Goal: Information Seeking & Learning: Learn about a topic

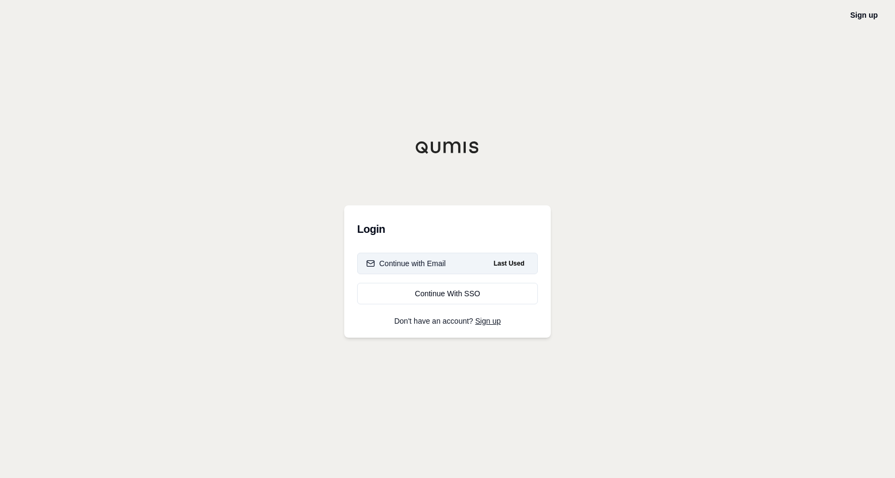
click at [402, 267] on div "Continue with Email" at bounding box center [406, 263] width 80 height 11
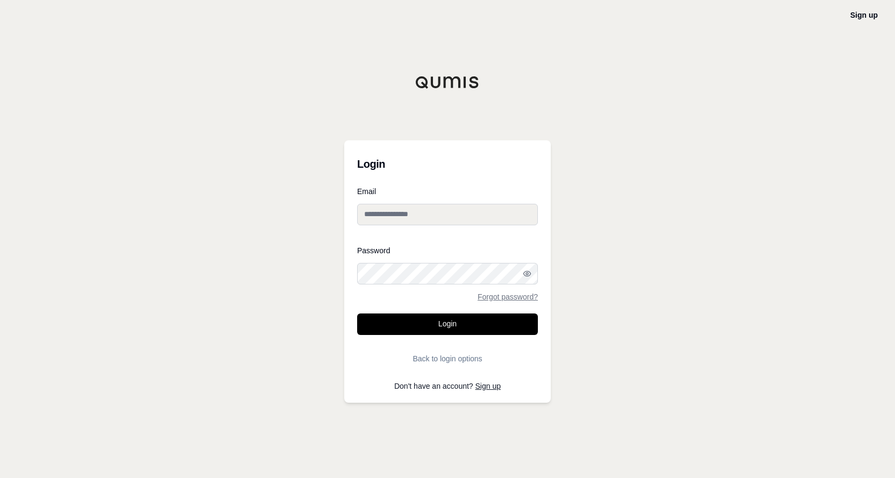
click at [408, 216] on input "Email" at bounding box center [447, 215] width 181 height 22
type input "**********"
click at [465, 319] on button "Login" at bounding box center [447, 325] width 181 height 22
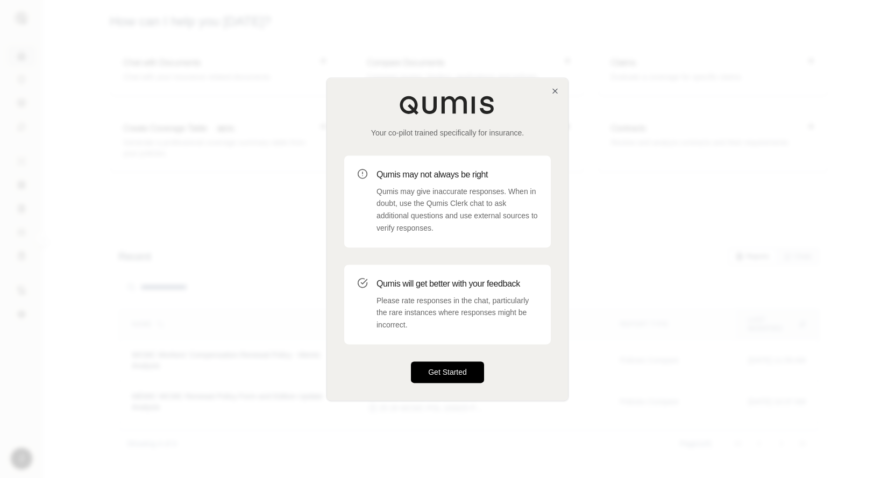
click at [445, 371] on button "Get Started" at bounding box center [447, 373] width 73 height 22
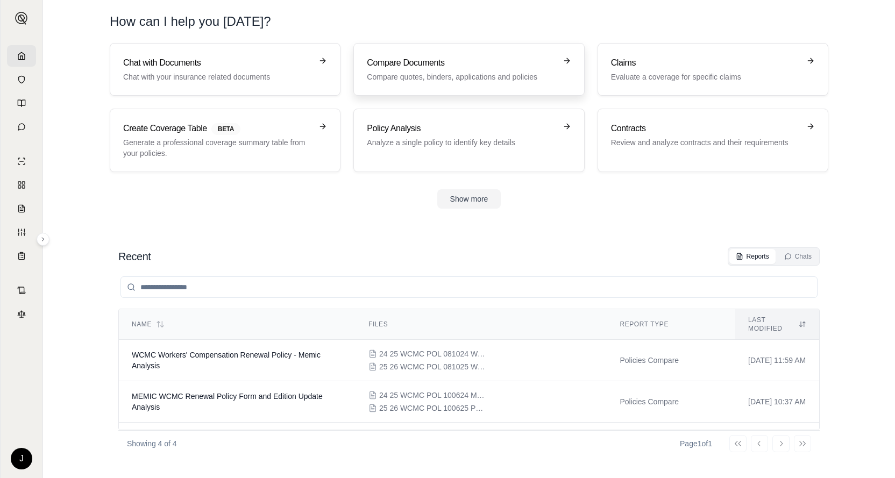
click at [422, 66] on h3 "Compare Documents" at bounding box center [461, 62] width 189 height 13
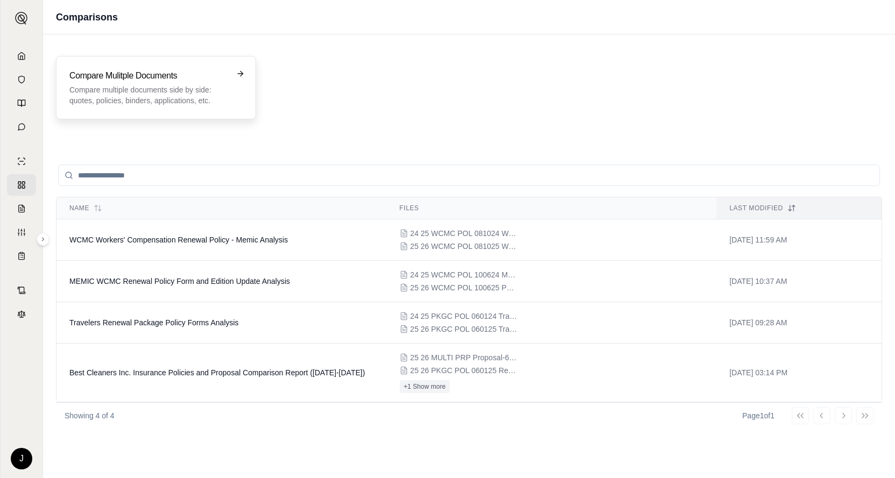
click at [201, 76] on h3 "Compare Mulitple Documents" at bounding box center [148, 75] width 158 height 13
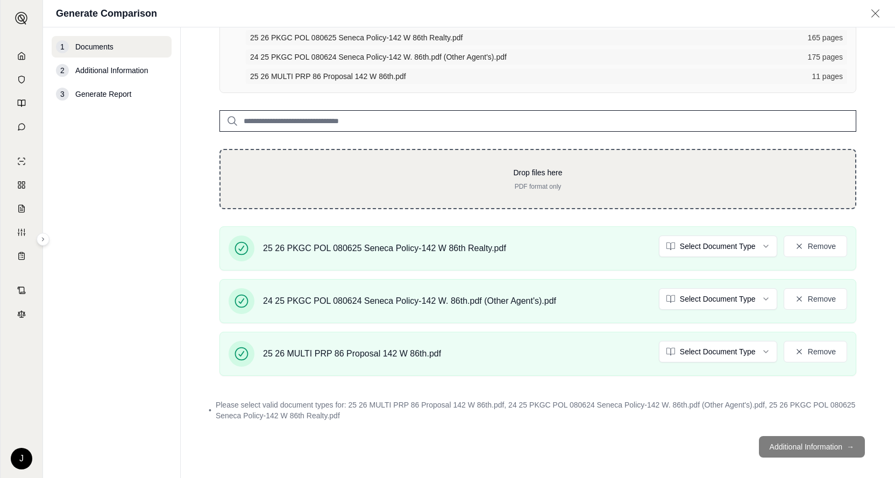
scroll to position [111, 0]
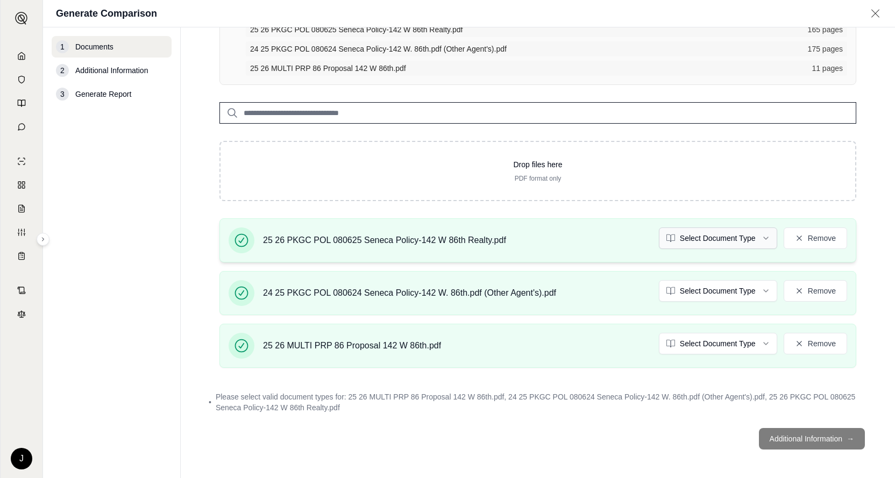
click at [758, 238] on html "J Generate Comparison 1 Documents 2 Additional Information 3 Generate Report Do…" at bounding box center [447, 239] width 895 height 478
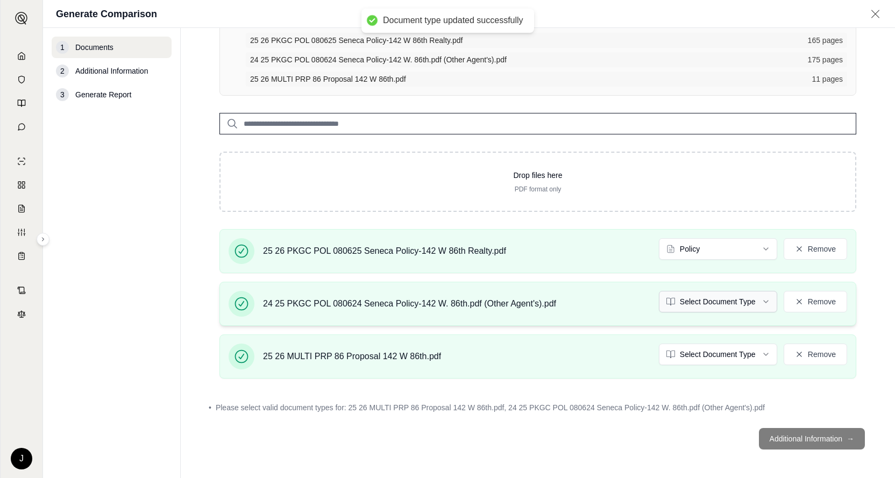
click at [758, 301] on html "Document type updated successfully J Generate Comparison 1 Documents 2 Addition…" at bounding box center [447, 239] width 895 height 478
click at [710, 351] on html "Document type updated successfully J Generate Comparison 1 Documents 2 Addition…" at bounding box center [447, 239] width 895 height 478
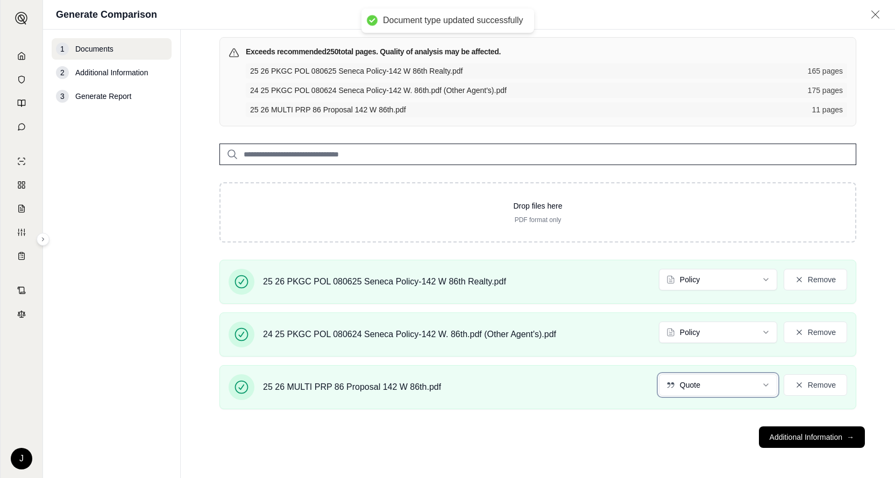
scroll to position [70, 0]
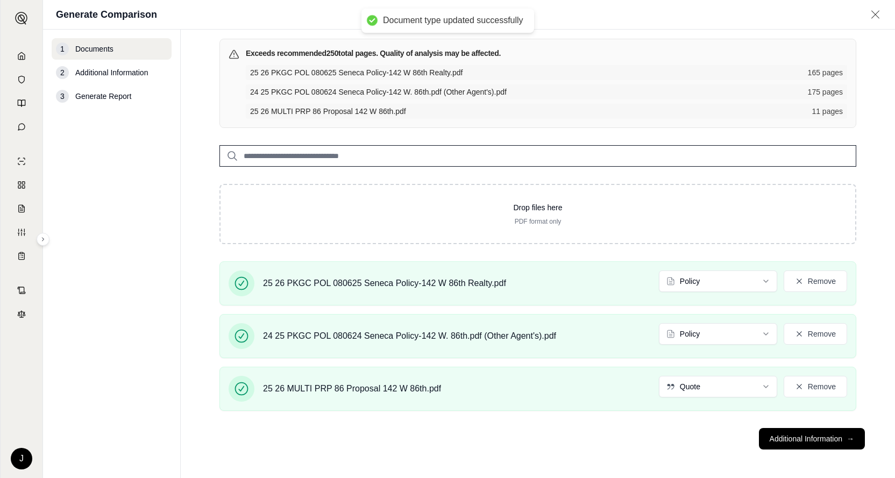
click at [651, 420] on footer "Additional Information →" at bounding box center [537, 439] width 671 height 39
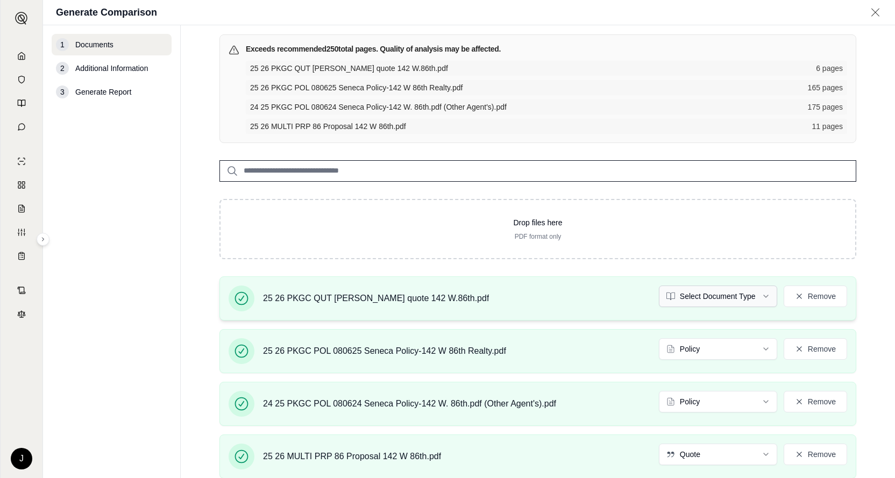
click at [763, 296] on html "J Generate Comparison 1 Documents 2 Additional Information 3 Generate Report Do…" at bounding box center [447, 239] width 895 height 478
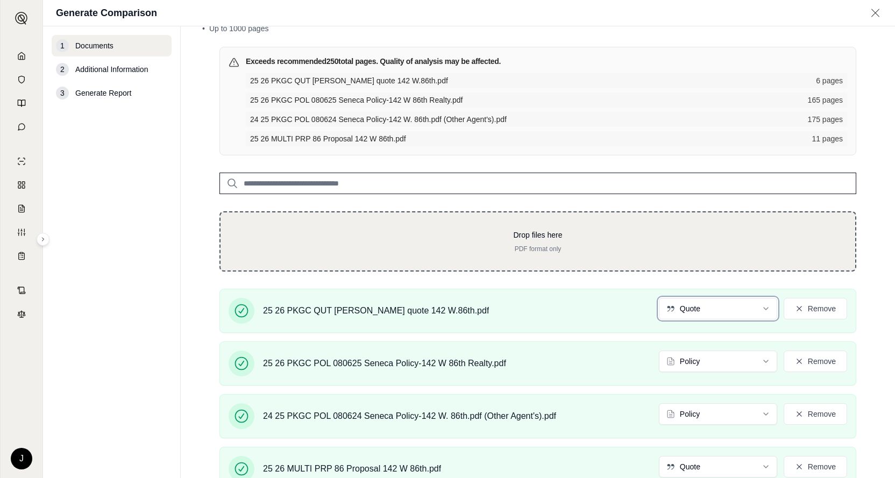
scroll to position [139, 0]
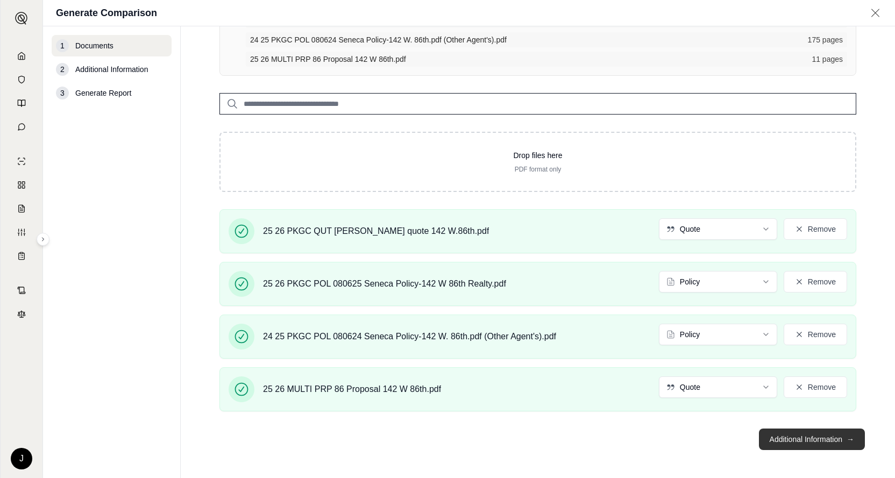
click at [805, 433] on button "Additional Information →" at bounding box center [812, 440] width 106 height 22
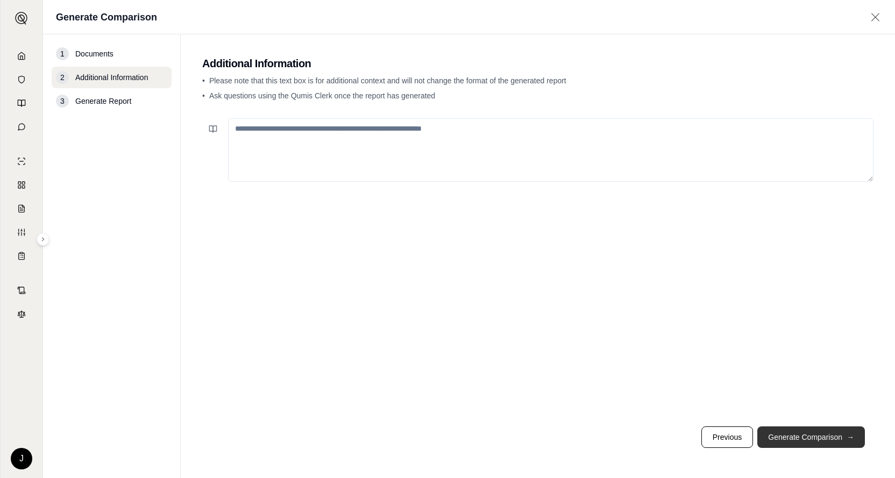
click at [797, 435] on button "Generate Comparison →" at bounding box center [812, 438] width 108 height 22
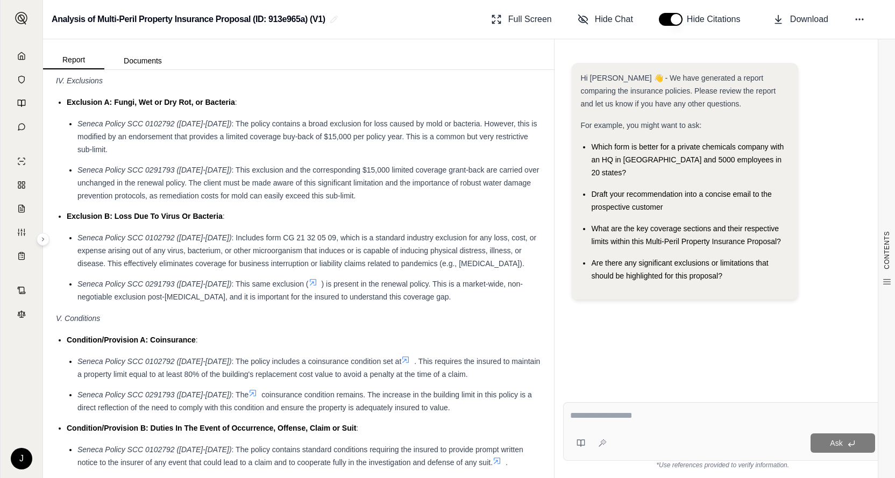
scroll to position [1687, 0]
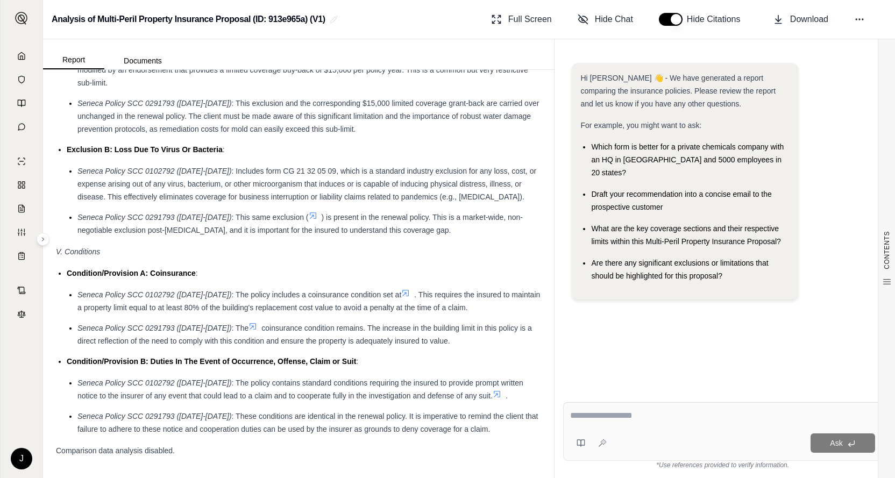
click at [612, 419] on textarea at bounding box center [723, 415] width 306 height 13
type textarea "*"
click at [613, 419] on textarea "*******" at bounding box center [723, 415] width 306 height 13
type textarea "**********"
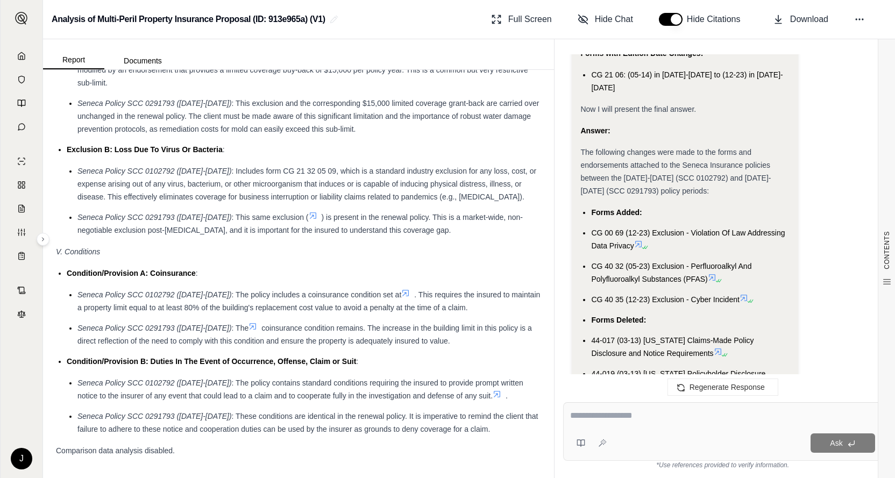
scroll to position [3461, 0]
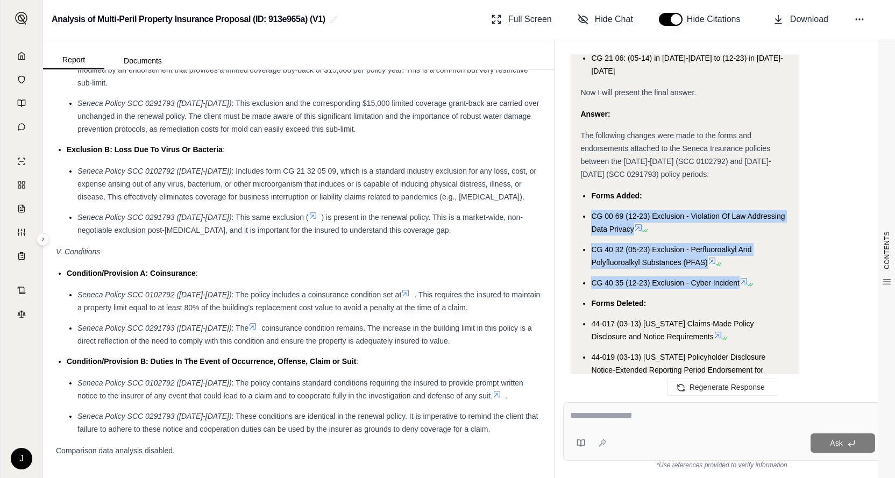
drag, startPoint x: 592, startPoint y: 189, endPoint x: 739, endPoint y: 257, distance: 162.5
click at [739, 257] on ul "Forms Added: CG 00 69 (12-23) Exclusion - Violation Of Law Addressing Data Priv…" at bounding box center [685, 326] width 209 height 274
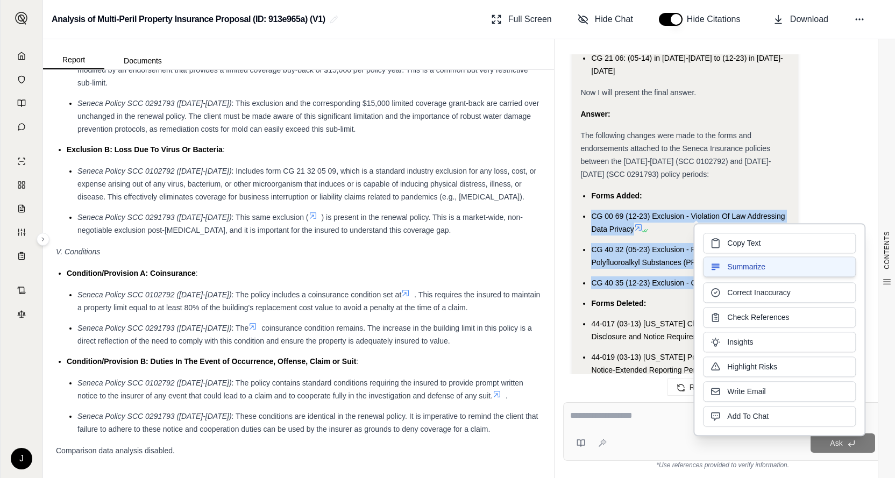
copy ul "CG 00 69 (12-23) Exclusion - Violation Of Law Addressing Data Privacy CG 40 32 …"
click at [742, 240] on span "Copy Text" at bounding box center [743, 243] width 33 height 11
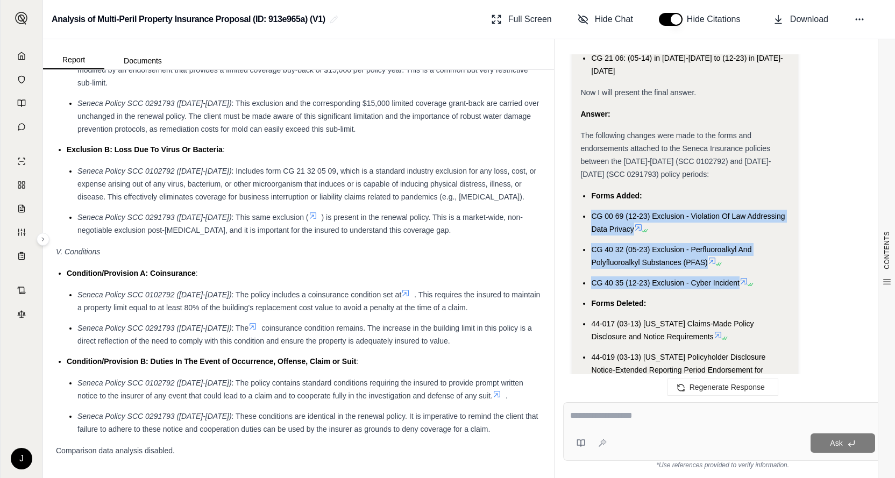
click at [739, 279] on span "CG 40 35 (12-23) Exclusion - Cyber Incident" at bounding box center [665, 283] width 148 height 9
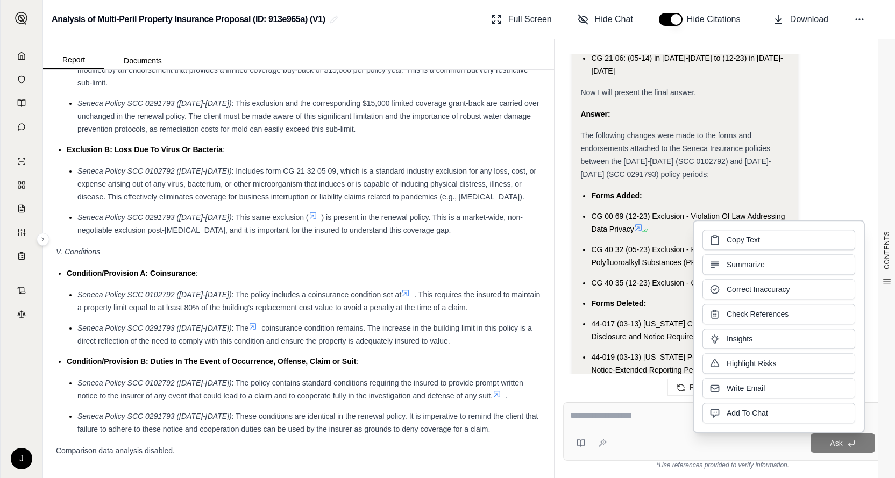
click at [592, 212] on span "CG 00 69 (12-23) Exclusion - Violation Of Law Addressing Data Privacy" at bounding box center [688, 223] width 194 height 22
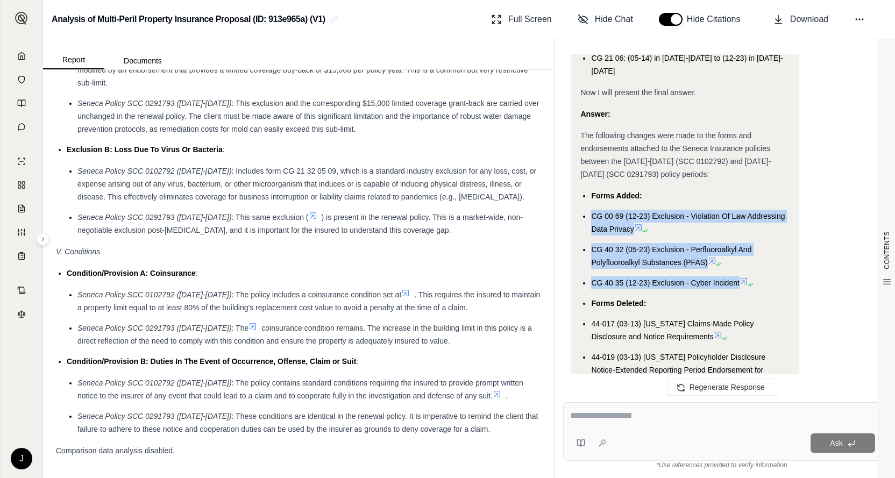
drag, startPoint x: 592, startPoint y: 188, endPoint x: 739, endPoint y: 258, distance: 163.2
click at [739, 258] on ul "Forms Added: CG 00 69 (12-23) Exclusion - Violation Of Law Addressing Data Priv…" at bounding box center [685, 326] width 209 height 274
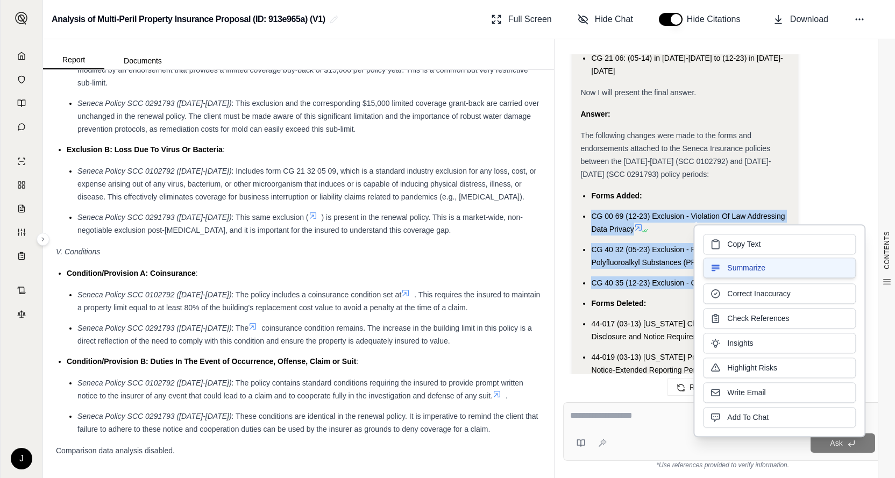
copy ul "CG 00 69 (12-23) Exclusion - Violation Of Law Addressing Data Privacy CG 40 32 …"
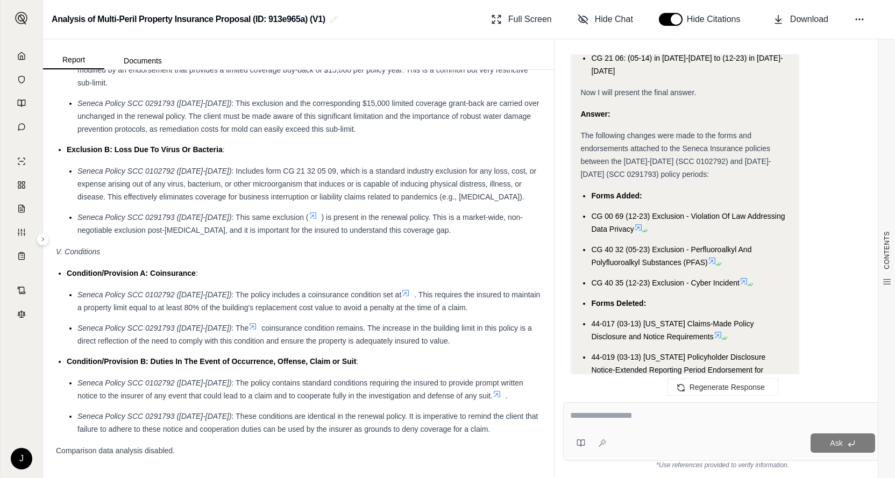
click at [640, 223] on icon at bounding box center [638, 227] width 9 height 9
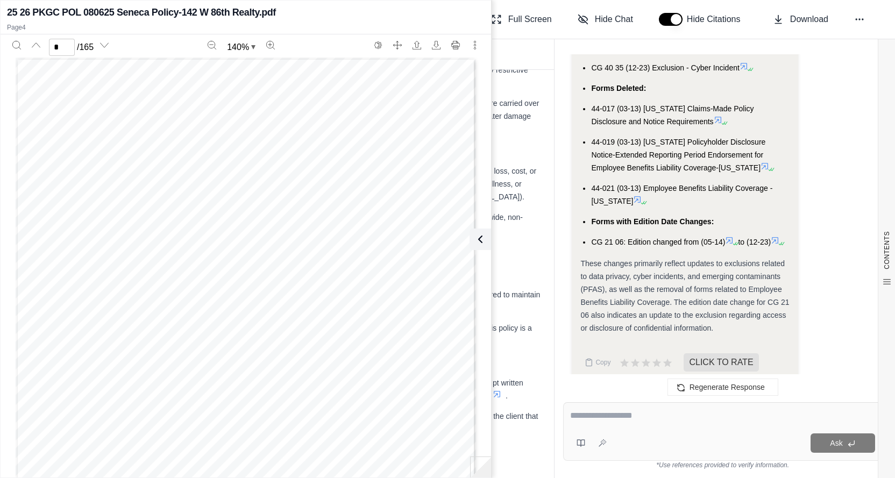
scroll to position [1788, 0]
click at [469, 20] on div "25 26 PKGC POL 080625 Seneca Policy-142 W 86th Realty.pdf Page 4" at bounding box center [246, 19] width 491 height 32
click at [473, 44] on icon "More actions" at bounding box center [475, 45] width 9 height 9
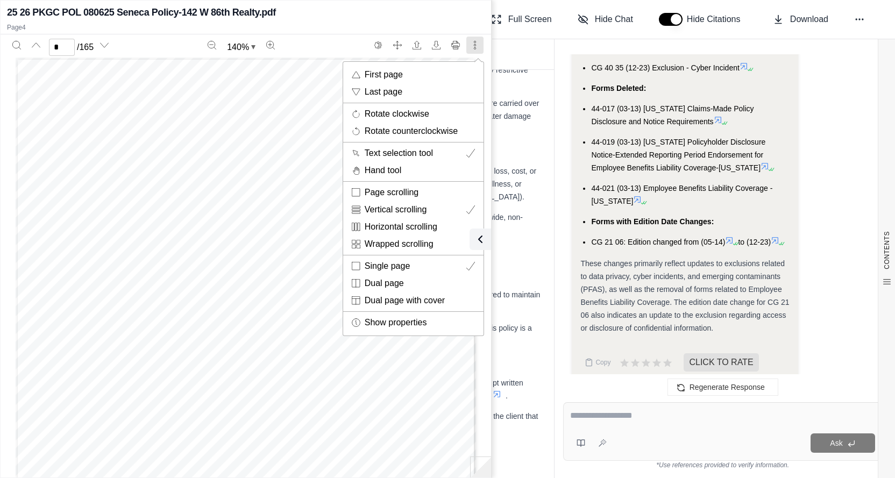
click at [415, 13] on div at bounding box center [447, 239] width 895 height 478
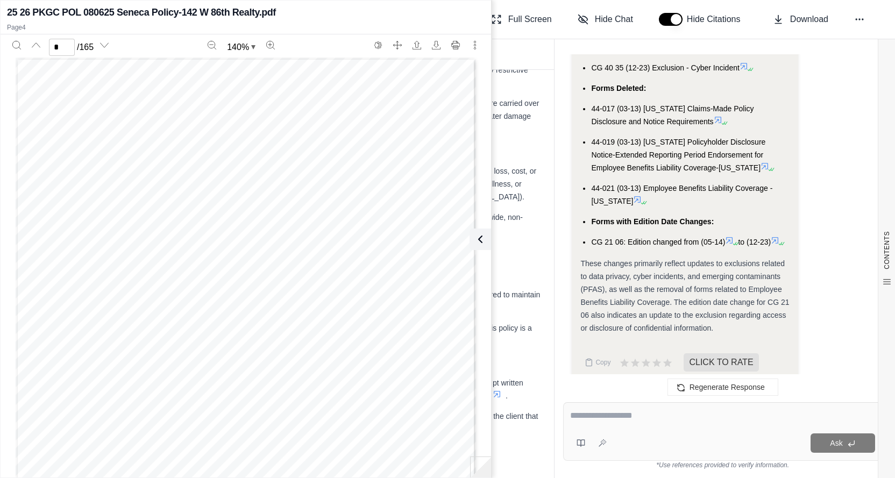
click at [474, 10] on div "25 26 PKGC POL 080625 Seneca Policy-142 W 86th Realty.pdf" at bounding box center [246, 12] width 478 height 15
click at [222, 10] on h2 "25 26 PKGC POL 080625 Seneca Policy-142 W 86th Realty.pdf" at bounding box center [141, 12] width 269 height 15
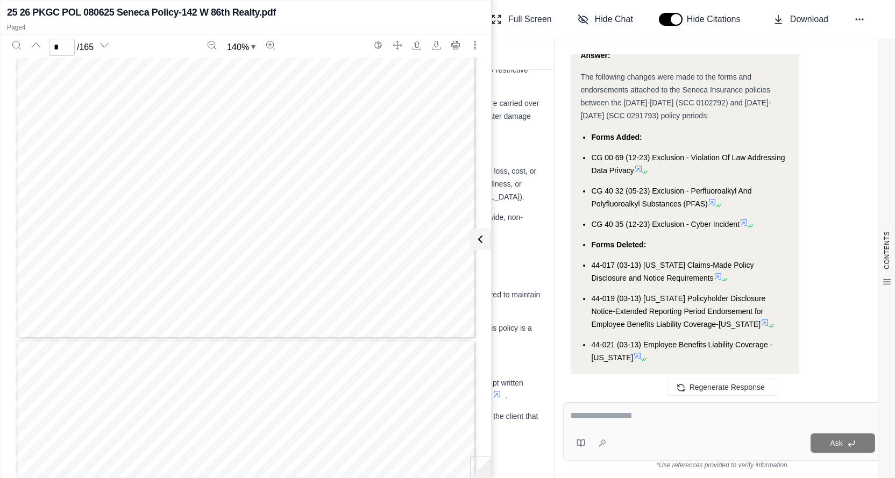
scroll to position [3569, 0]
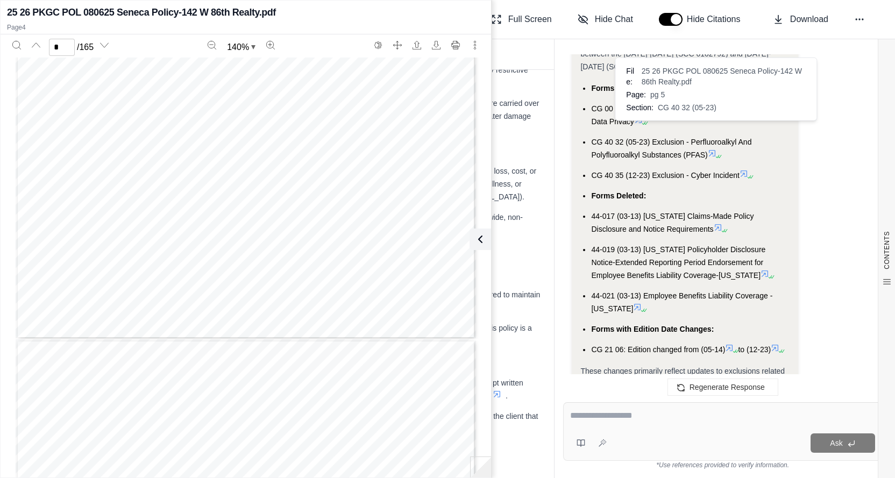
click at [712, 127] on ul "Forms Added: CG 00 69 (12-23) Exclusion - Violation Of Law Addressing Data Priv…" at bounding box center [685, 219] width 209 height 274
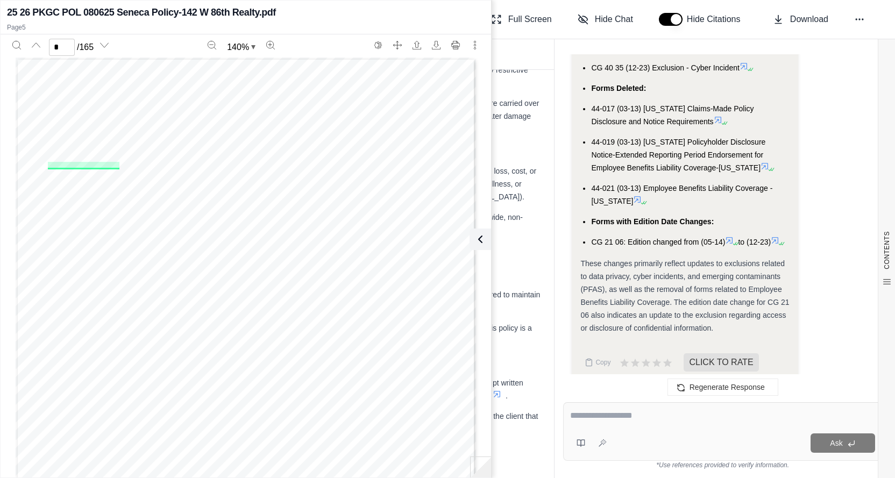
type input "*"
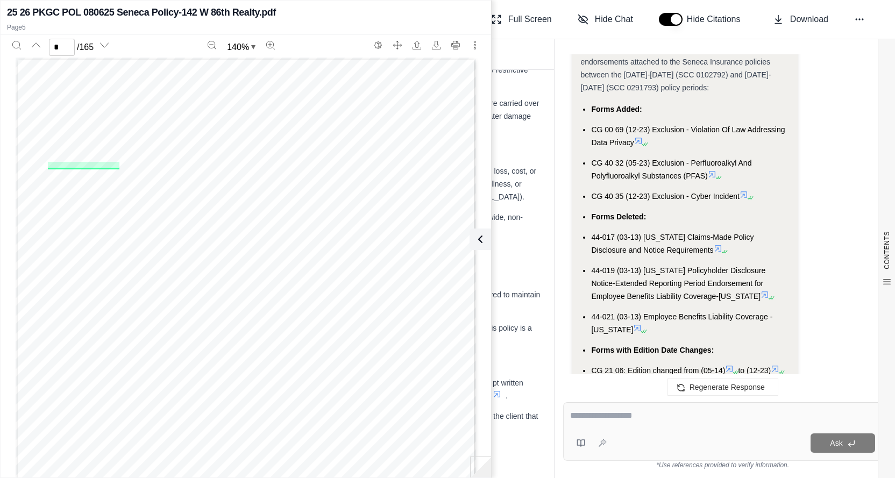
scroll to position [3569, 0]
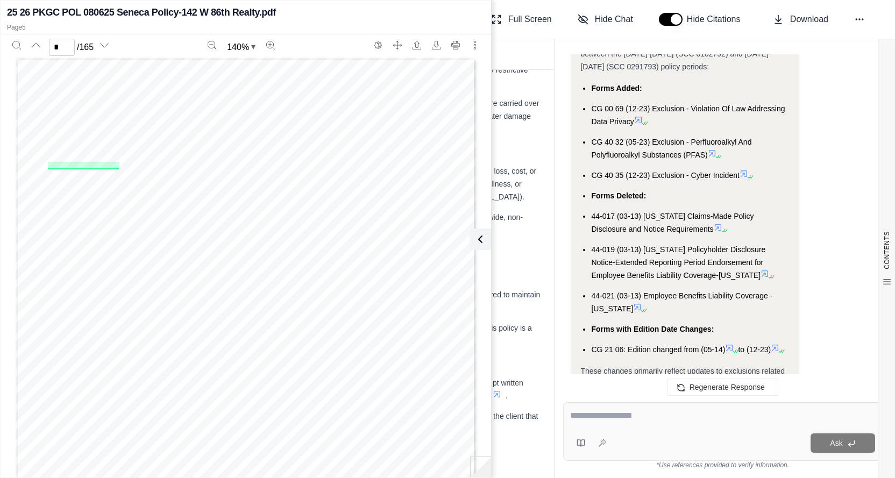
click at [745, 145] on ul "Forms Added: CG 00 69 (12-23) Exclusion - Violation Of Law Addressing Data Priv…" at bounding box center [685, 219] width 209 height 274
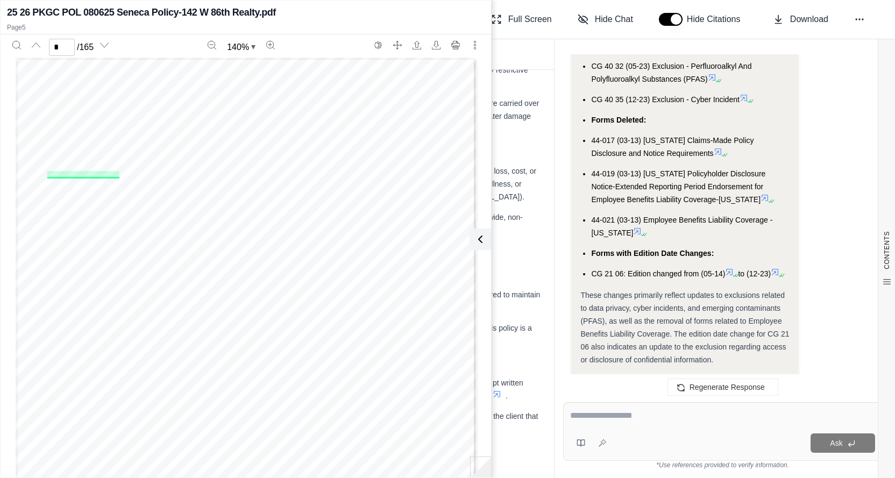
scroll to position [3622, 0]
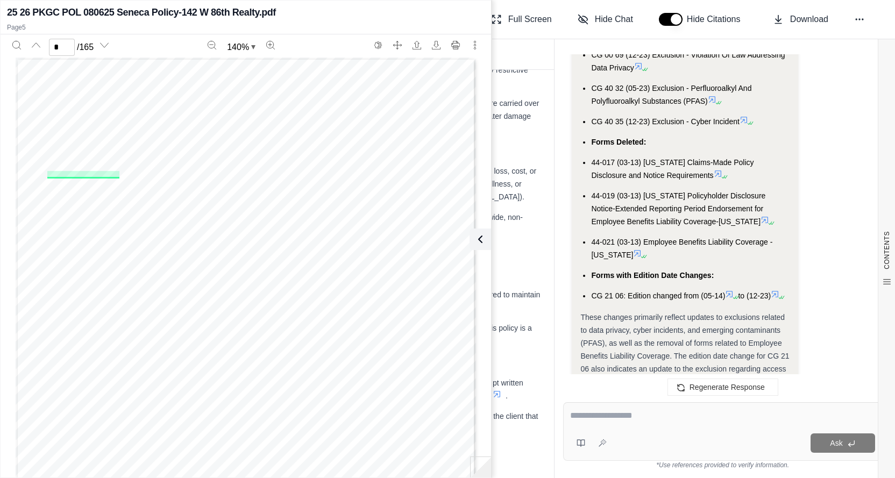
click at [593, 158] on span "44-017 (03-13) New York Claims-Made Policy Disclosure and Notice Requirements" at bounding box center [672, 169] width 162 height 22
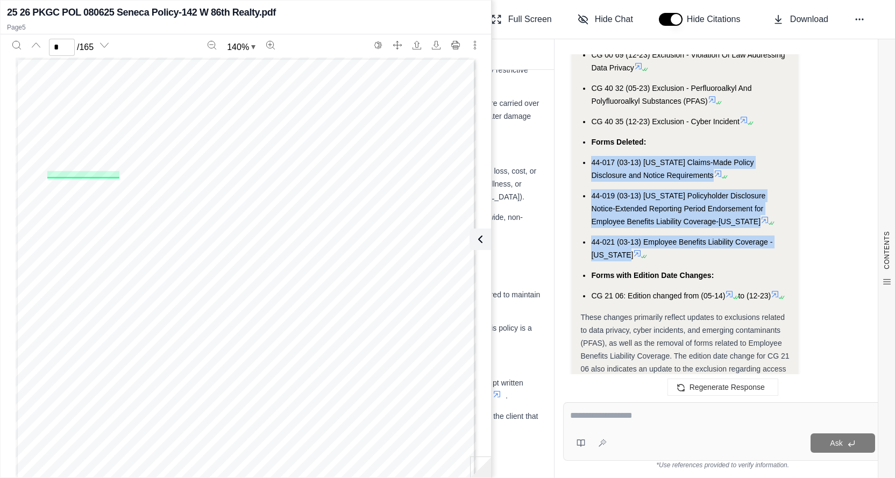
drag, startPoint x: 593, startPoint y: 134, endPoint x: 642, endPoint y: 235, distance: 112.1
click at [642, 235] on ul "Forms Added: CG 00 69 (12-23) Exclusion - Violation Of Law Addressing Data Priv…" at bounding box center [685, 165] width 209 height 274
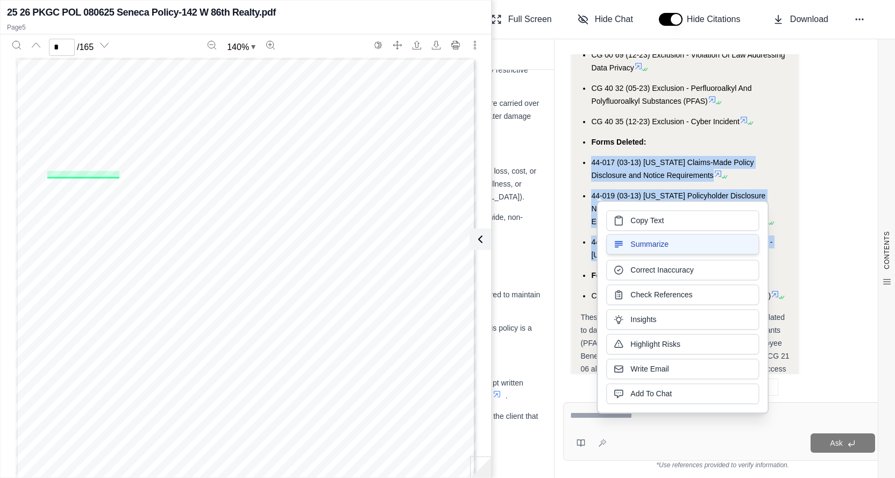
copy ul "44-017 (03-13) New York Claims-Made Policy Disclosure and Notice Requirements 4…"
click at [523, 153] on div "Exclusion B: Loss Due To Virus Or Bacteria :" at bounding box center [304, 149] width 475 height 13
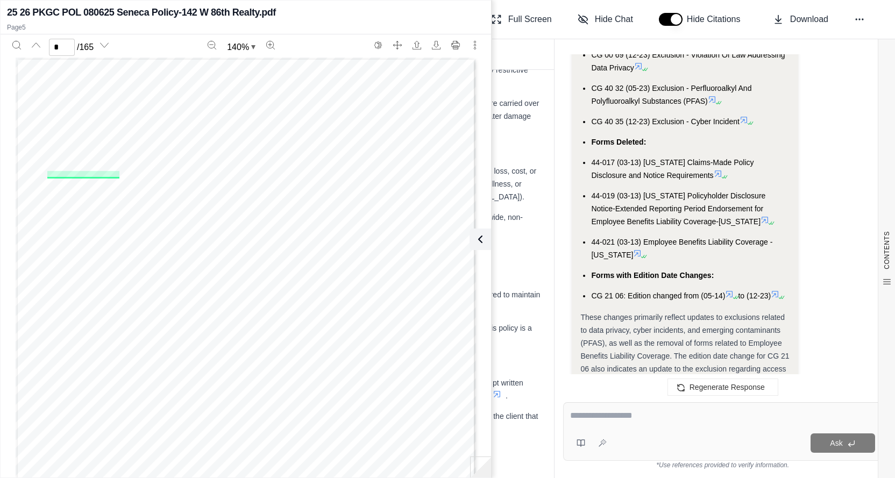
scroll to position [3676, 0]
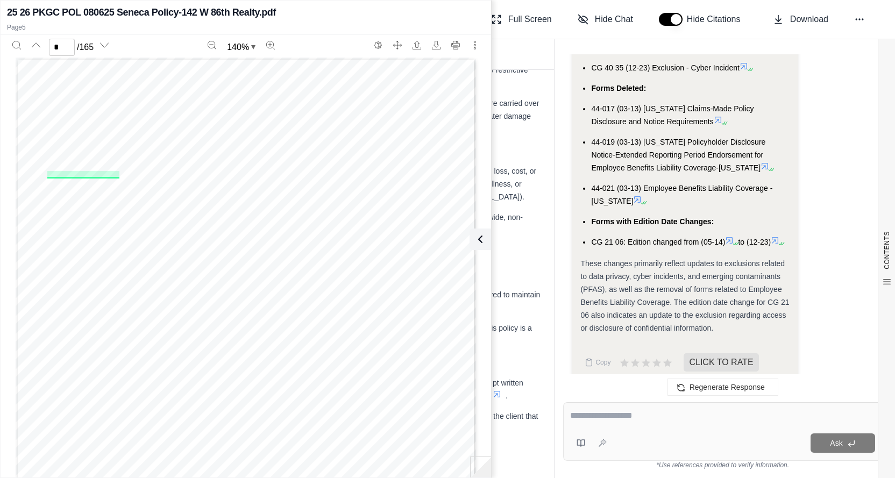
click at [684, 146] on ul "Forms Added: CG 00 69 (12-23) Exclusion - Violation Of Law Addressing Data Priv…" at bounding box center [685, 111] width 209 height 274
click at [731, 237] on icon at bounding box center [730, 240] width 6 height 6
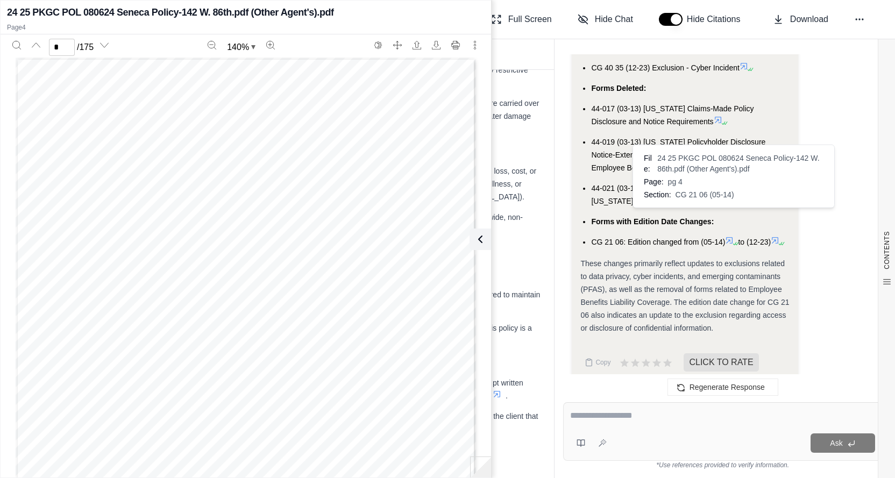
scroll to position [1788, 0]
click at [732, 237] on icon at bounding box center [730, 240] width 6 height 6
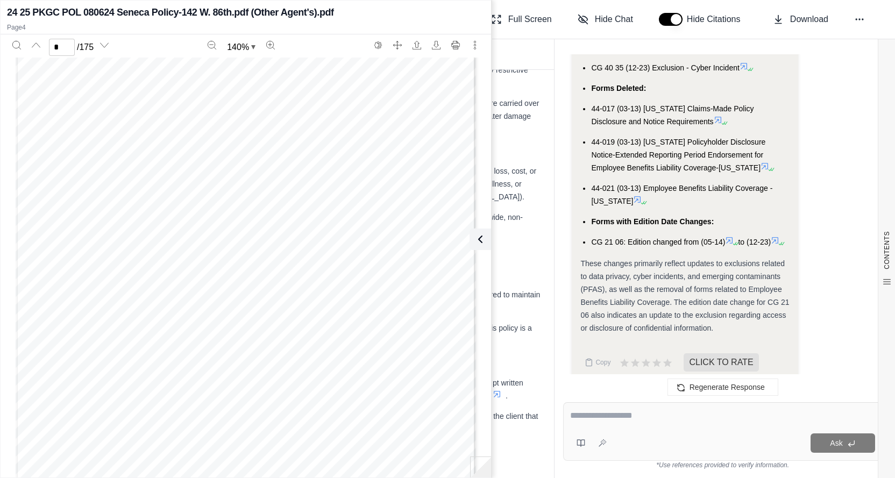
scroll to position [1196, 0]
click at [771, 236] on icon at bounding box center [775, 240] width 9 height 9
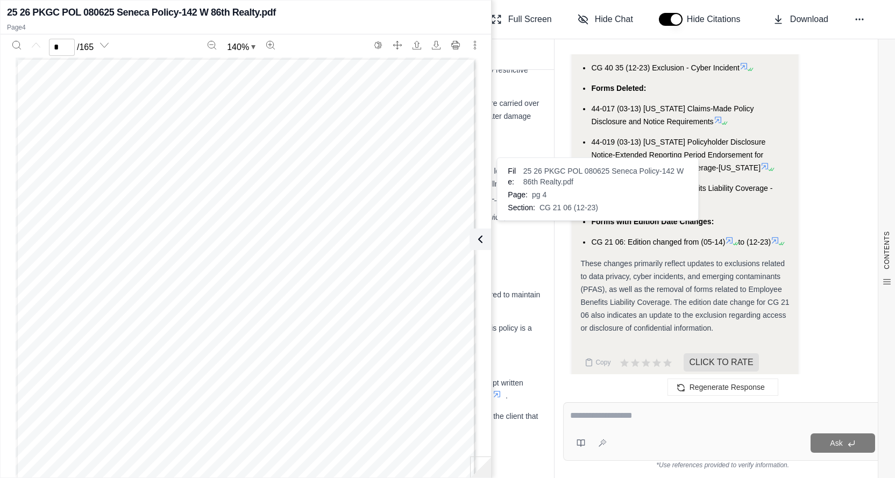
click at [771, 236] on icon at bounding box center [775, 240] width 9 height 9
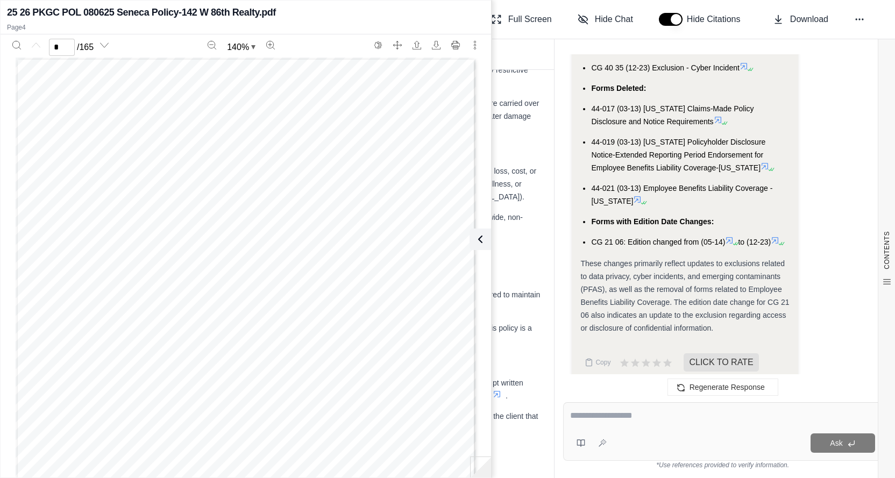
click at [771, 236] on icon at bounding box center [775, 240] width 9 height 9
click at [452, 13] on div "25 26 PKGC POL 080625 Seneca Policy-142 W 86th Realty.pdf" at bounding box center [246, 12] width 478 height 15
drag, startPoint x: 52, startPoint y: 18, endPoint x: 348, endPoint y: 52, distance: 297.4
click at [348, 52] on div "140 %" at bounding box center [241, 47] width 254 height 21
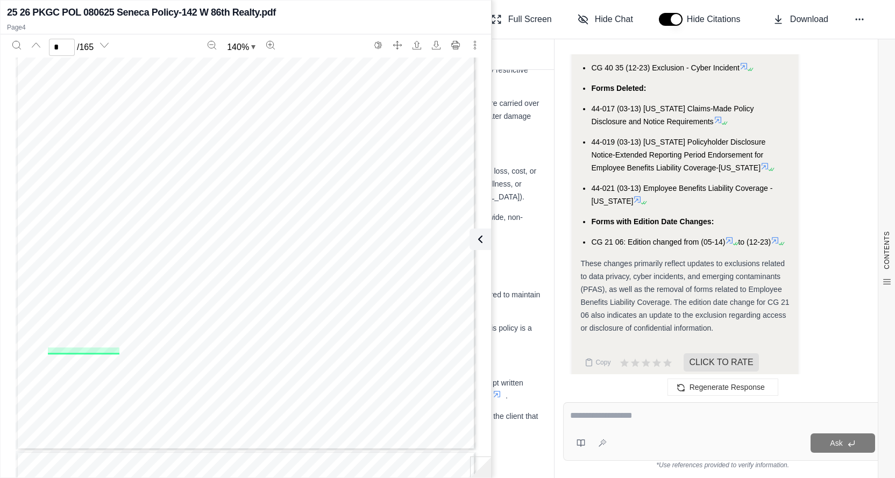
click at [473, 11] on div "25 26 PKGC POL 080625 Seneca Policy-142 W 86th Realty.pdf" at bounding box center [246, 12] width 478 height 15
type input "*"
click at [618, 415] on textarea at bounding box center [723, 415] width 306 height 13
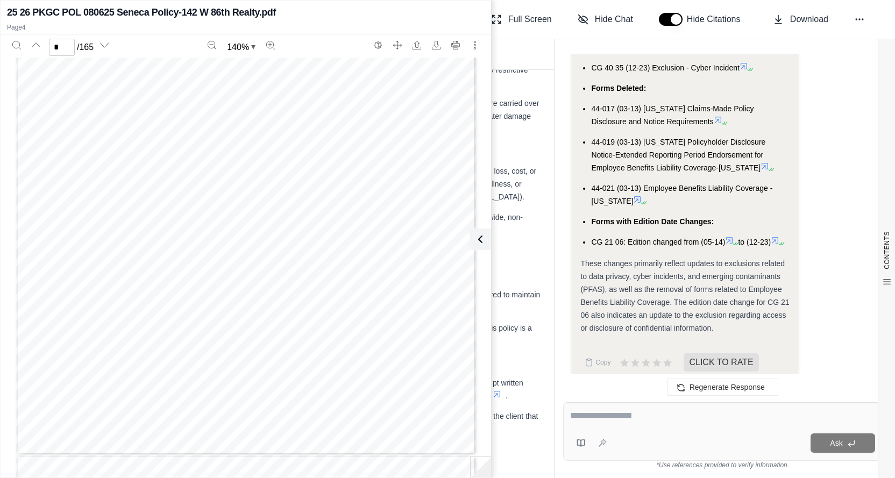
click at [619, 414] on textarea at bounding box center [723, 415] width 306 height 13
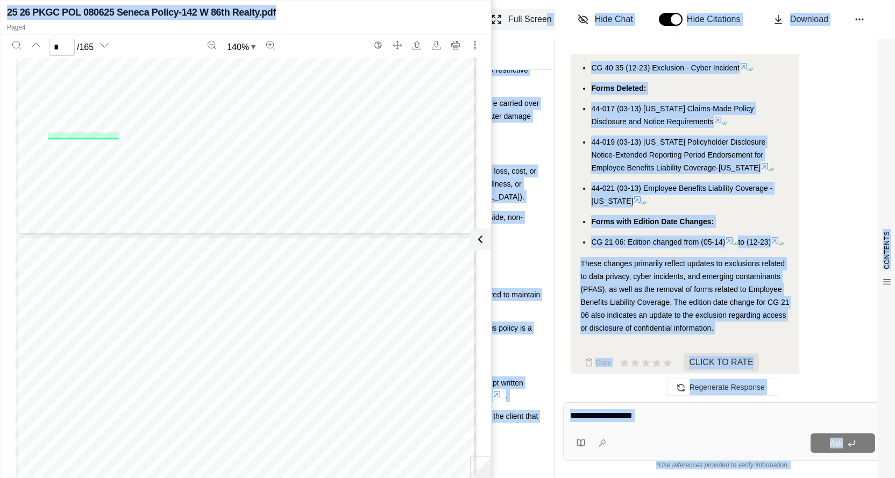
drag, startPoint x: 337, startPoint y: 10, endPoint x: 545, endPoint y: 15, distance: 208.3
click at [547, 13] on body "J Analysis of Multi-Peril Property Insurance Proposal (ID: 913e965a) (V1) Full …" at bounding box center [447, 239] width 895 height 478
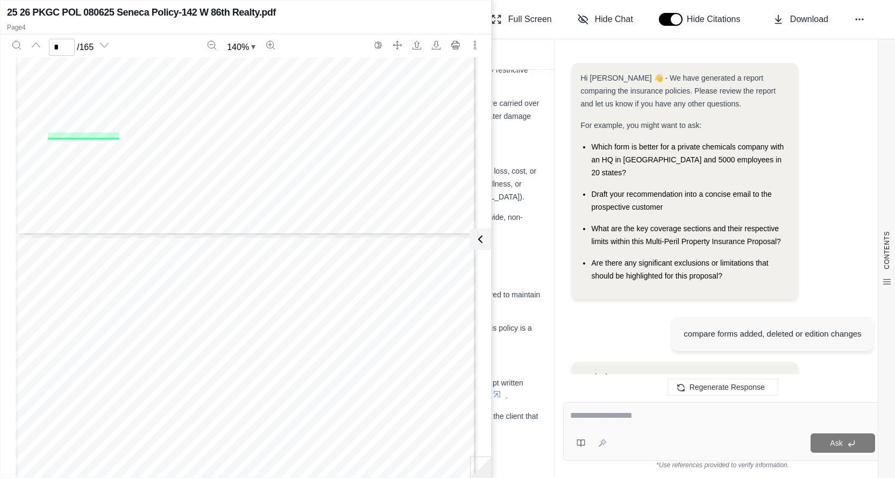
scroll to position [3765, 0]
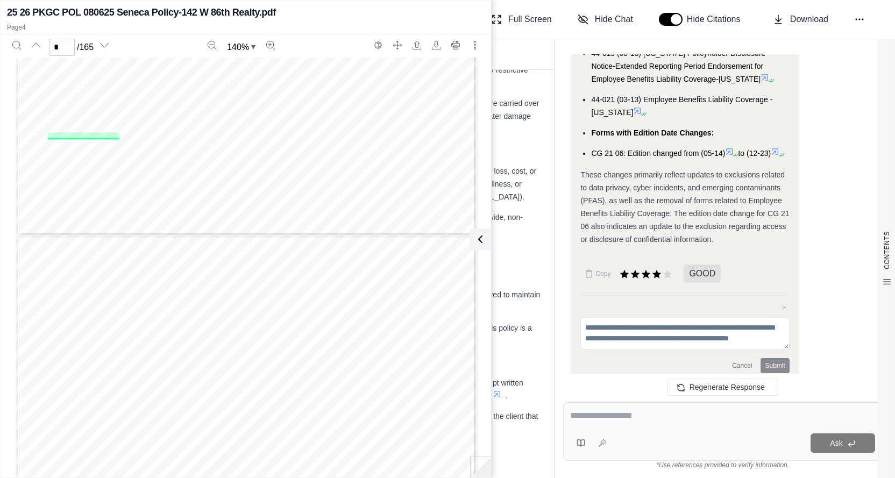
click at [589, 417] on textarea at bounding box center [722, 415] width 305 height 13
type textarea "**********"
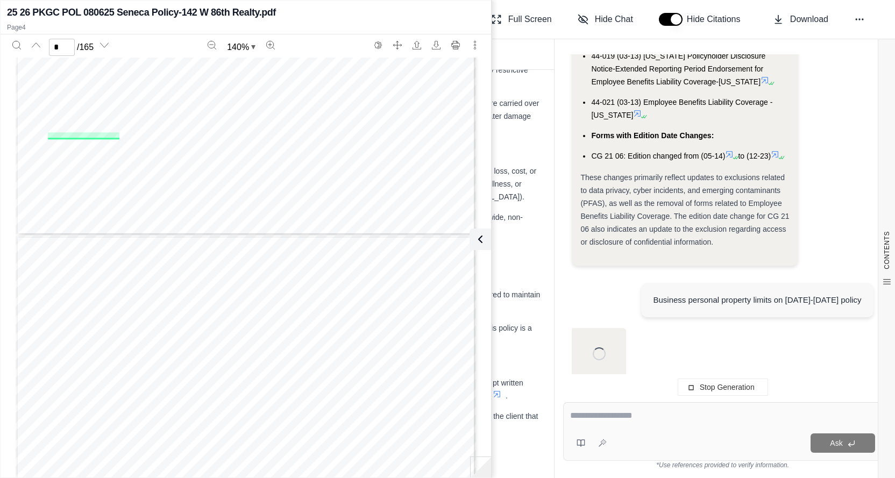
scroll to position [3762, 0]
click at [408, 17] on div "25 26 PKGC POL 080625 Seneca Policy-142 W 86th Realty.pdf" at bounding box center [246, 12] width 478 height 15
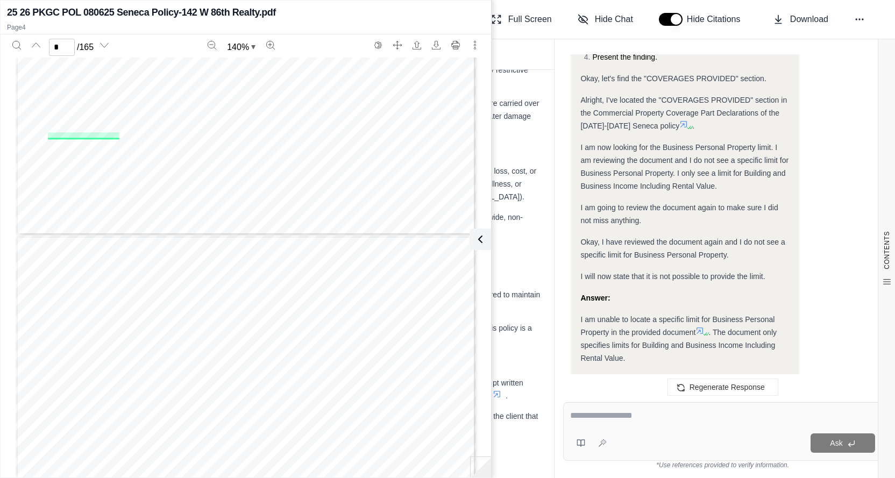
scroll to position [0, 0]
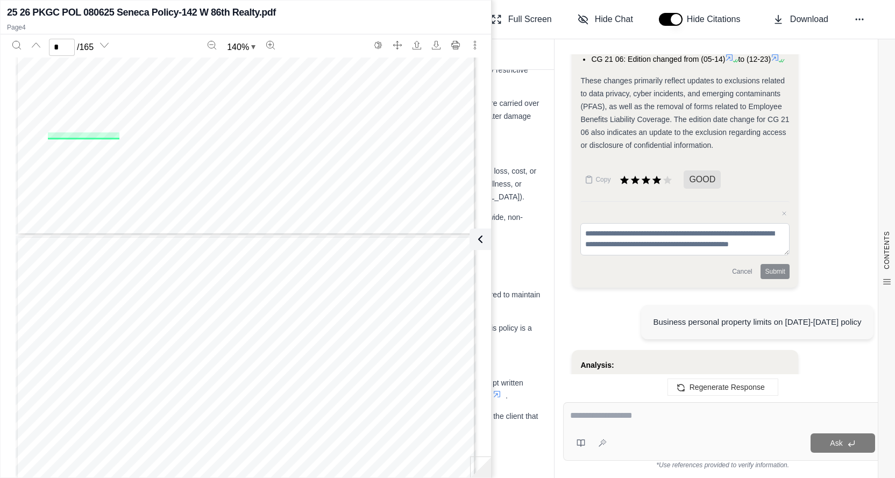
click at [763, 280] on div "Hi Jaime 👋 - We have generated a report comparing the insurance policies. Pleas…" at bounding box center [722, 219] width 319 height 331
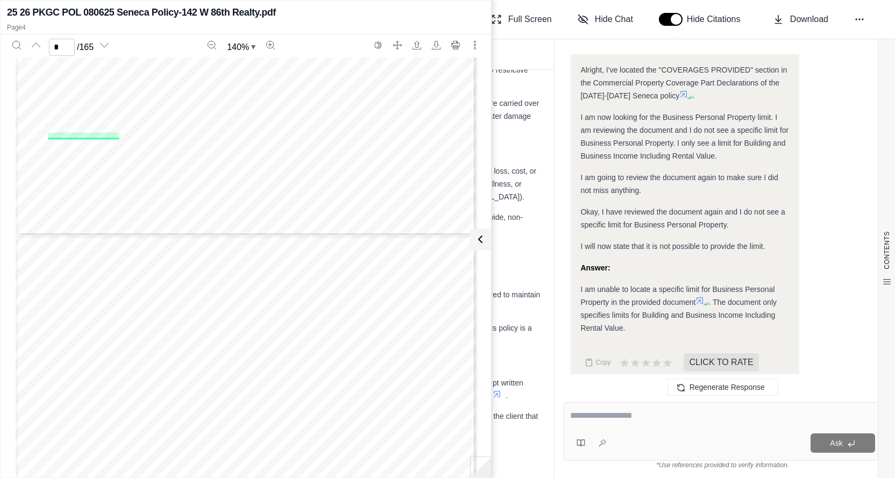
drag, startPoint x: 847, startPoint y: 197, endPoint x: 840, endPoint y: 202, distance: 8.7
click at [847, 197] on div "Analysis: I need to find the Business Personal Property (BPP) limit on the 2025…" at bounding box center [723, 118] width 302 height 543
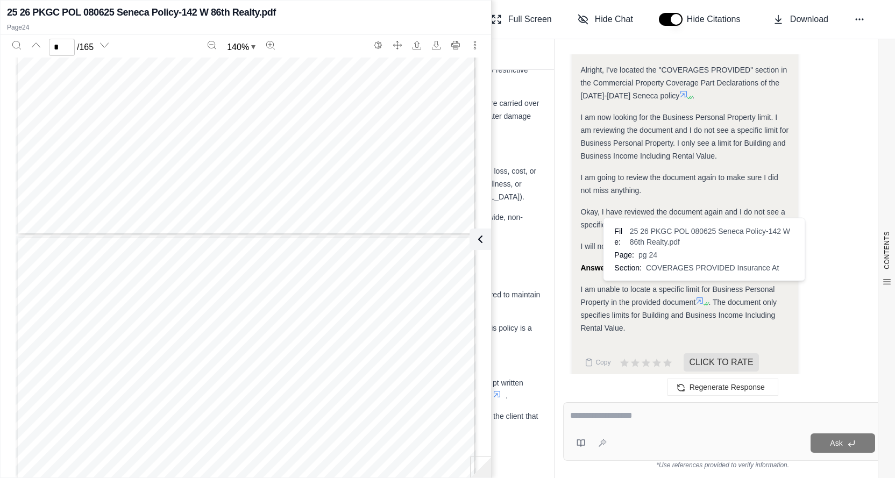
click at [701, 298] on icon at bounding box center [700, 301] width 6 height 6
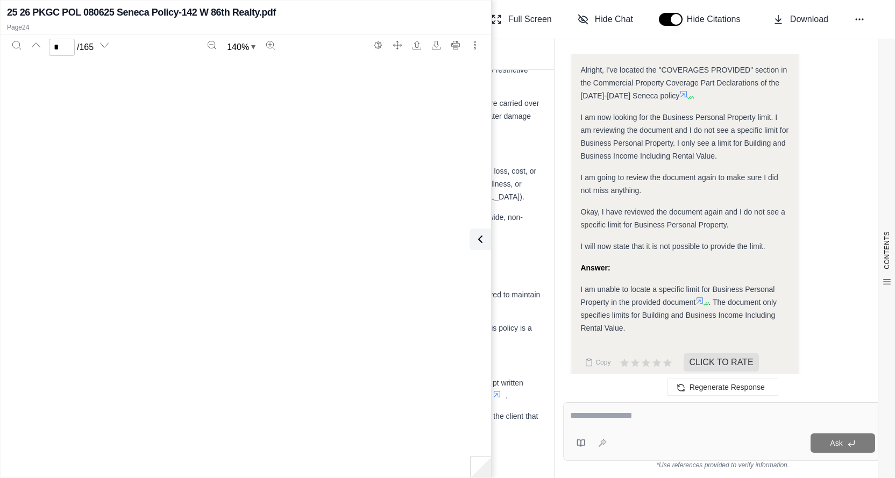
type input "**"
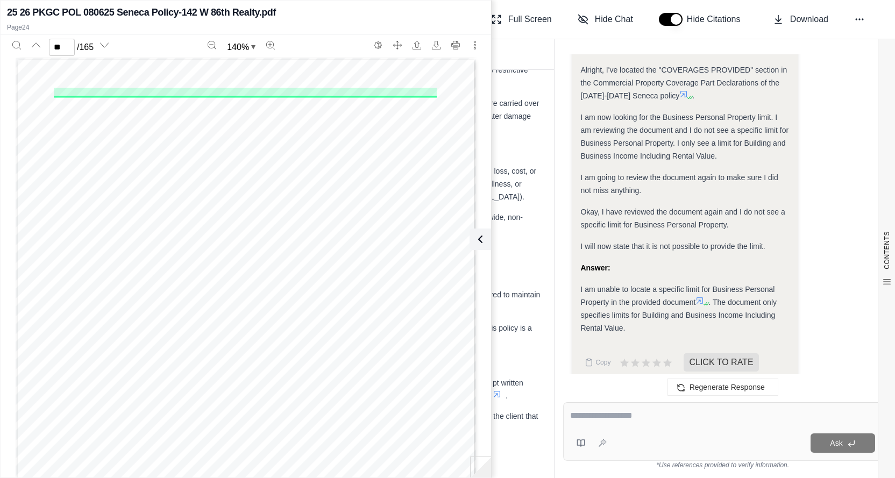
click at [266, 224] on div "P rem. No. Bldg. No. Limit Of Insurance Covered Causes Of Loss Coverage Coinsur…" at bounding box center [246, 356] width 461 height 596
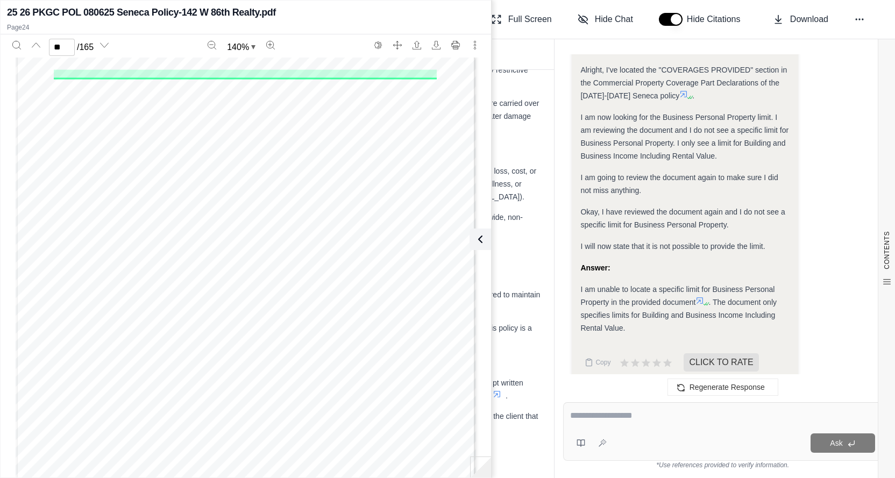
scroll to position [13654, 0]
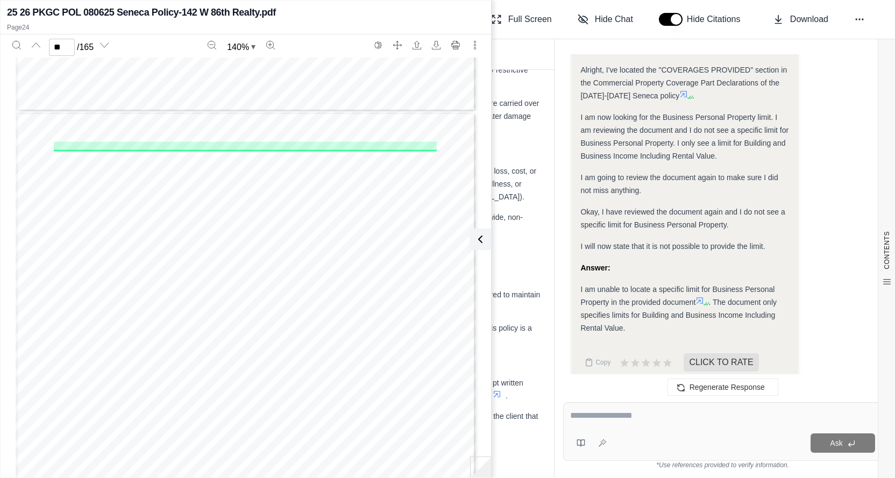
click at [610, 426] on div at bounding box center [722, 417] width 305 height 17
click at [594, 416] on textarea at bounding box center [722, 415] width 305 height 13
click at [646, 413] on textarea "**********" at bounding box center [723, 415] width 306 height 13
type textarea "**********"
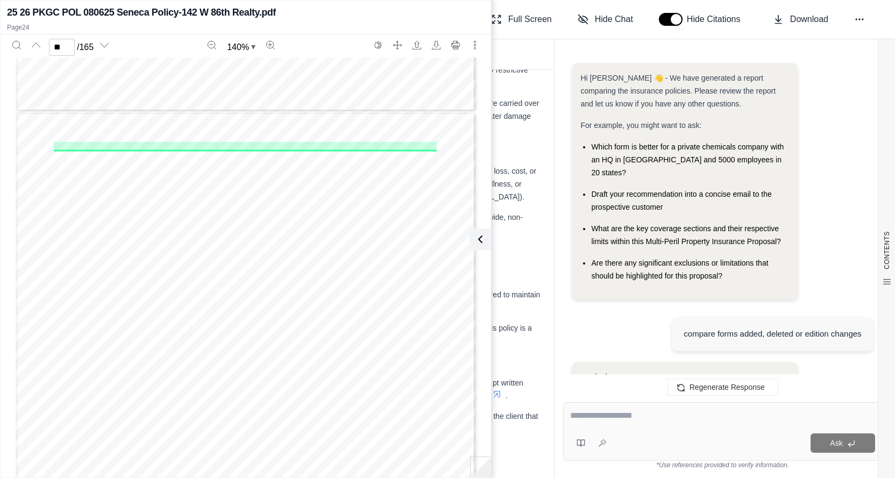
scroll to position [5381, 0]
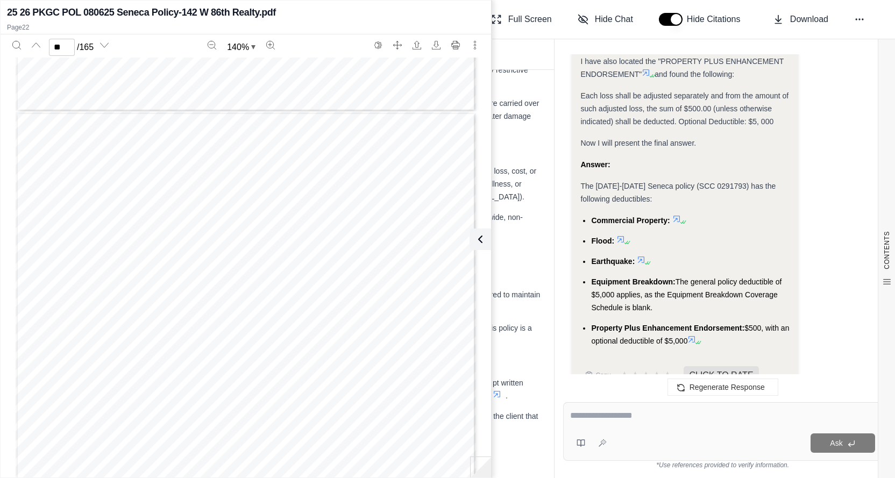
click at [675, 215] on icon at bounding box center [677, 219] width 9 height 9
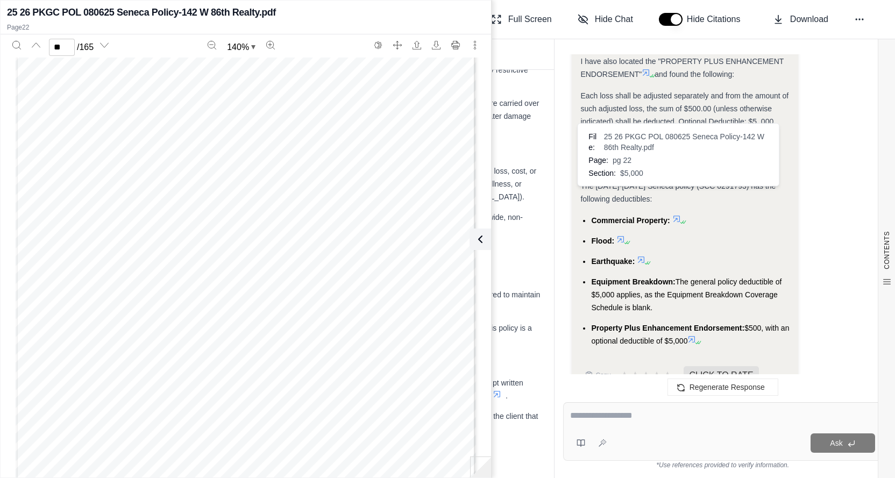
scroll to position [12516, 0]
type input "**"
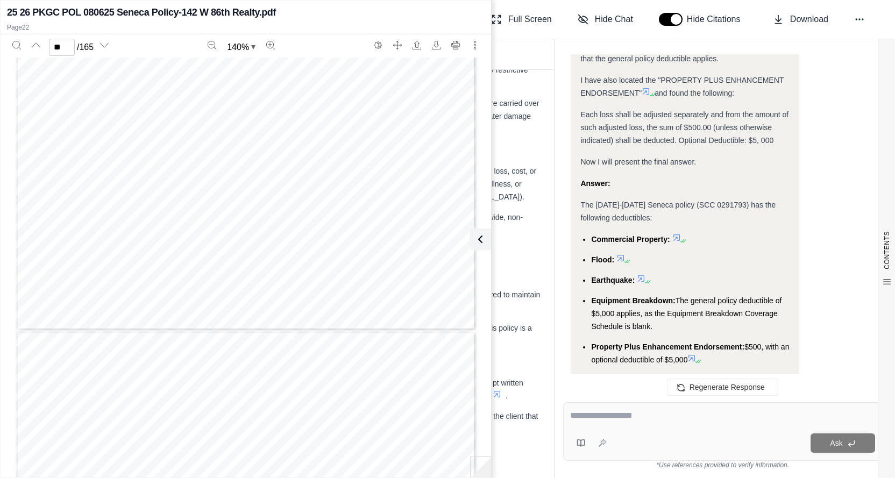
scroll to position [5327, 0]
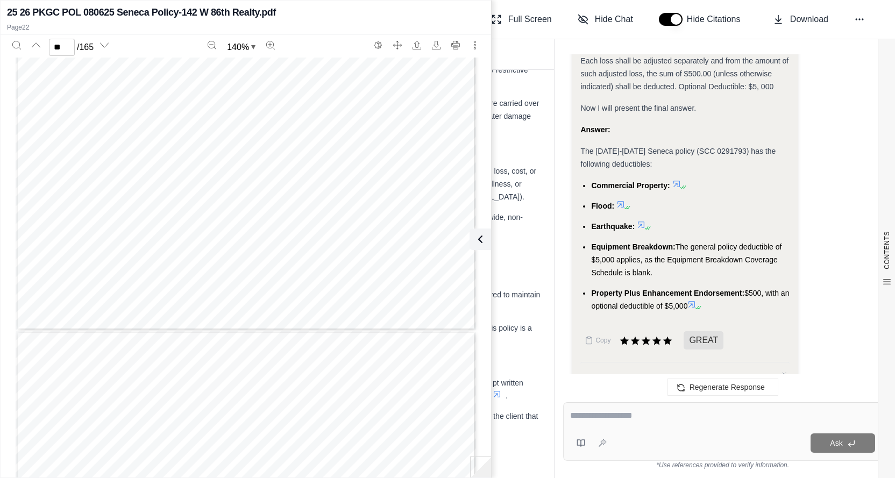
click at [598, 424] on div at bounding box center [722, 417] width 305 height 17
click at [605, 415] on textarea at bounding box center [722, 415] width 305 height 13
type textarea "**********"
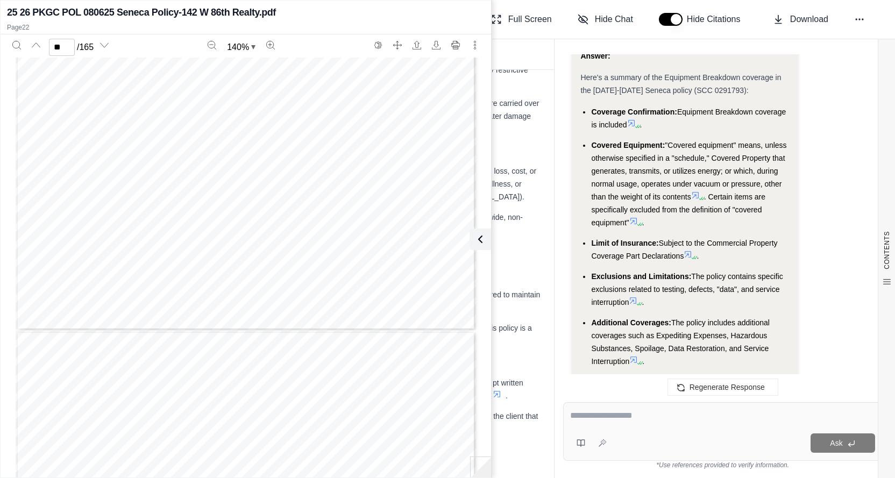
scroll to position [7367, 0]
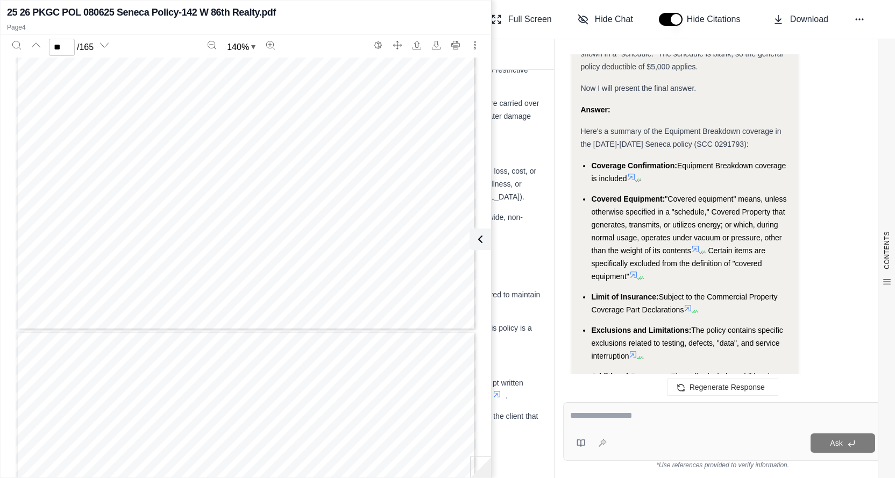
click at [631, 159] on ul "Coverage Confirmation: Equipment Breakdown coverage is included . Covered Equip…" at bounding box center [685, 307] width 209 height 296
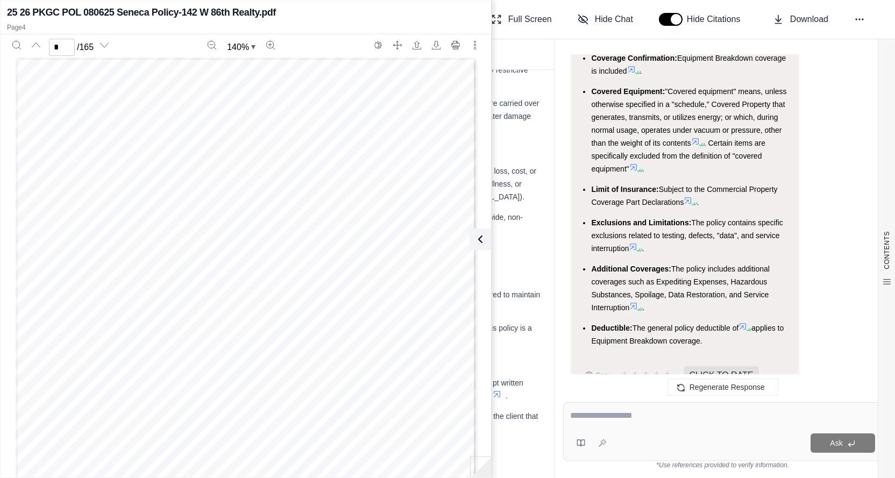
scroll to position [7420, 0]
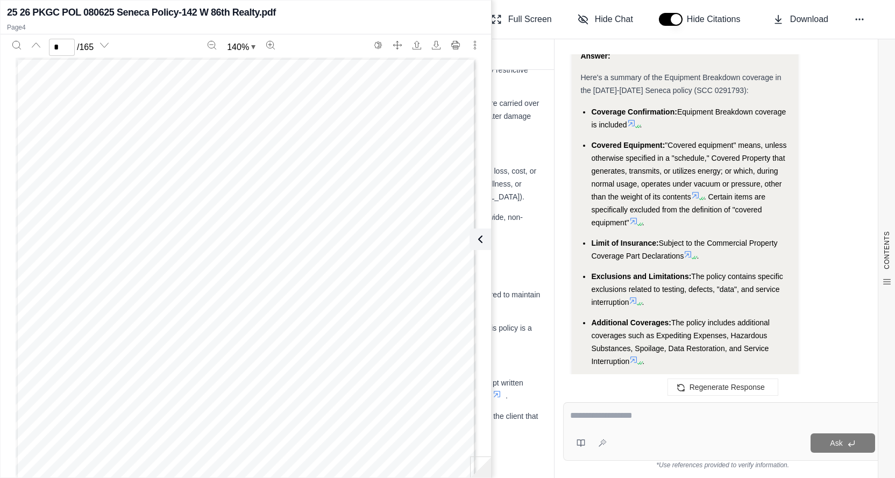
click at [694, 166] on ul "Coverage Confirmation: Equipment Breakdown coverage is included . Covered Equip…" at bounding box center [685, 253] width 209 height 296
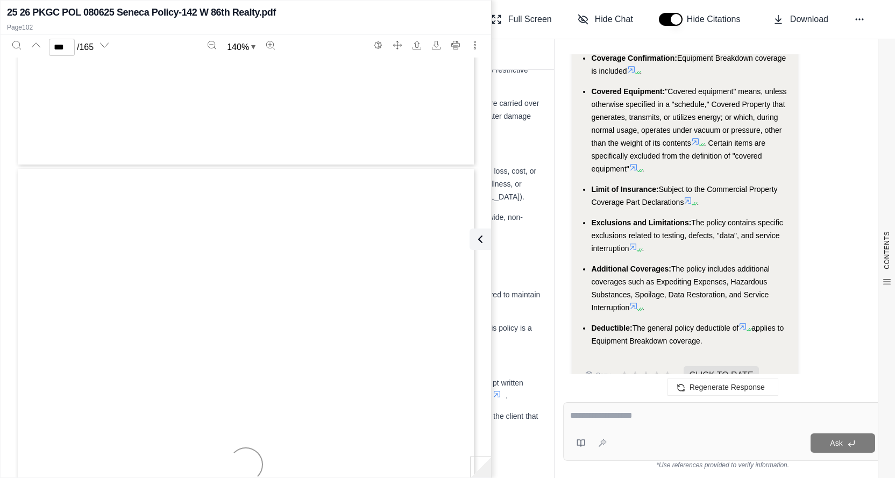
scroll to position [60196, 0]
click at [635, 163] on icon at bounding box center [633, 167] width 9 height 9
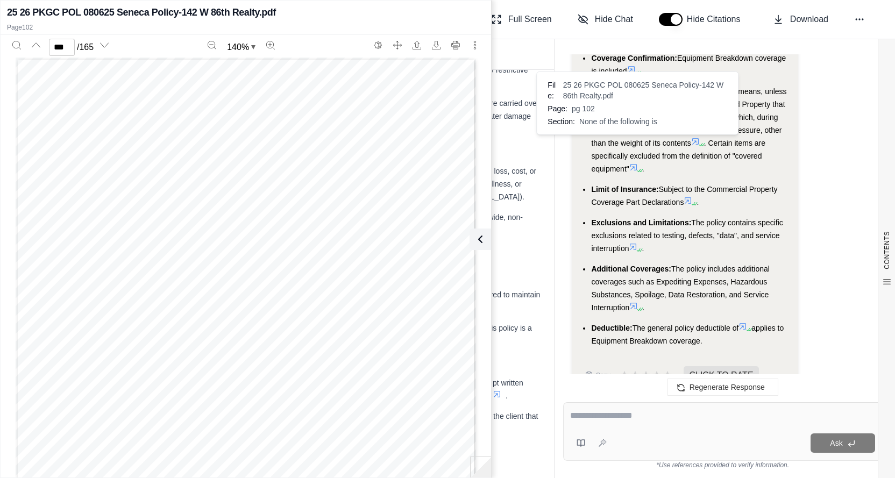
click at [635, 163] on icon at bounding box center [633, 167] width 9 height 9
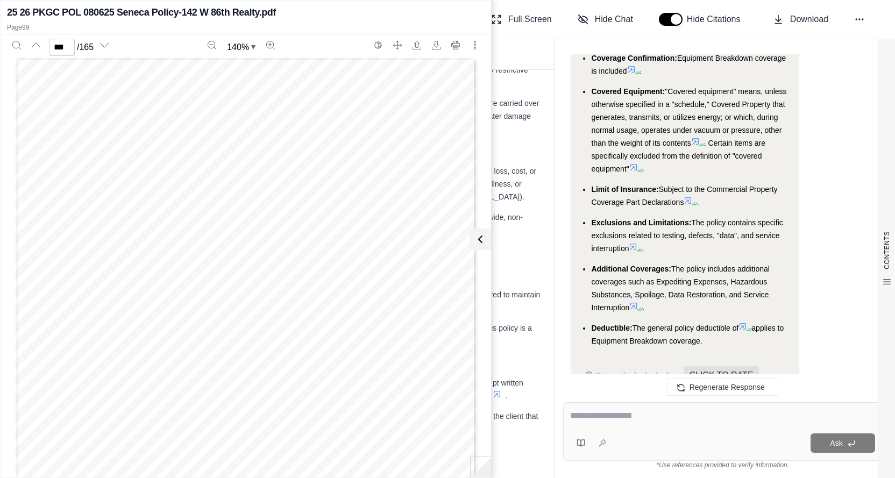
click at [688, 196] on icon at bounding box center [688, 200] width 9 height 9
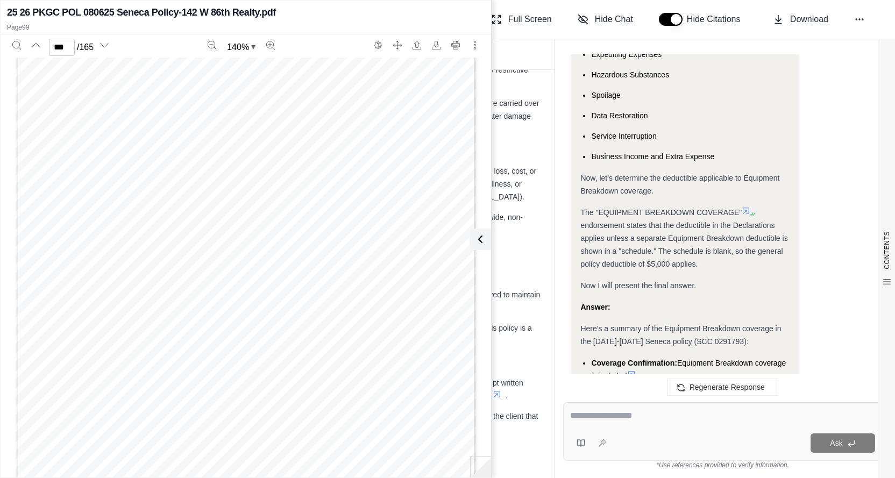
scroll to position [7151, 0]
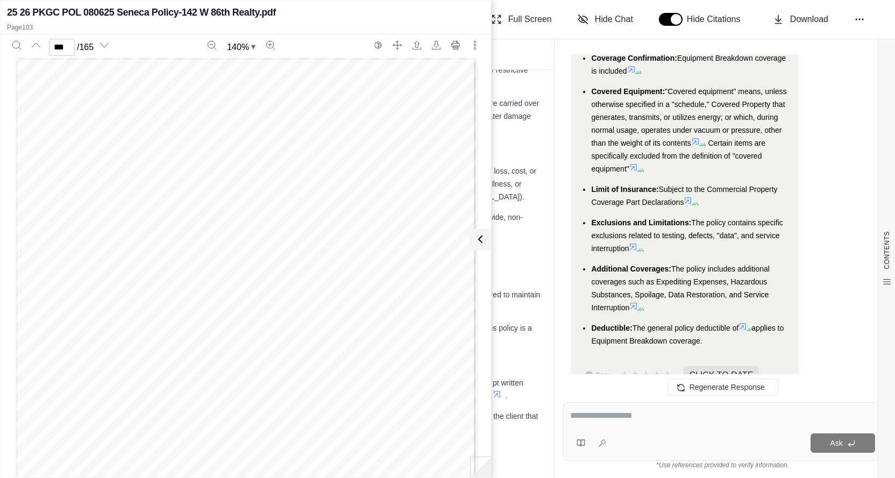
scroll to position [60792, 0]
click at [688, 196] on icon at bounding box center [688, 200] width 9 height 9
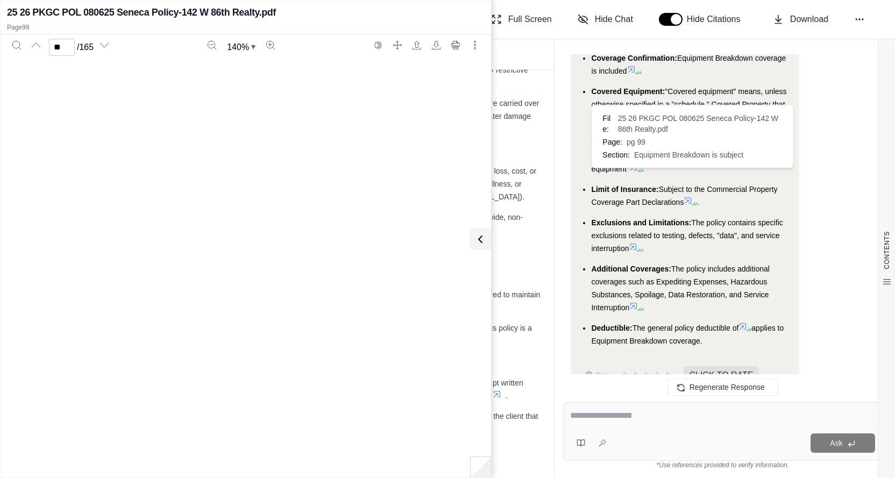
scroll to position [58408, 0]
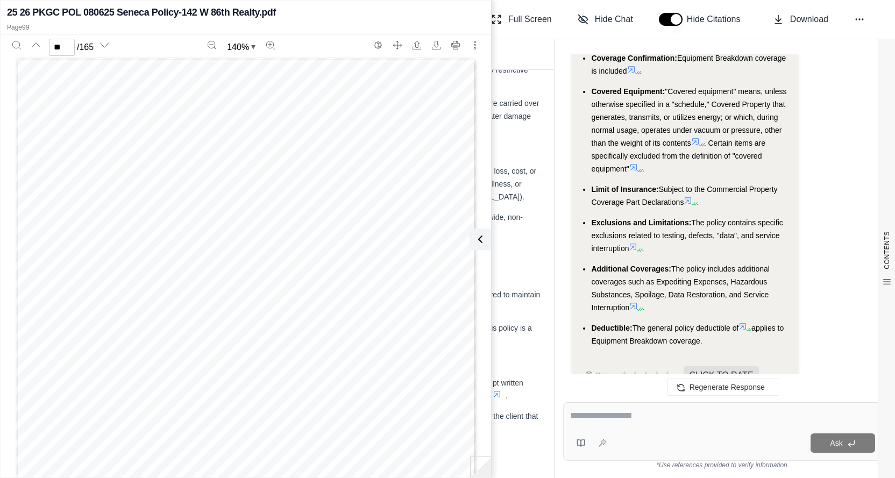
click at [636, 243] on icon at bounding box center [633, 247] width 9 height 9
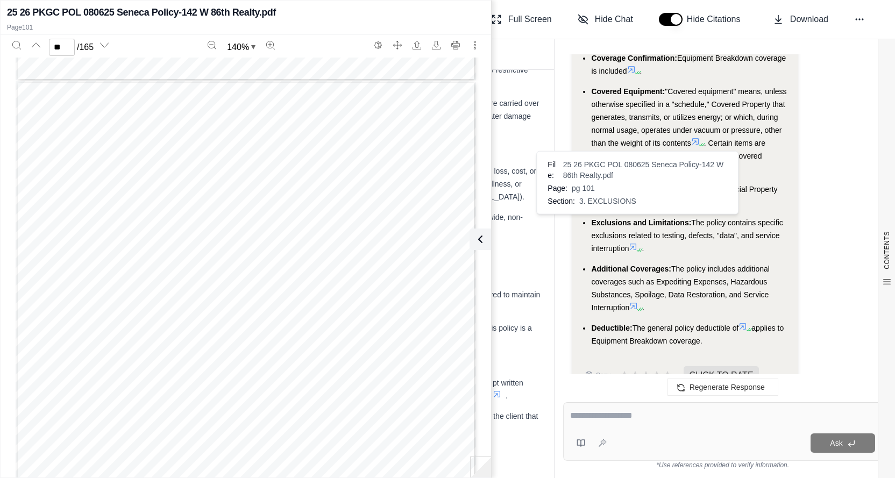
scroll to position [59600, 0]
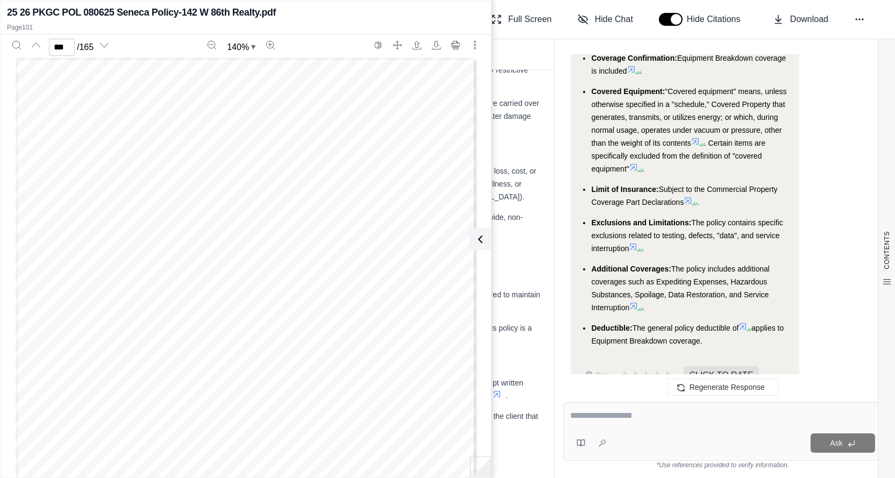
click at [638, 302] on icon at bounding box center [633, 306] width 9 height 9
click at [633, 244] on icon at bounding box center [634, 247] width 6 height 6
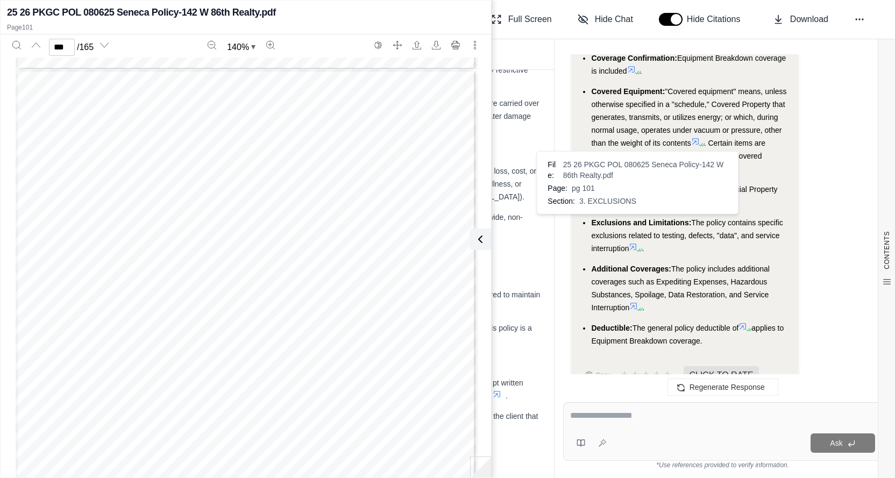
scroll to position [59600, 0]
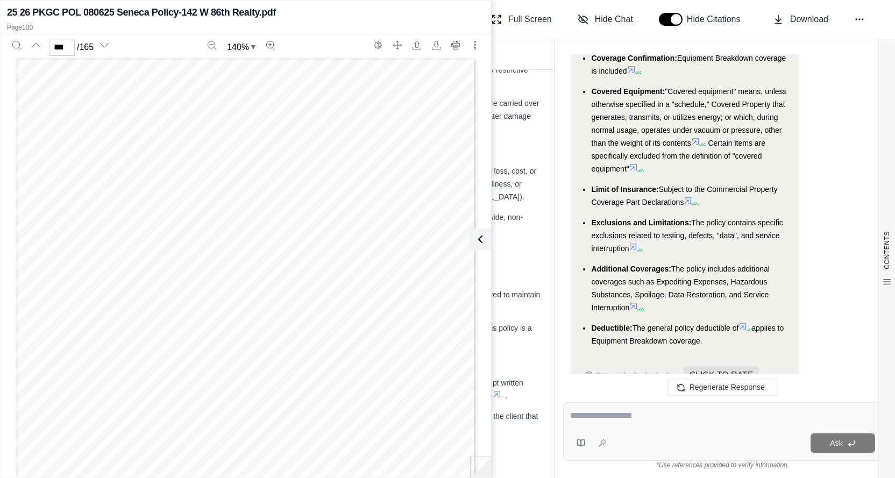
click at [636, 302] on icon at bounding box center [633, 306] width 9 height 9
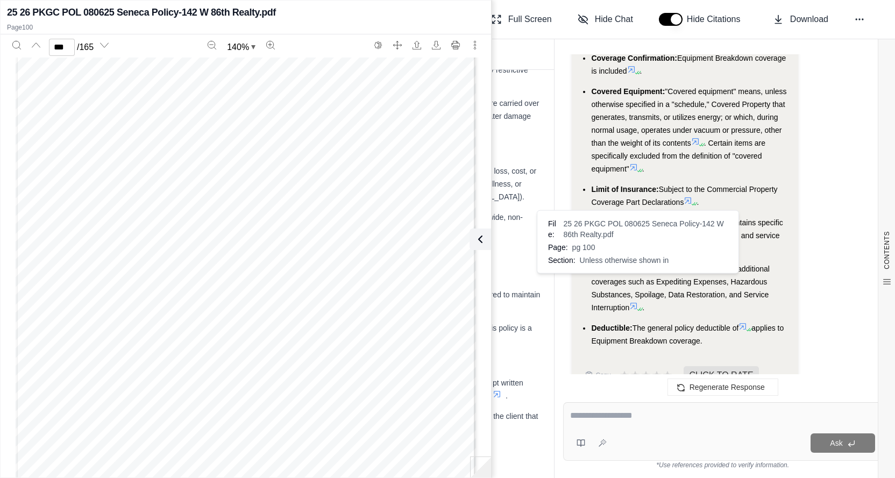
scroll to position [59004, 0]
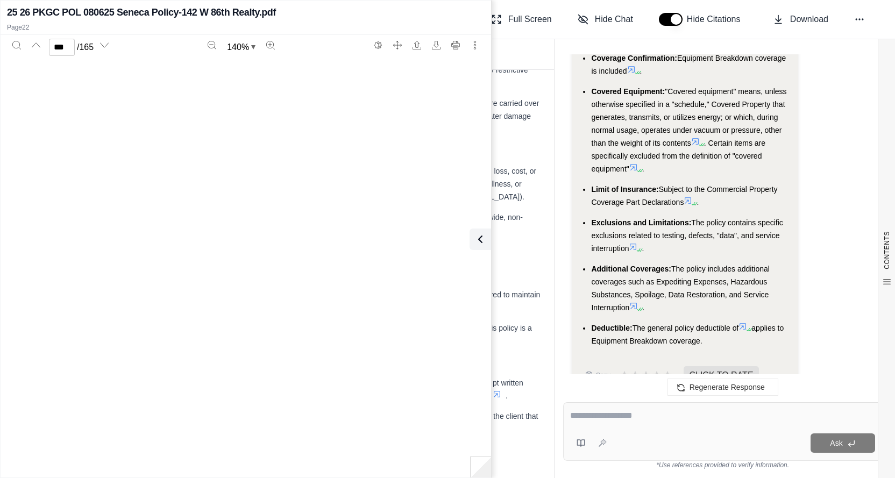
click at [746, 322] on icon at bounding box center [743, 326] width 9 height 9
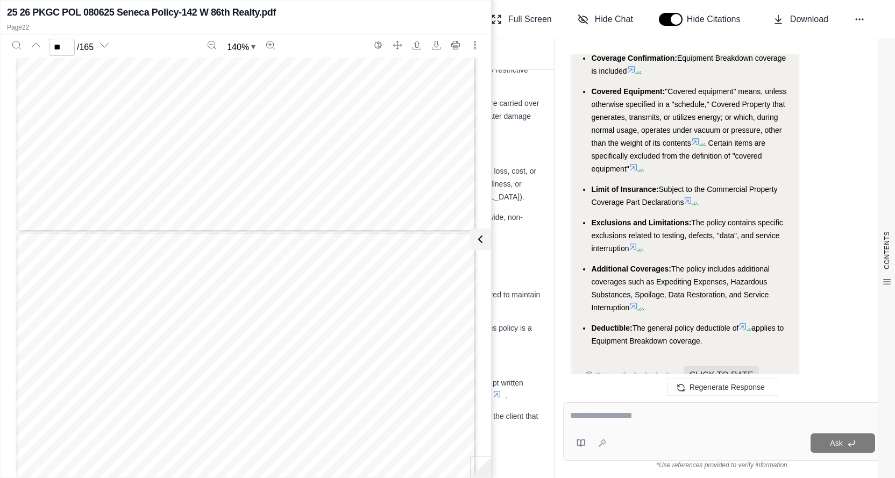
type input "**"
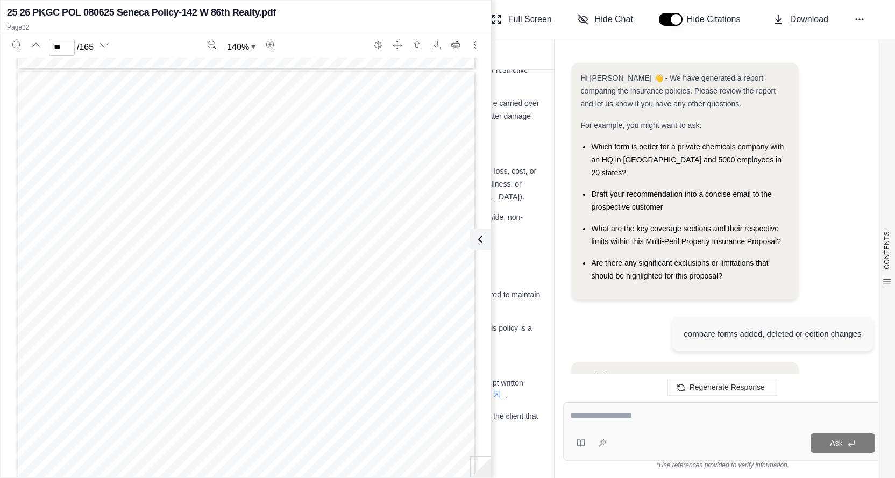
scroll to position [7474, 0]
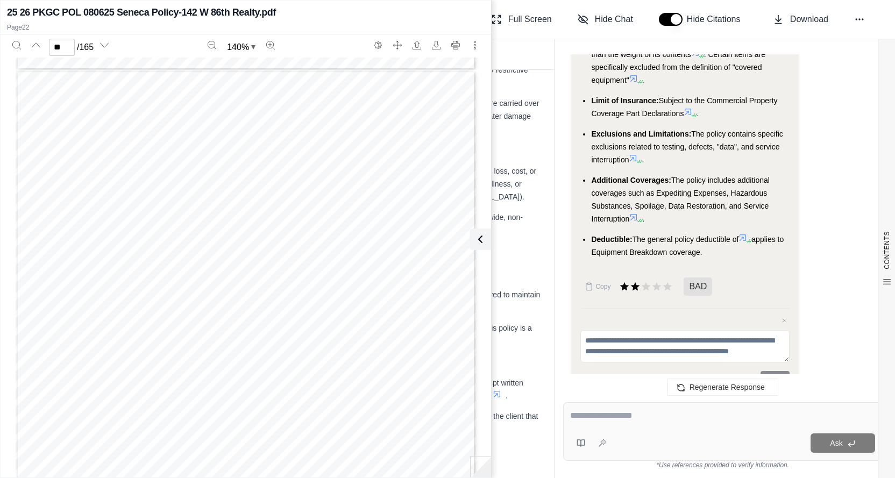
click at [660, 421] on textarea at bounding box center [722, 415] width 305 height 13
type textarea "**********"
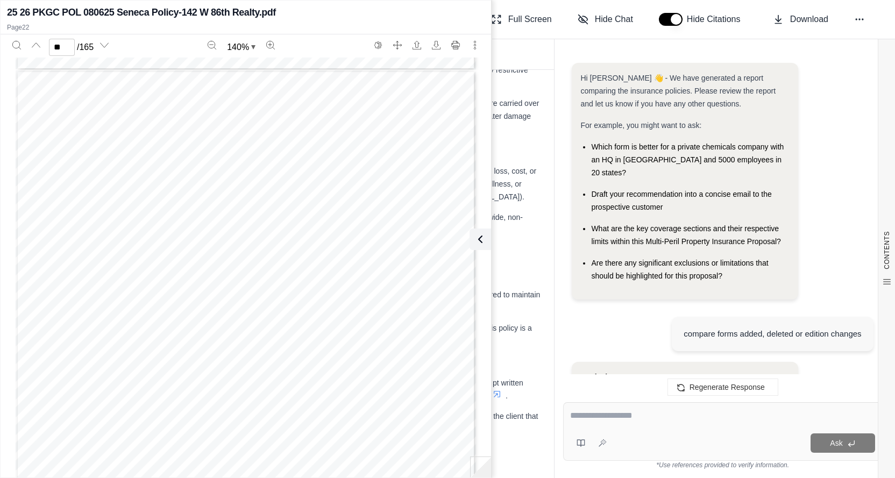
scroll to position [8446, 0]
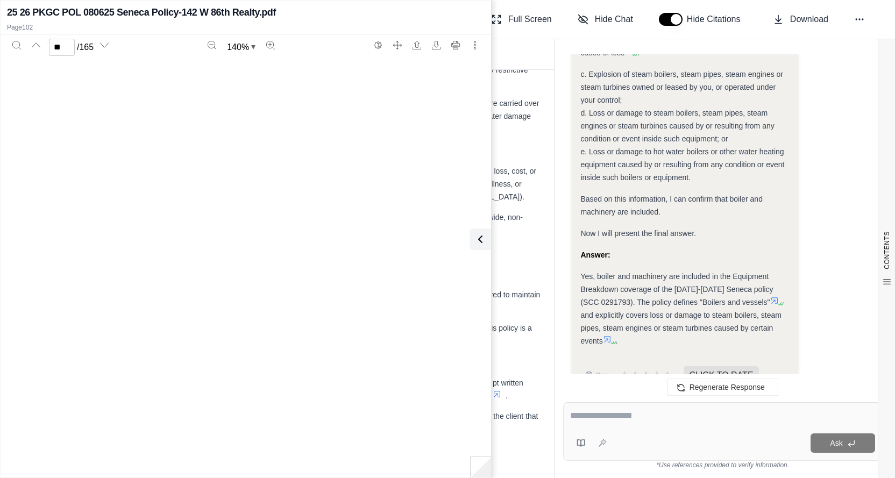
click at [772, 298] on icon at bounding box center [775, 301] width 6 height 6
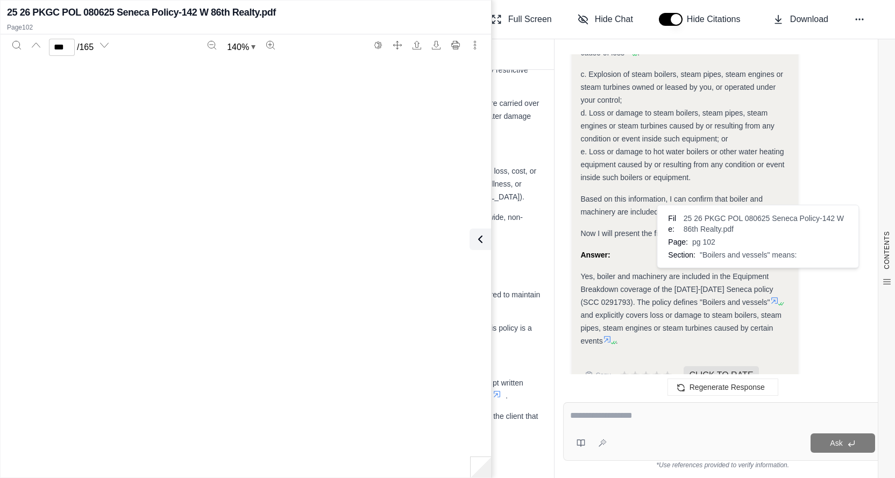
scroll to position [60196, 0]
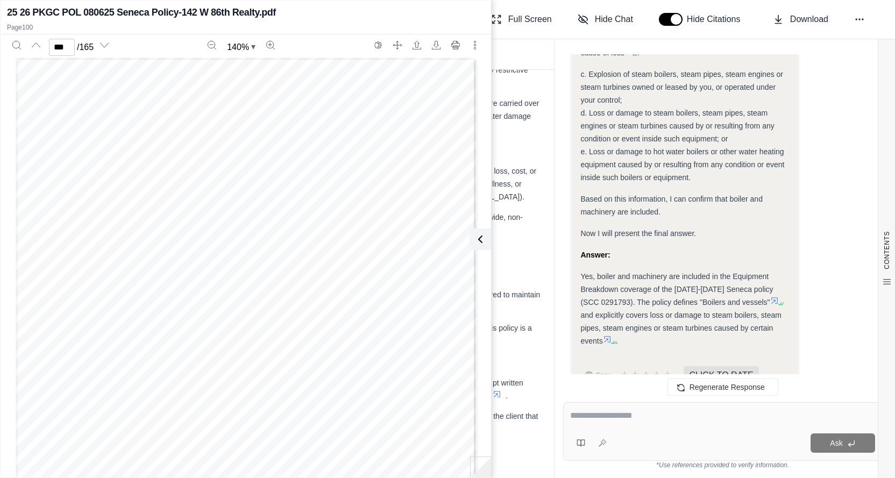
click at [610, 339] on icon at bounding box center [613, 342] width 6 height 6
type input "***"
drag, startPoint x: 599, startPoint y: 412, endPoint x: 594, endPoint y: 412, distance: 5.4
click at [599, 412] on textarea at bounding box center [722, 415] width 305 height 13
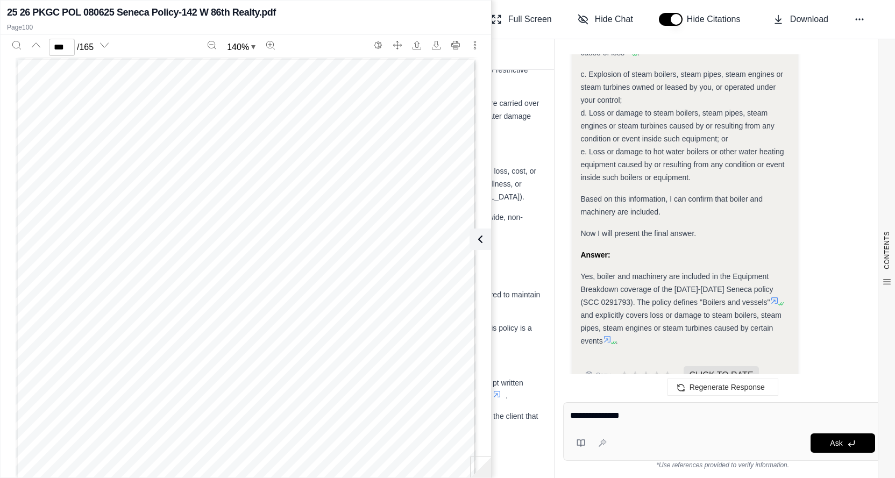
type textarea "**********"
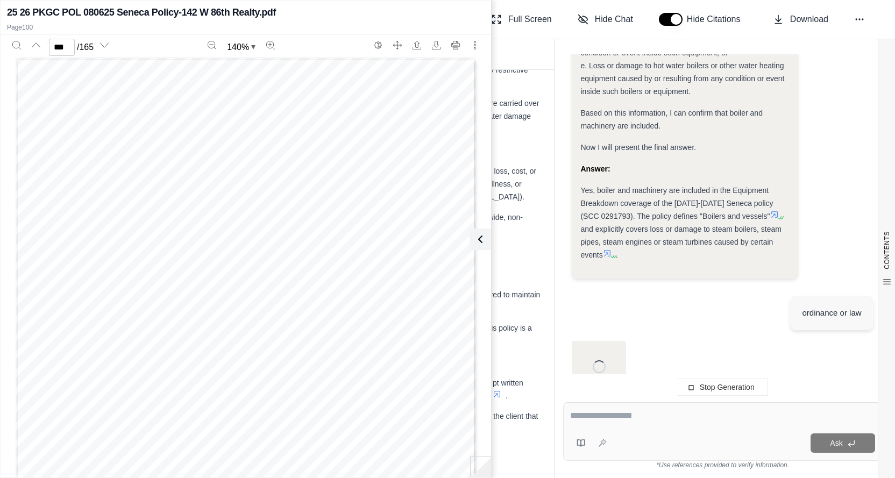
scroll to position [0, 0]
click at [592, 415] on textarea at bounding box center [723, 415] width 306 height 13
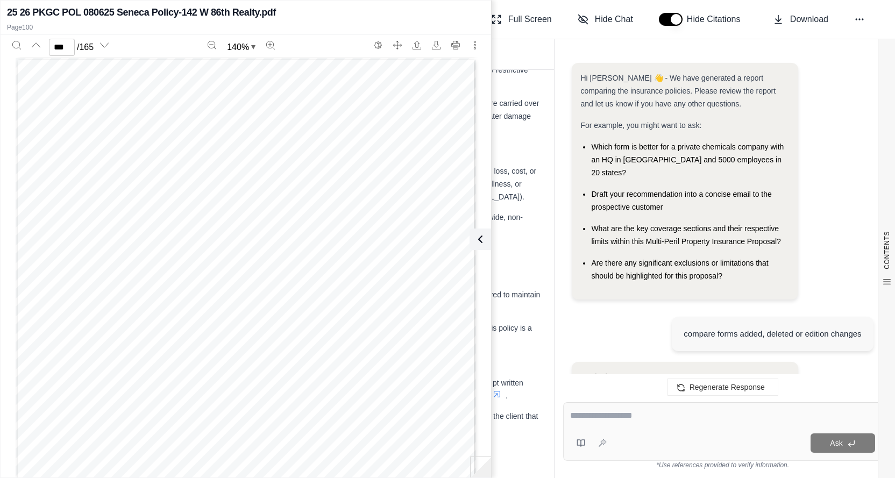
scroll to position [9620, 0]
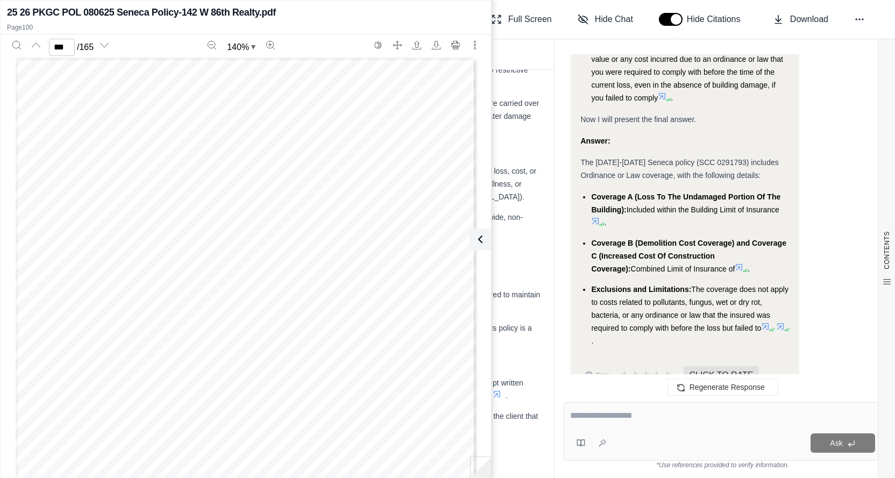
click at [595, 218] on icon at bounding box center [596, 221] width 6 height 6
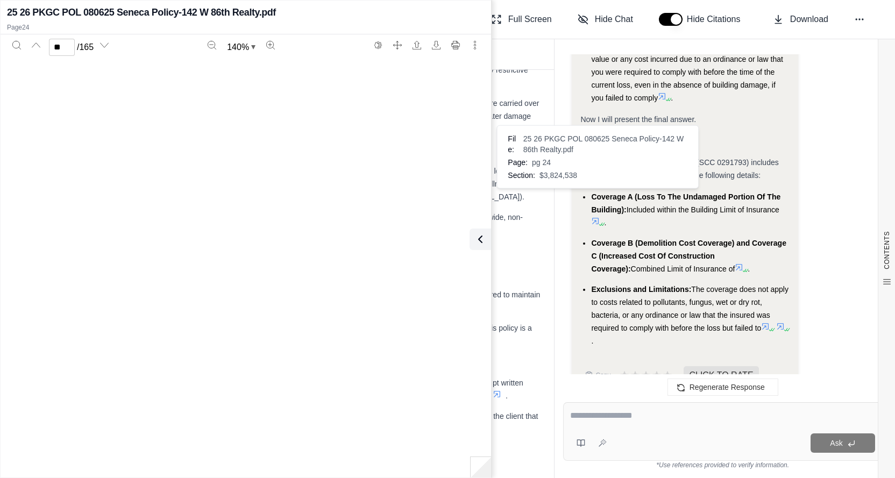
scroll to position [13708, 0]
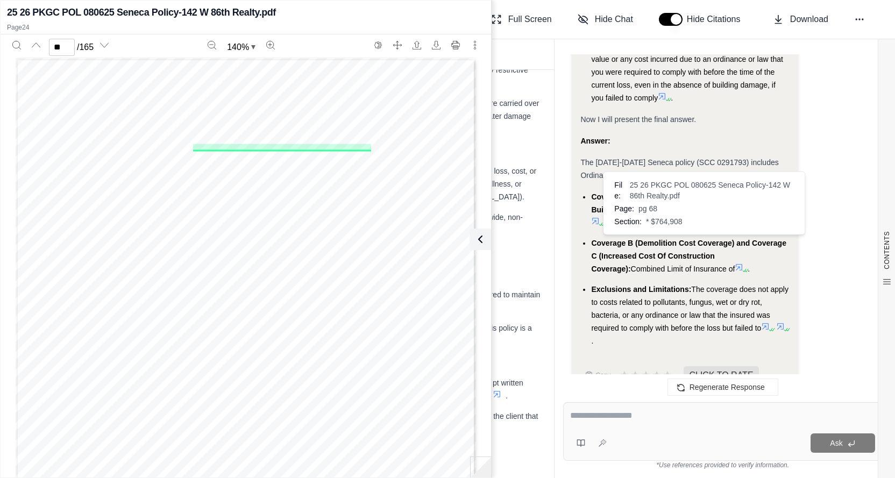
click at [735, 263] on icon at bounding box center [739, 267] width 9 height 9
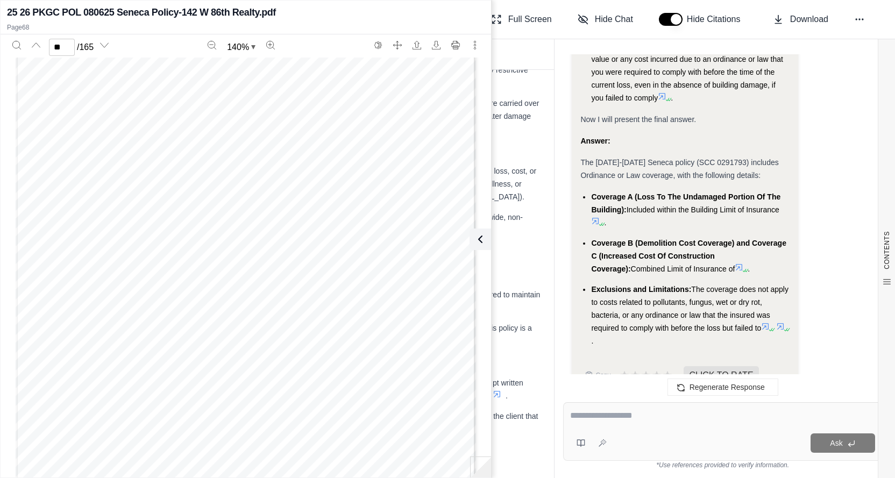
scroll to position [40039, 0]
click at [766, 322] on icon at bounding box center [765, 326] width 9 height 9
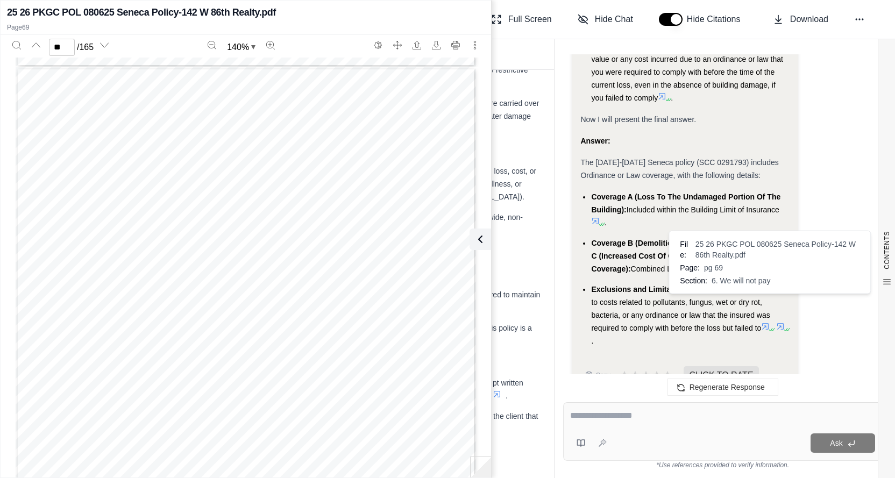
scroll to position [40528, 0]
type input "**"
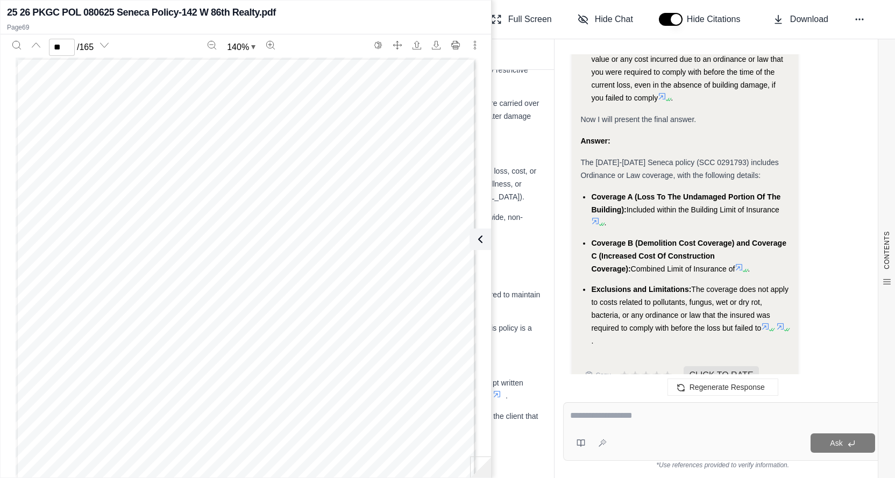
click at [647, 430] on div "Ask" at bounding box center [722, 431] width 319 height 59
type textarea "*"
type textarea "**********"
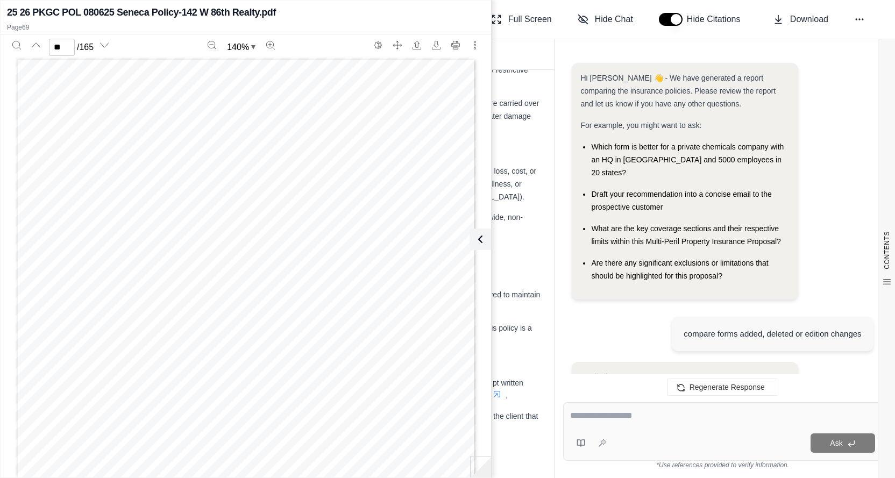
scroll to position [10384, 0]
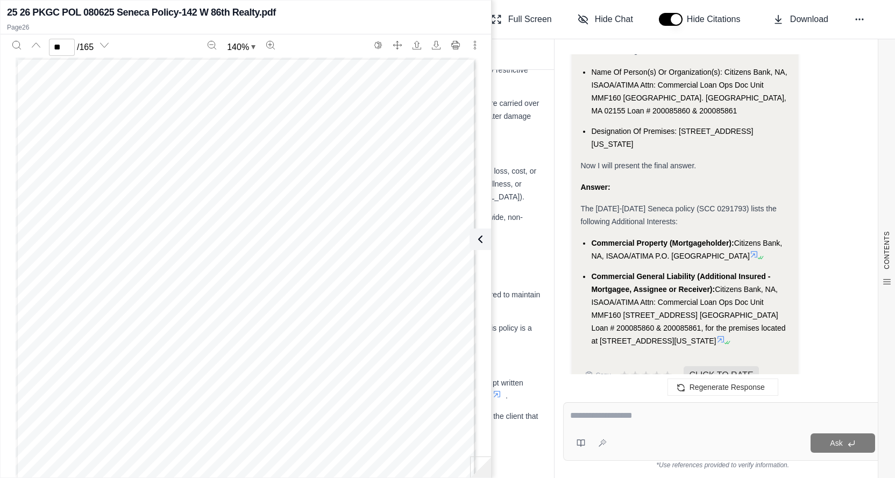
click at [759, 250] on icon at bounding box center [754, 254] width 9 height 9
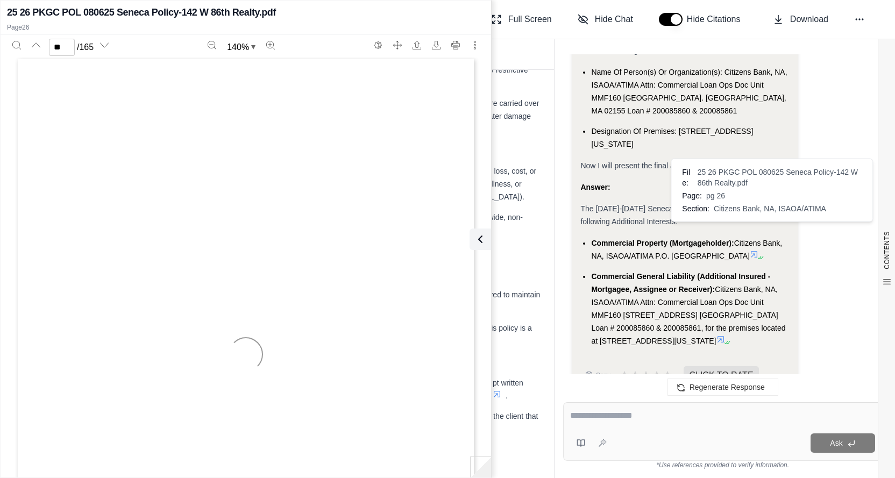
scroll to position [14900, 0]
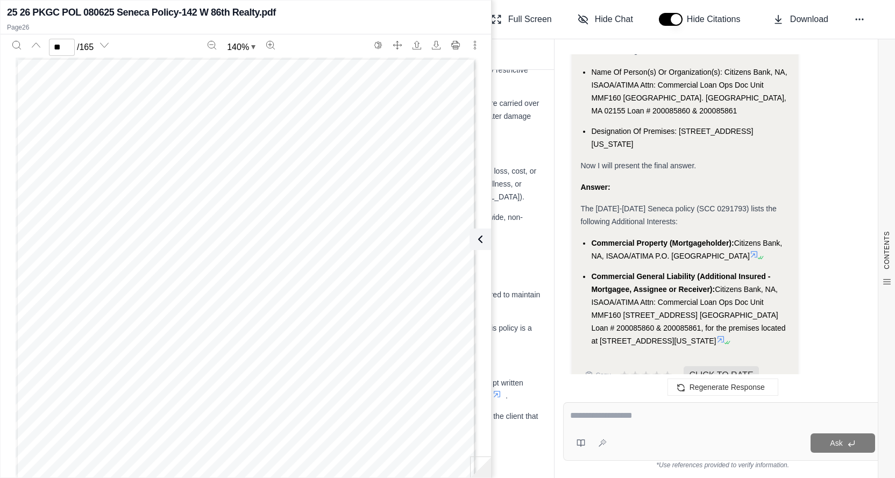
click at [367, 247] on div "M ORTGAGEHOLDERS Prem. No. Bldg. No. Mortgageholder Name And Mailing Address CP…" at bounding box center [246, 356] width 461 height 596
type input "**"
click at [329, 187] on div "M ORTGAGEHOLDERS Prem. No. Bldg. No. Mortgageholder Name And Mailing Address CP…" at bounding box center [246, 356] width 461 height 596
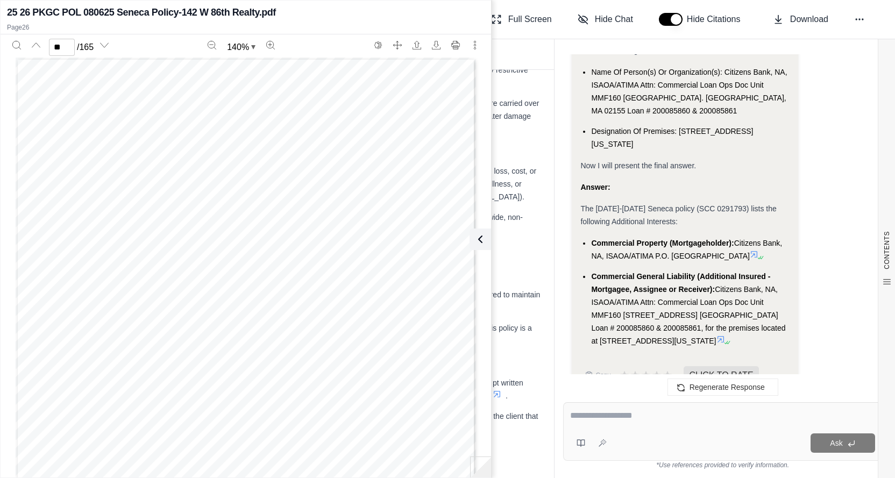
click at [327, 228] on div "M ORTGAGEHOLDERS Prem. No. Bldg. No. Mortgageholder Name And Mailing Address CP…" at bounding box center [246, 356] width 461 height 596
click at [319, 228] on div "M ORTGAGEHOLDERS Prem. No. Bldg. No. Mortgageholder Name And Mailing Address CP…" at bounding box center [246, 356] width 461 height 596
click at [598, 416] on textarea at bounding box center [723, 415] width 306 height 13
type textarea "**********"
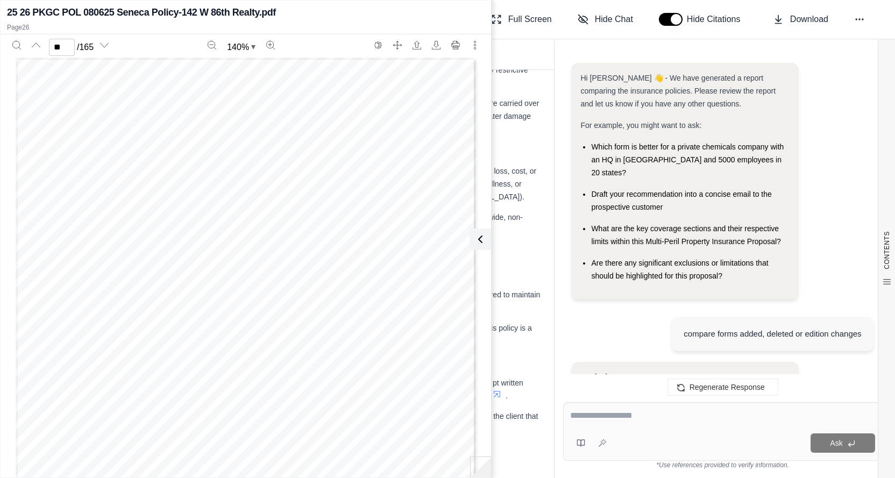
scroll to position [11249, 0]
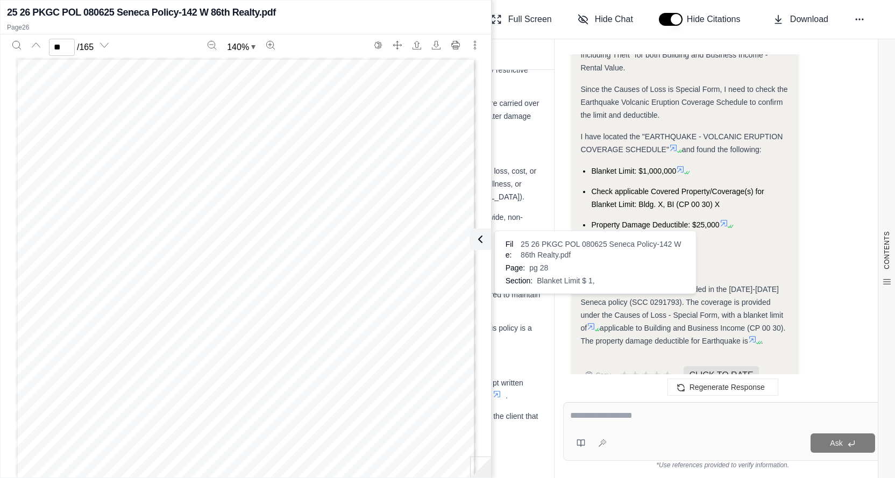
click at [592, 322] on icon at bounding box center [591, 326] width 9 height 9
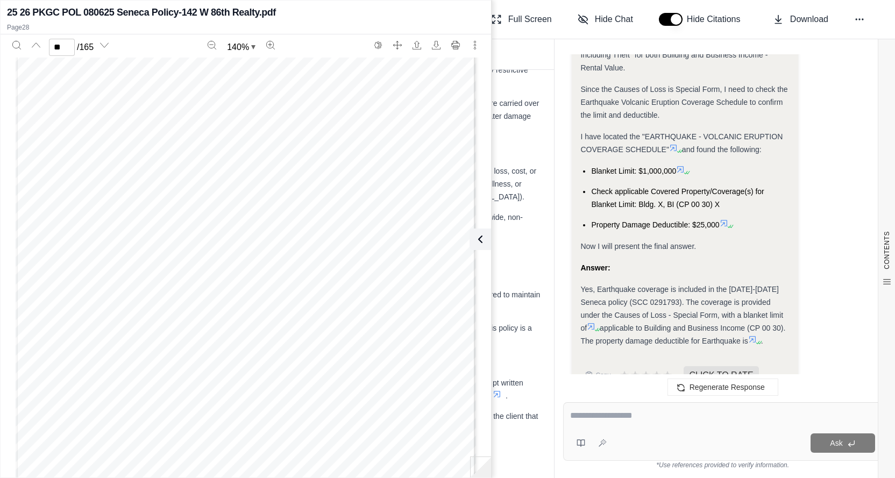
scroll to position [18620, 0]
type input "**"
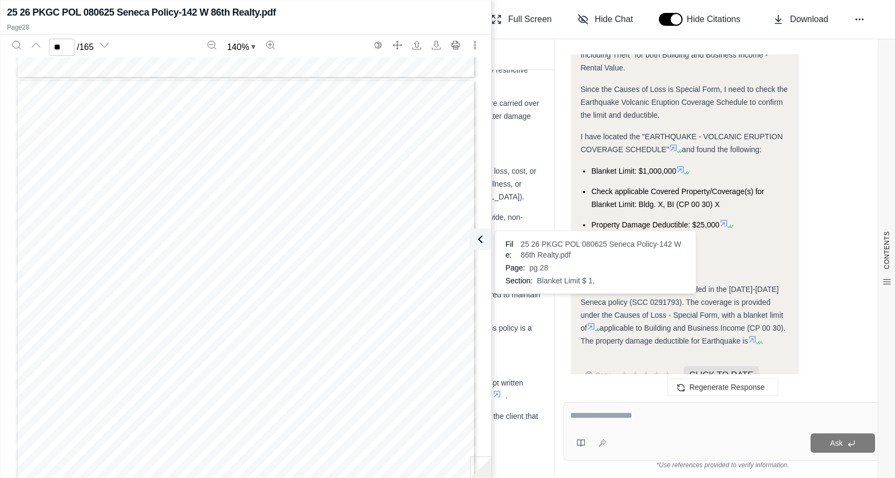
click at [613, 419] on textarea at bounding box center [722, 415] width 305 height 13
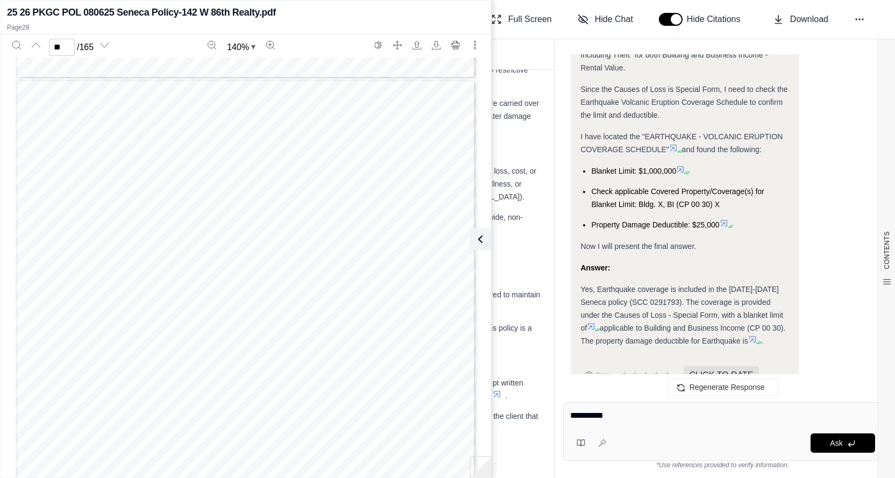
type textarea "**********"
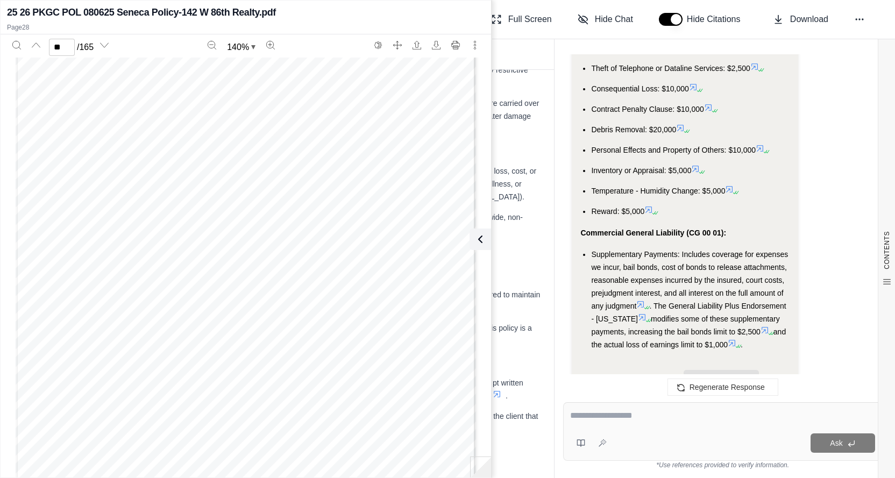
scroll to position [14026, 0]
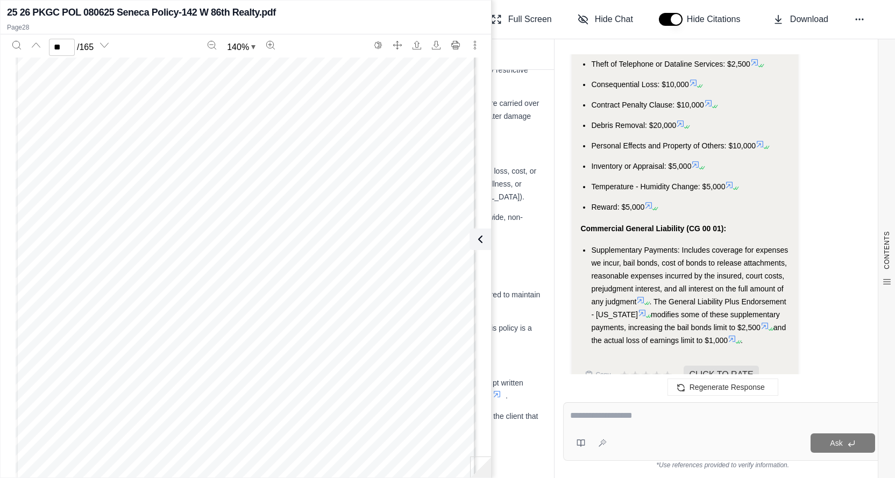
click at [642, 296] on icon at bounding box center [640, 300] width 9 height 9
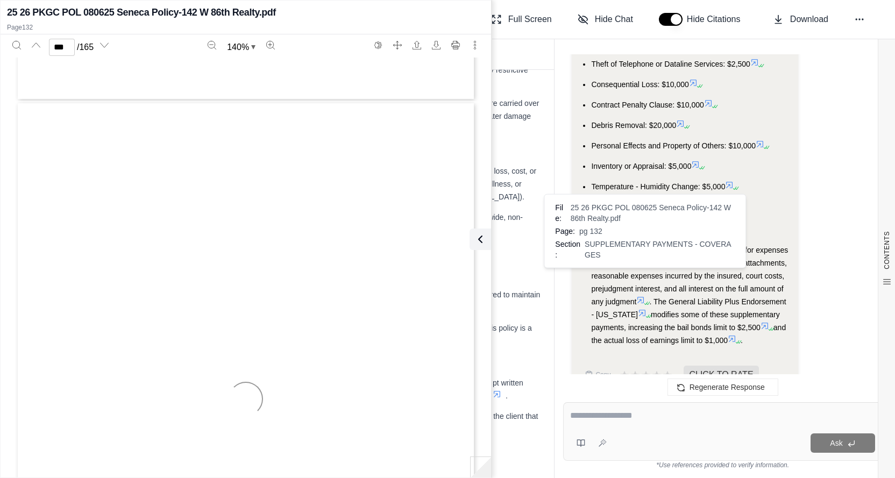
scroll to position [78076, 0]
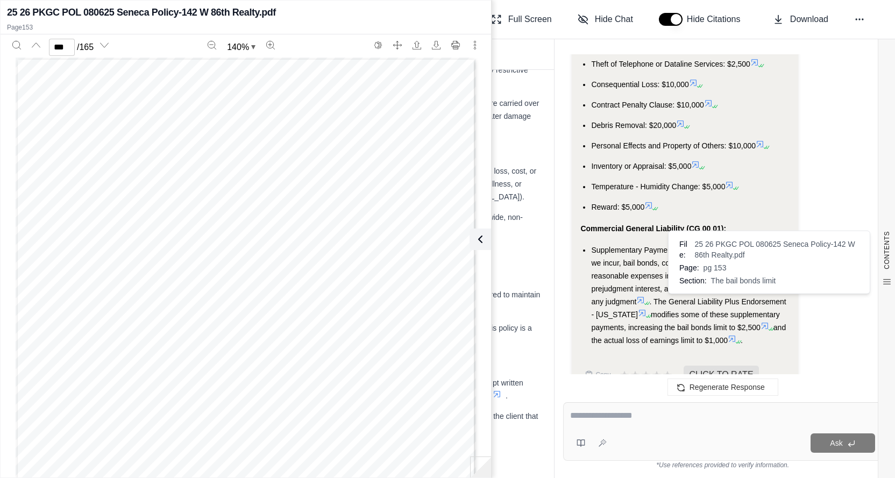
click at [766, 322] on icon at bounding box center [765, 326] width 9 height 9
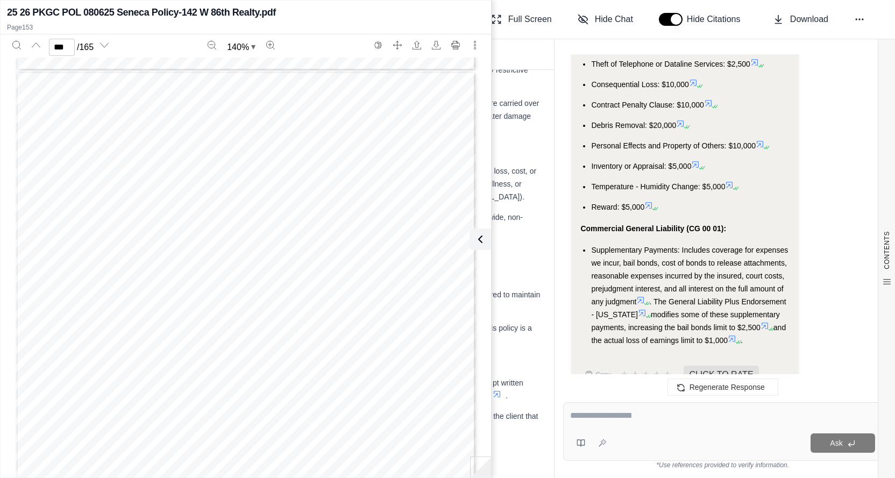
scroll to position [91399, 0]
click at [735, 336] on icon at bounding box center [732, 339] width 6 height 6
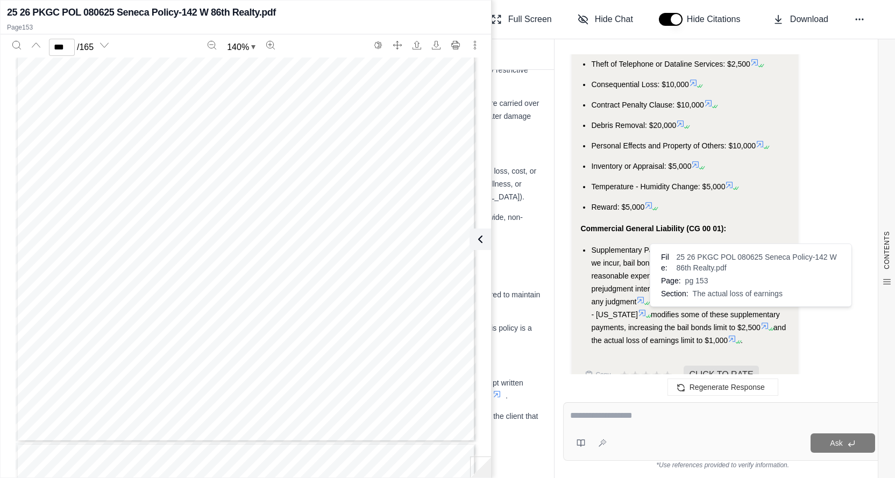
click at [737, 335] on icon at bounding box center [732, 339] width 9 height 9
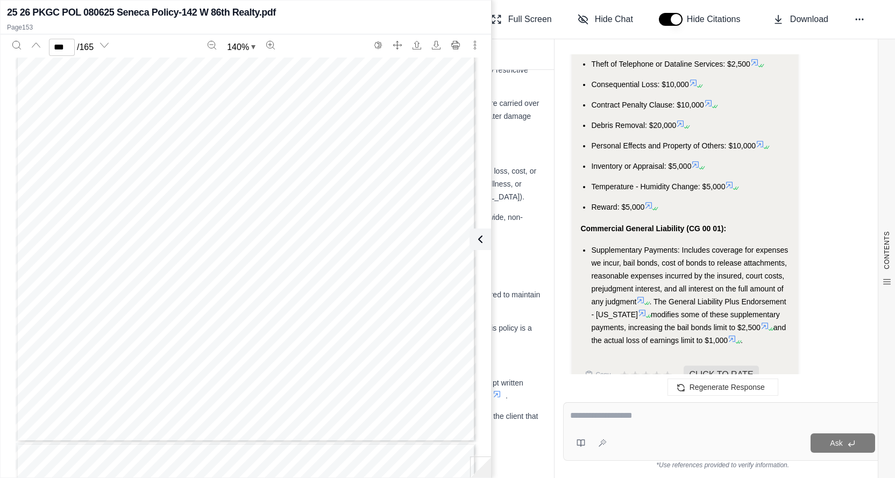
scroll to position [91076, 0]
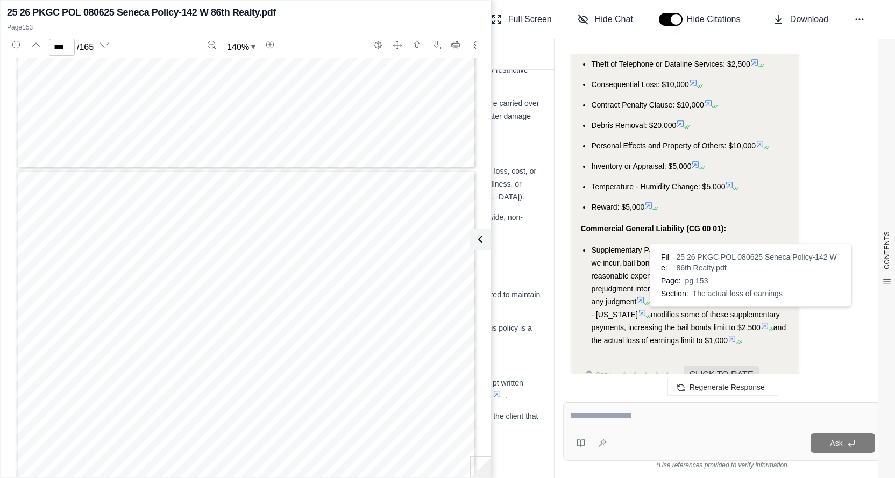
click at [737, 335] on icon at bounding box center [732, 339] width 9 height 9
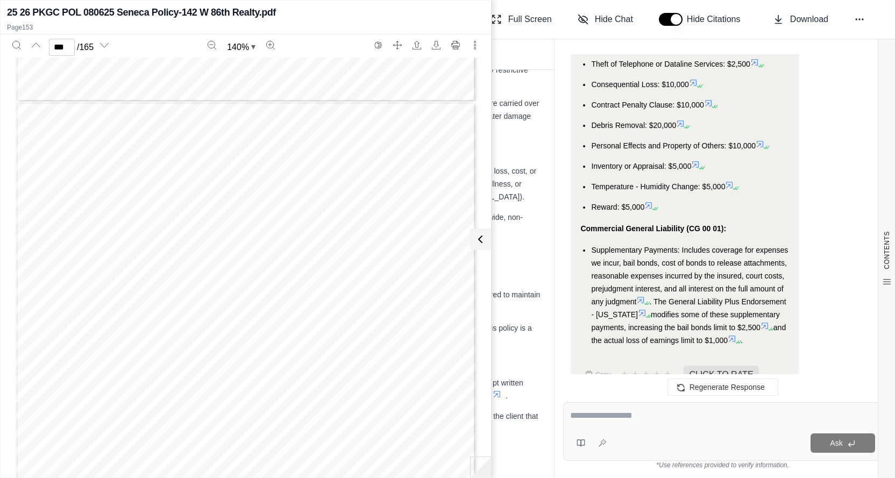
scroll to position [89839, 0]
type input "***"
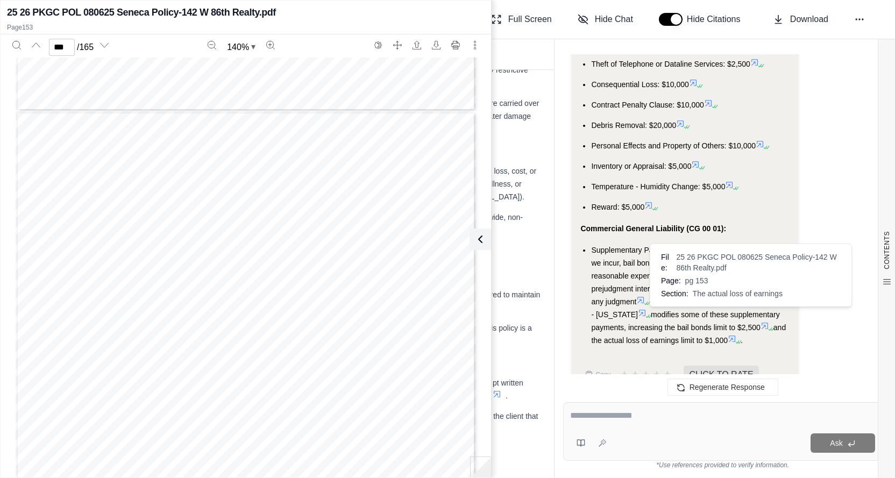
click at [603, 413] on textarea at bounding box center [722, 415] width 305 height 13
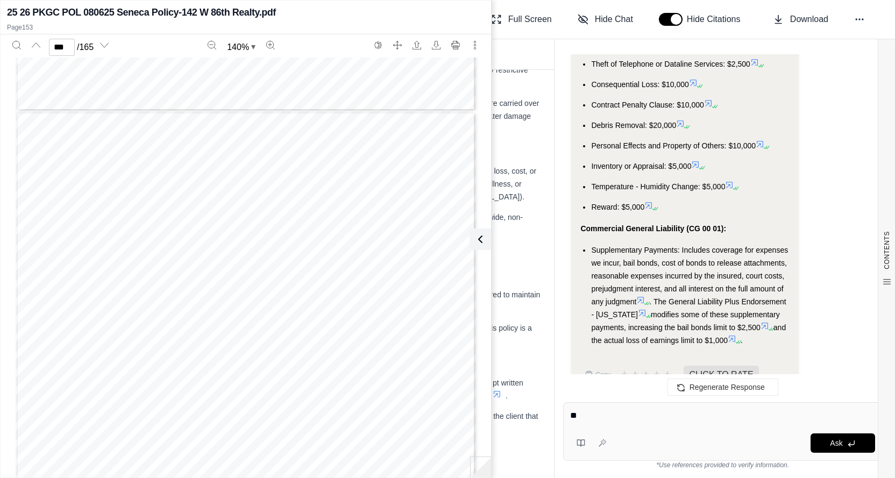
type textarea "*"
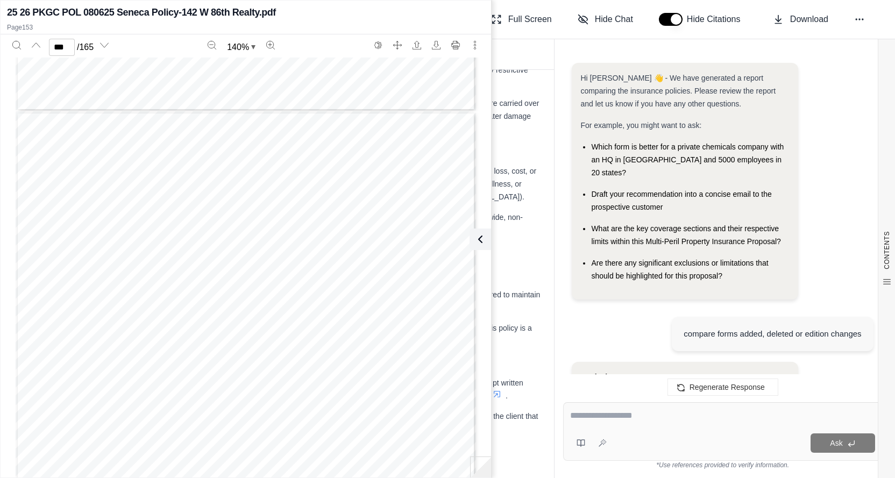
scroll to position [0, 0]
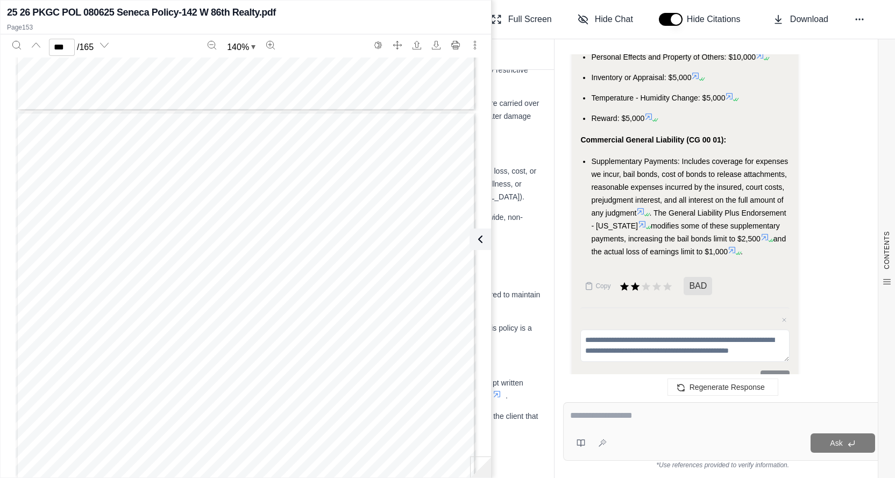
click at [612, 418] on textarea at bounding box center [723, 415] width 306 height 13
type textarea "**********"
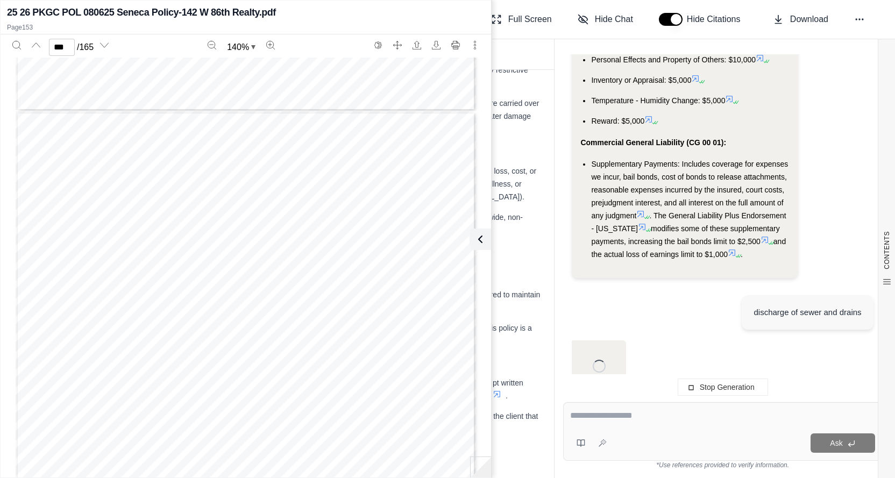
scroll to position [13782, 0]
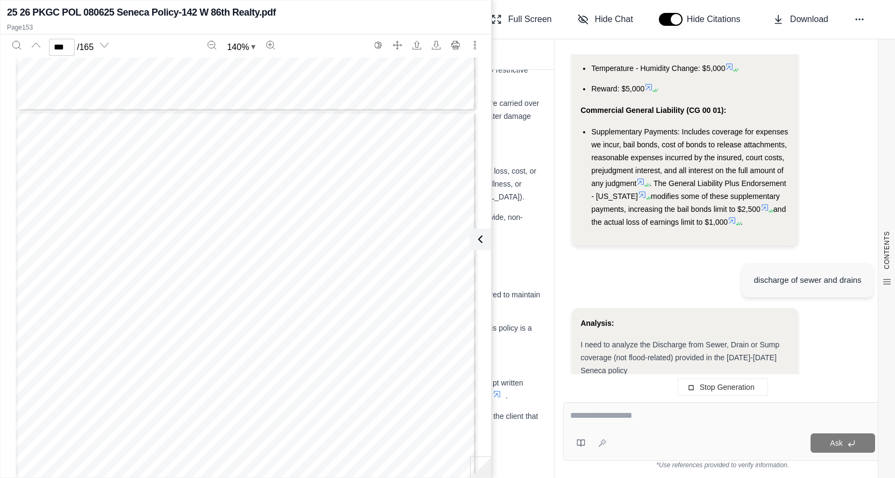
click at [611, 417] on textarea at bounding box center [722, 415] width 305 height 13
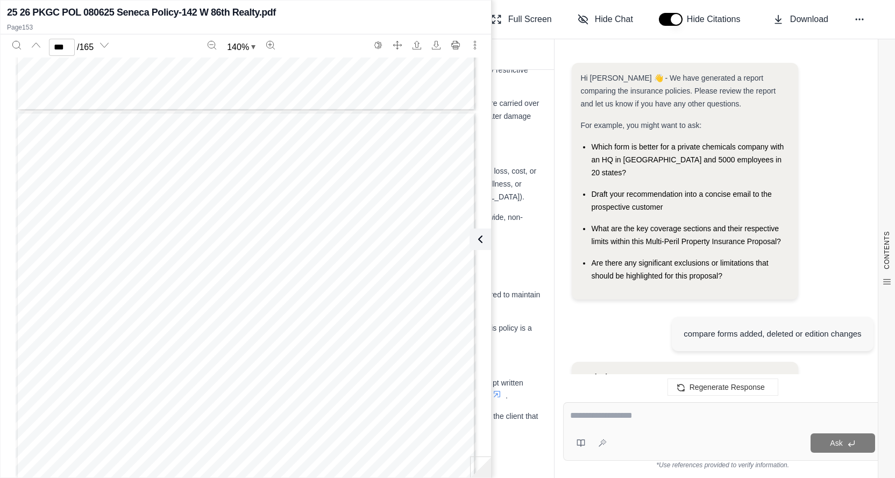
scroll to position [15257, 0]
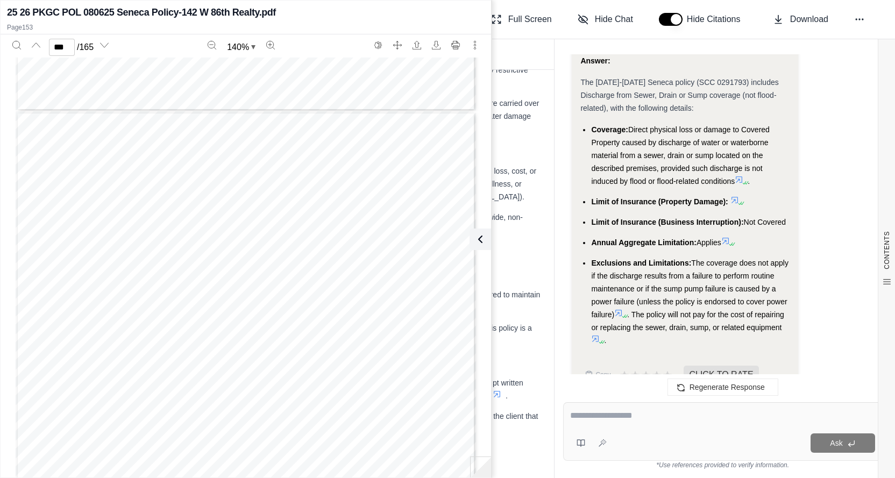
click at [740, 176] on icon at bounding box center [739, 179] width 6 height 6
type input "**"
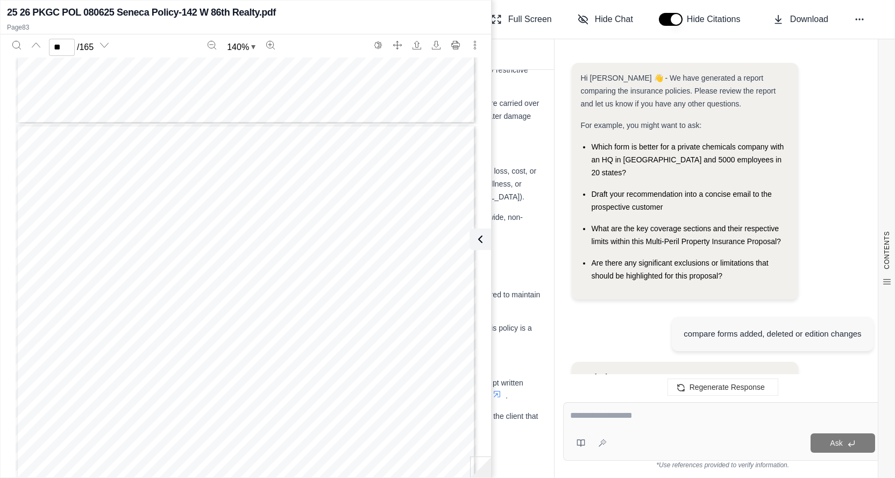
drag, startPoint x: 633, startPoint y: 363, endPoint x: 635, endPoint y: 420, distance: 57.1
click at [635, 420] on textarea at bounding box center [722, 415] width 305 height 13
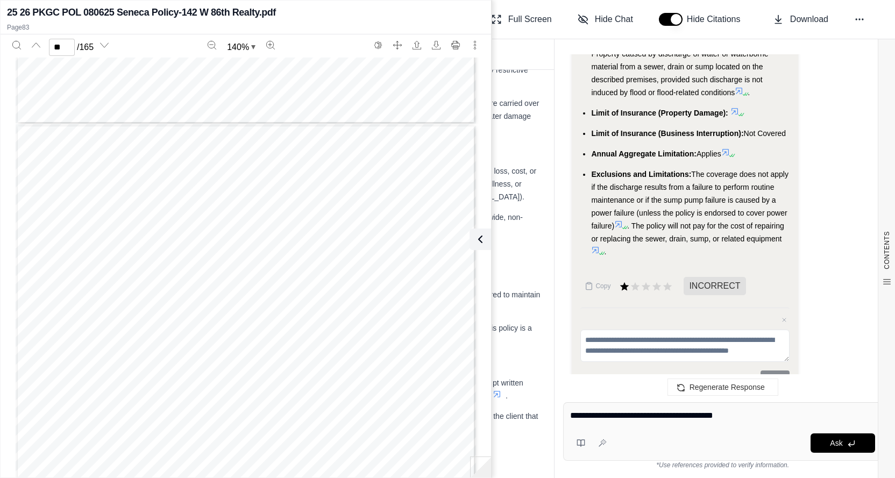
type textarea "**********"
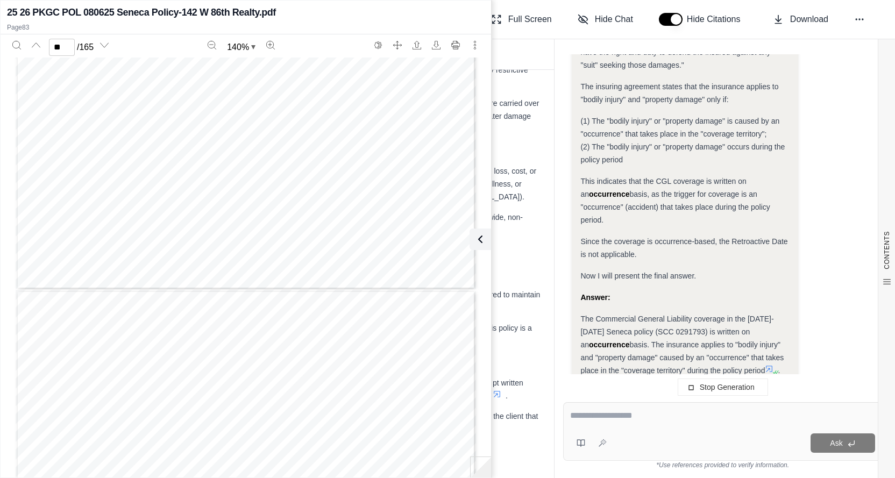
scroll to position [15654, 0]
click at [765, 365] on icon at bounding box center [769, 369] width 9 height 9
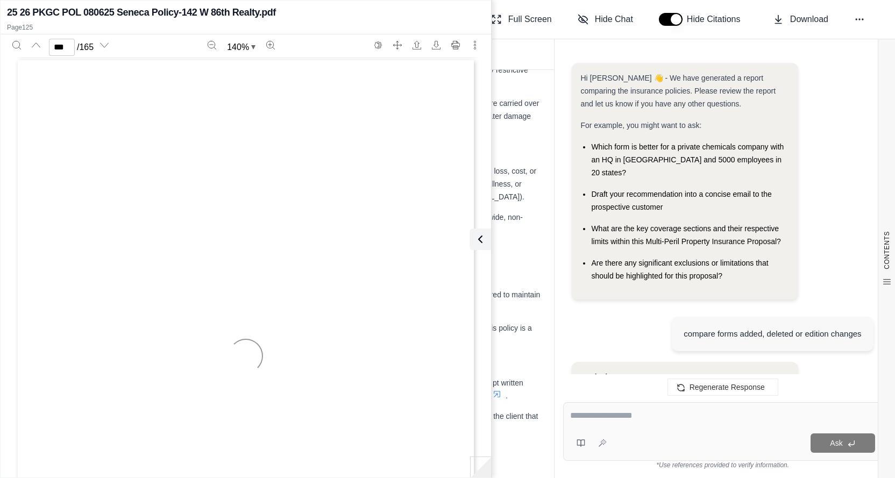
scroll to position [16074, 0]
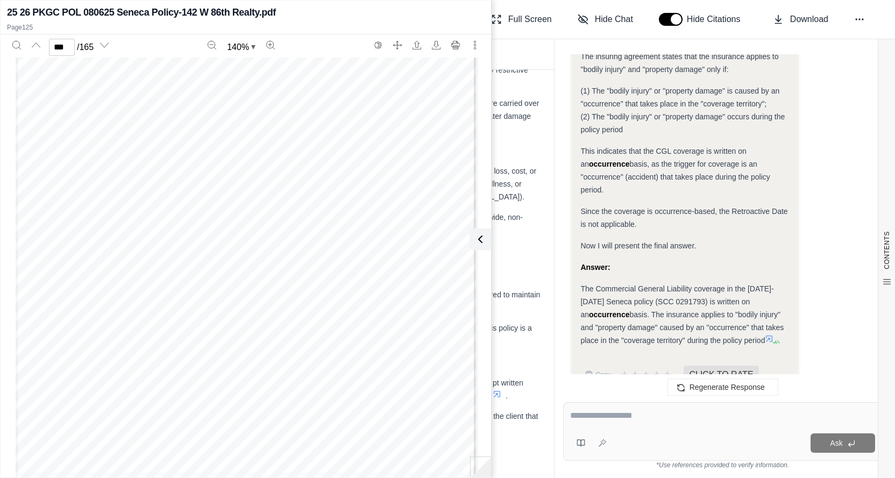
type input "***"
click at [590, 416] on textarea at bounding box center [722, 415] width 305 height 13
type textarea "**********"
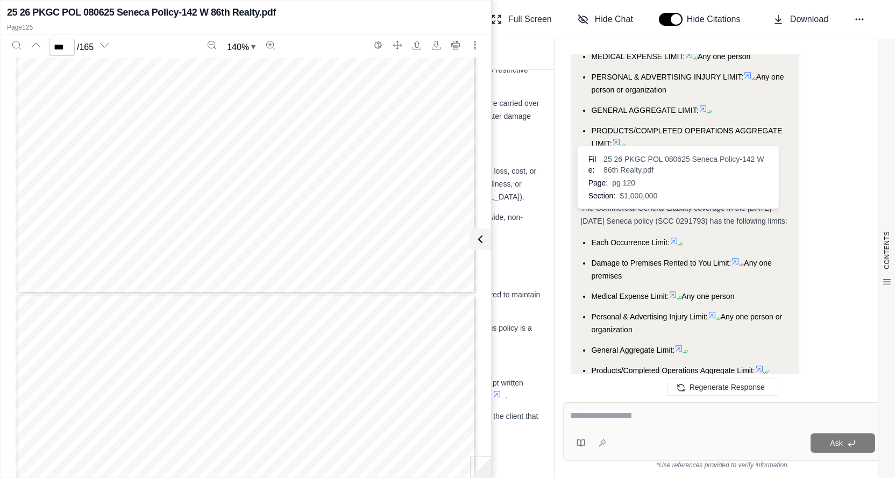
scroll to position [16413, 0]
click at [676, 237] on icon at bounding box center [674, 241] width 9 height 9
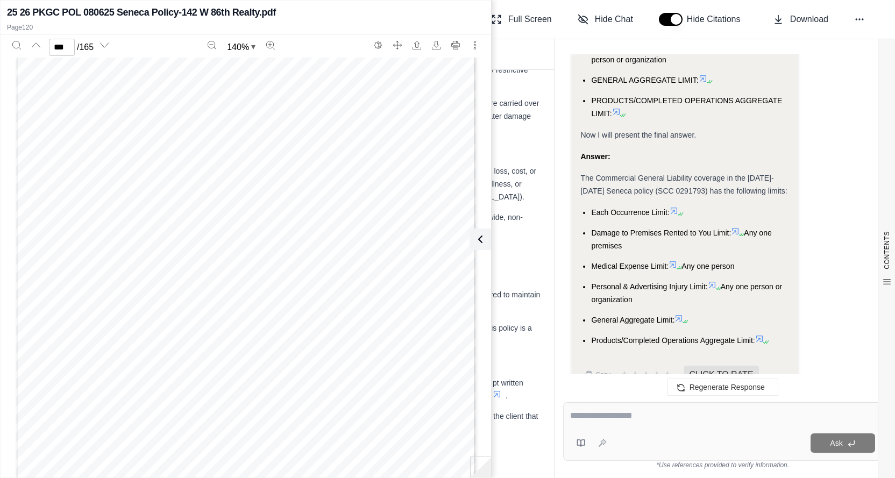
scroll to position [71516, 0]
type input "***"
click at [196, 206] on div "CG DS 01 10 01 c ISO Properties, Inc., 2000 Page of CLASSIFICATION AND PREMIUM …" at bounding box center [246, 364] width 461 height 596
click at [196, 207] on div "CG DS 01 10 01 c ISO Properties, Inc., 2000 Page of CLASSIFICATION AND PREMIUM …" at bounding box center [246, 364] width 461 height 596
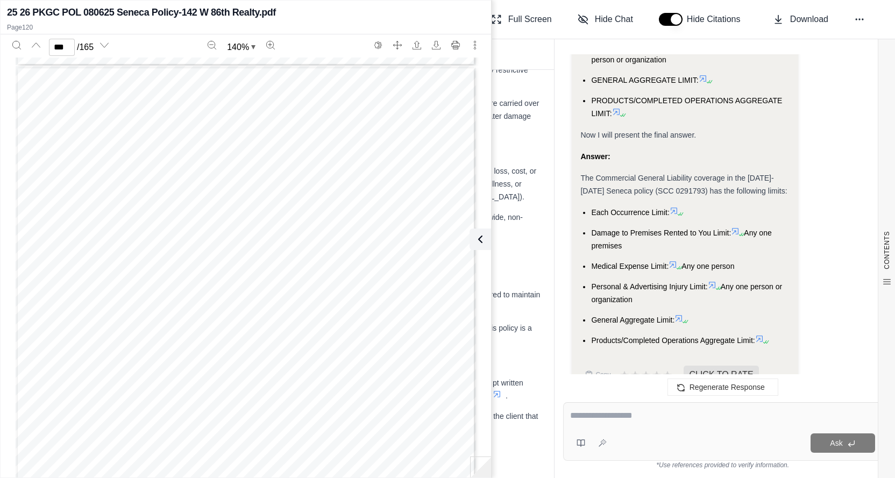
click at [188, 199] on div "CG DS 01 10 01 c ISO Properties, Inc., 2000 Page of CLASSIFICATION AND PREMIUM …" at bounding box center [246, 364] width 461 height 596
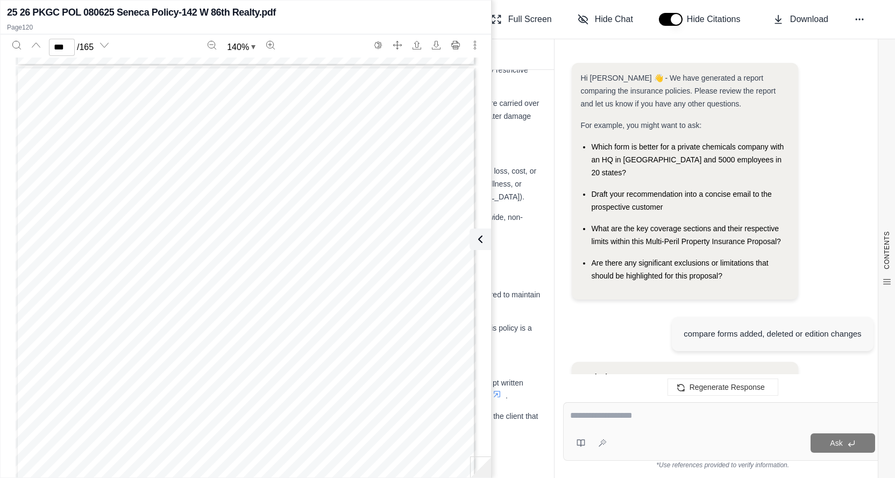
scroll to position [16864, 0]
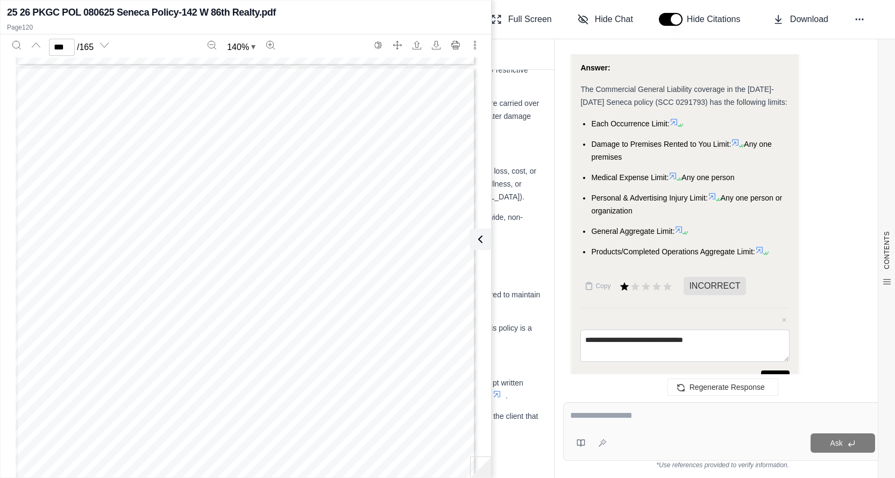
type textarea "**********"
click at [775, 371] on button "Submit" at bounding box center [775, 378] width 29 height 15
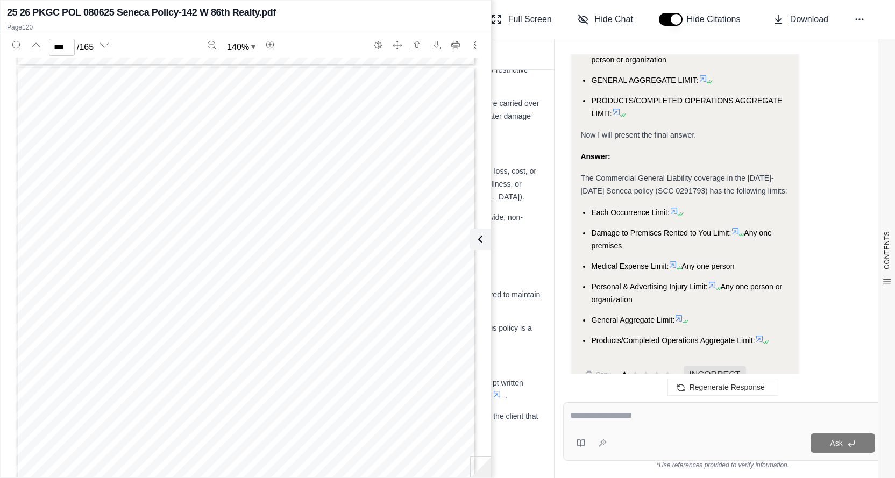
click at [706, 366] on span "INCORRECT" at bounding box center [715, 375] width 62 height 18
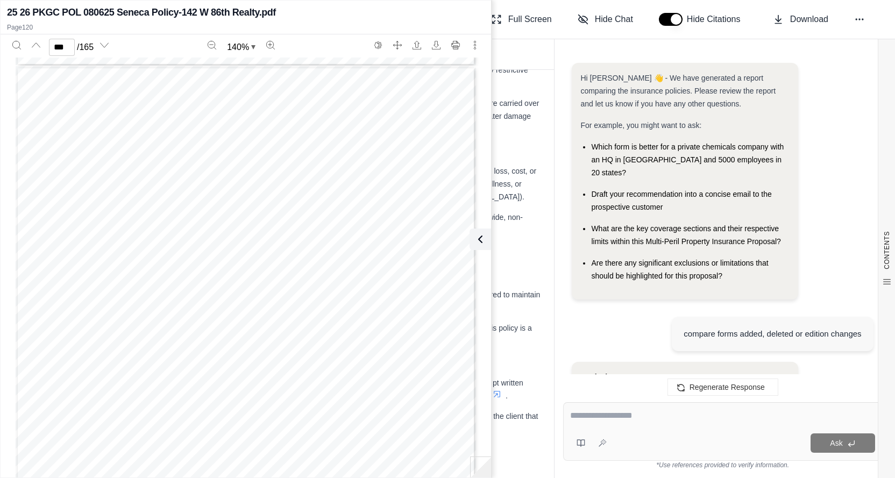
scroll to position [16864, 0]
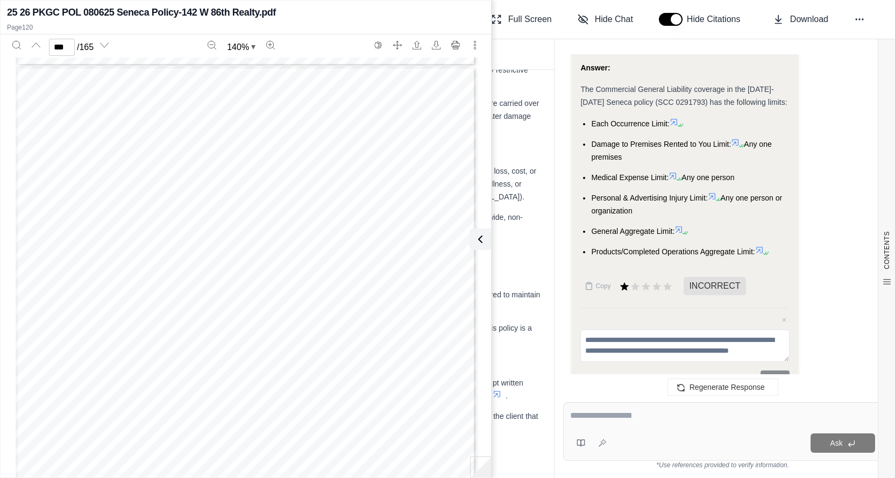
click at [610, 415] on textarea at bounding box center [722, 415] width 305 height 13
type textarea "*"
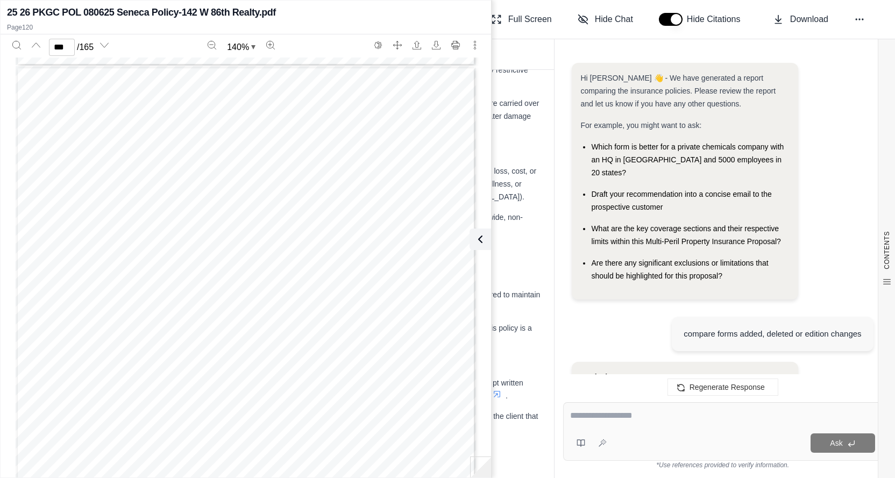
scroll to position [16775, 0]
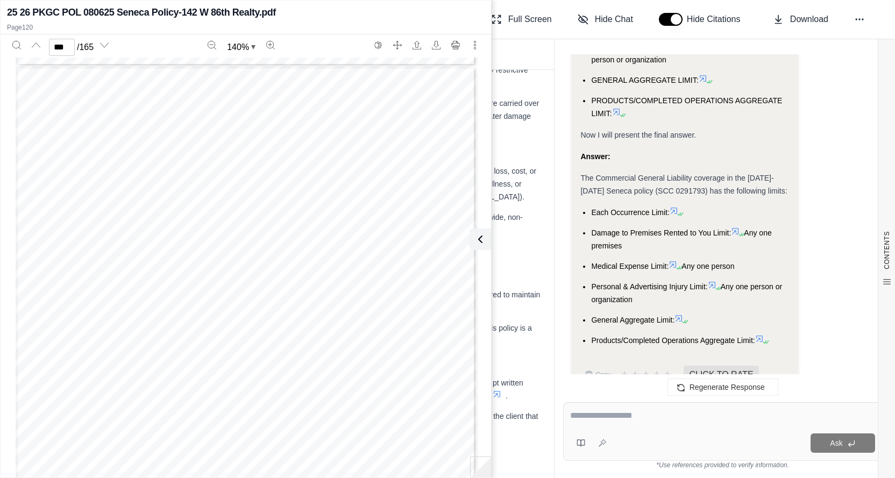
click at [600, 424] on div at bounding box center [723, 417] width 306 height 17
click at [595, 421] on textarea at bounding box center [723, 415] width 306 height 13
drag, startPoint x: 687, startPoint y: 418, endPoint x: 529, endPoint y: 425, distance: 157.8
type textarea "**********"
click at [529, 425] on div "Report Documents CONTENTS Table of Contents Key Findings: INSURANCE POLICY COMP…" at bounding box center [469, 258] width 852 height 439
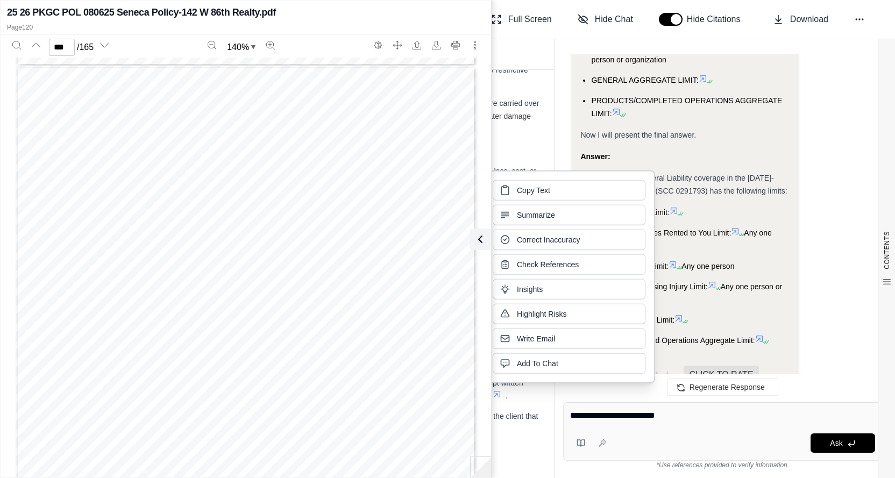
click button "Copy Text" at bounding box center [569, 190] width 153 height 20
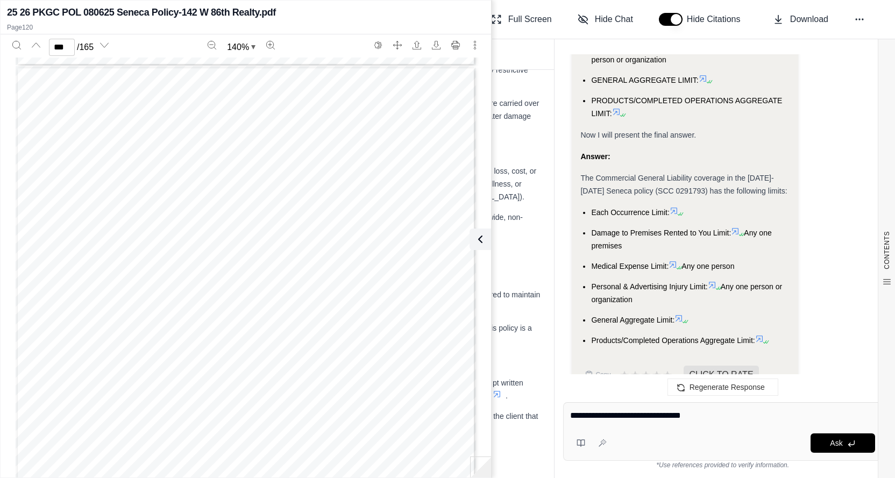
type textarea "**********"
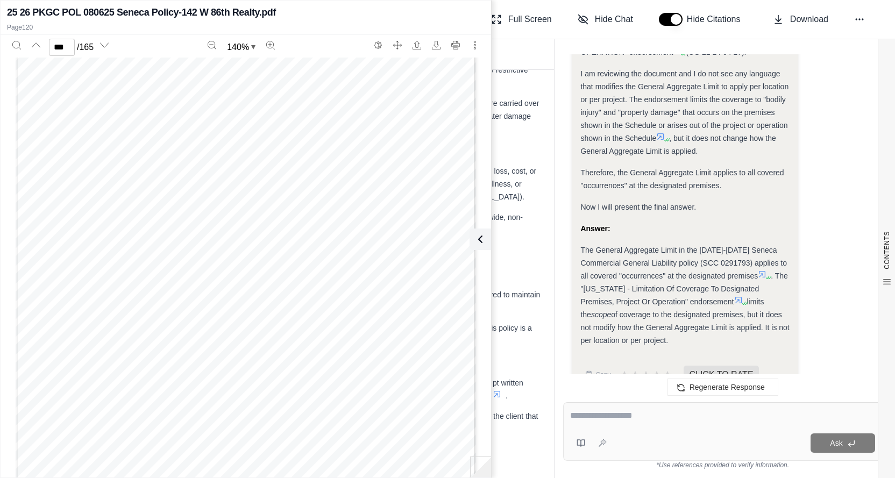
scroll to position [73184, 0]
type input "***"
click at [586, 410] on div "Ask" at bounding box center [722, 431] width 319 height 59
type textarea "**********"
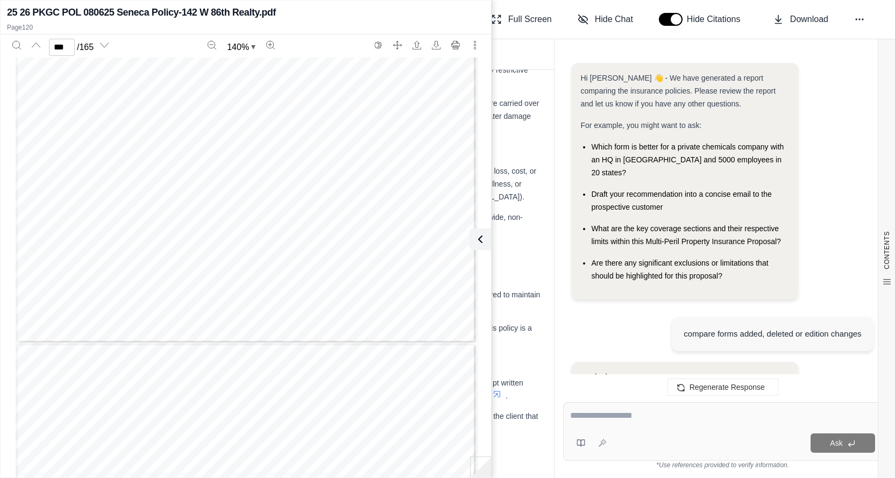
scroll to position [19041, 0]
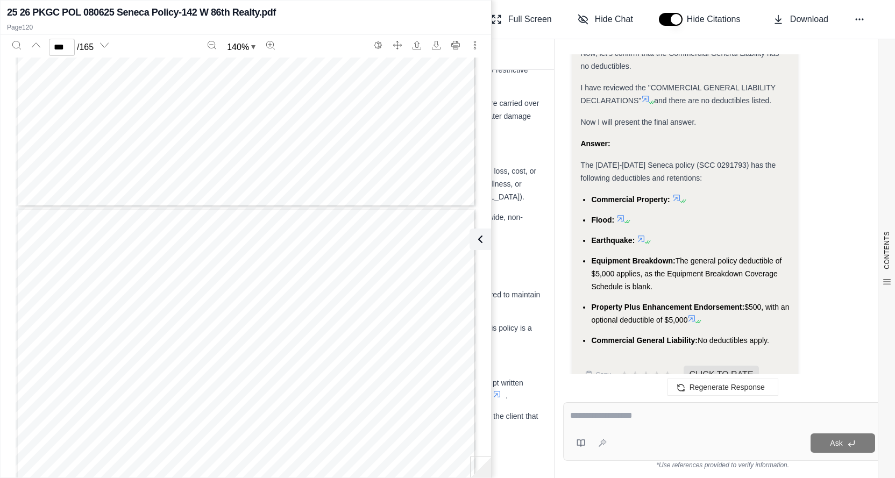
type input "***"
click at [657, 419] on textarea at bounding box center [723, 415] width 306 height 13
type textarea "**********"
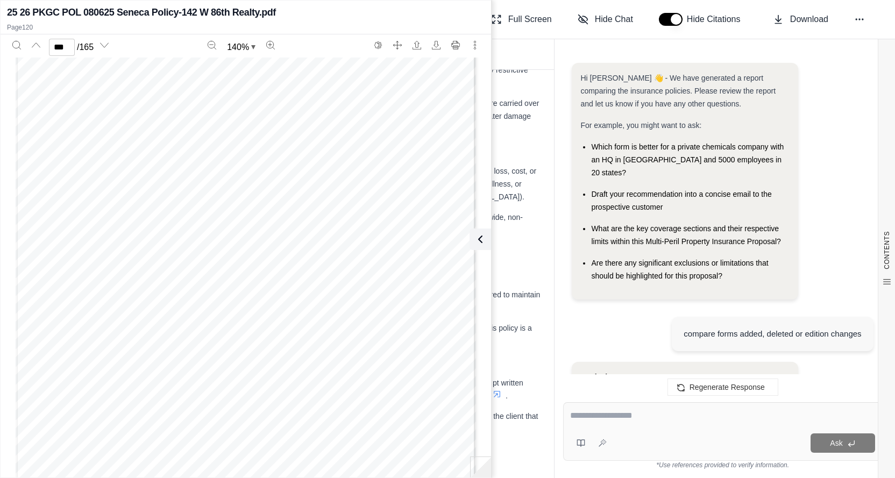
scroll to position [19736, 0]
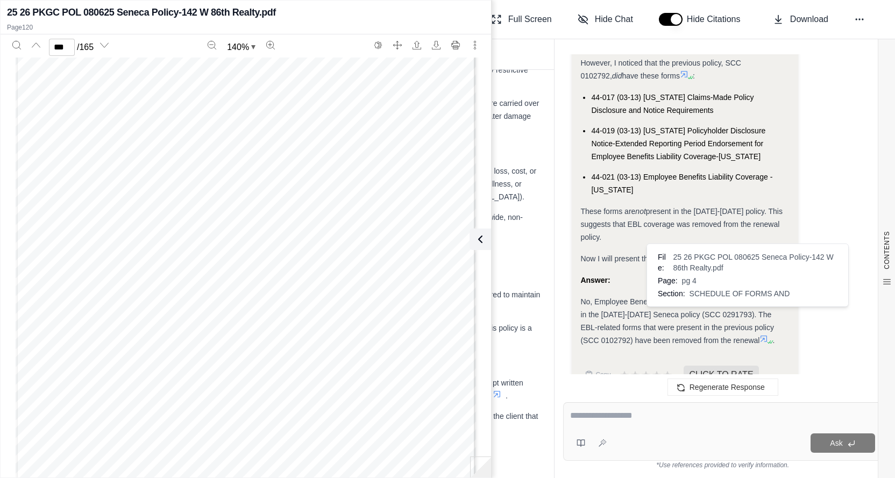
click at [760, 335] on icon at bounding box center [764, 339] width 9 height 9
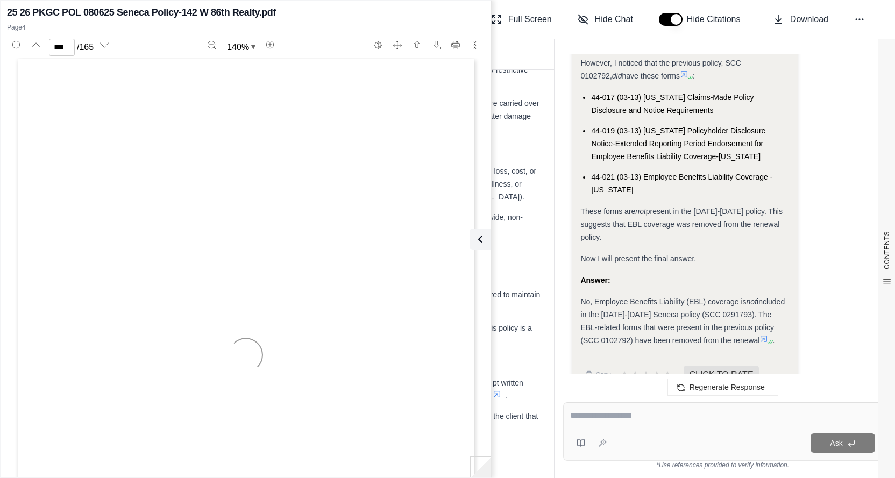
type input "*"
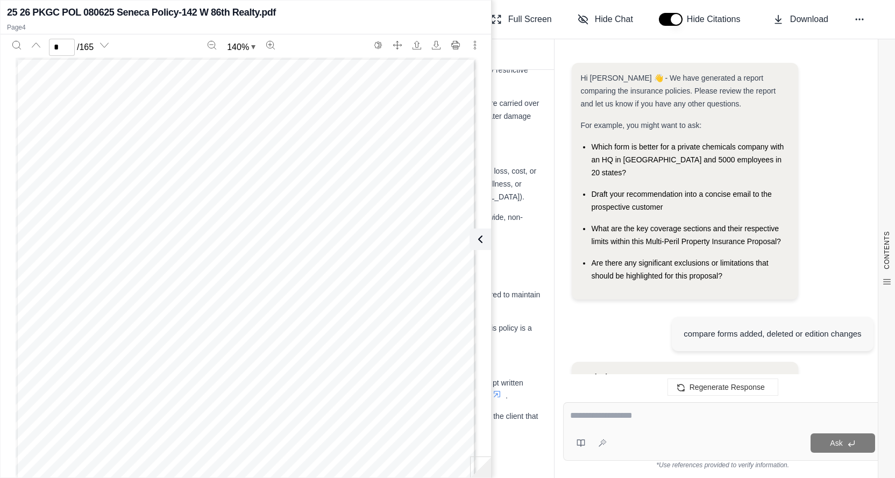
drag, startPoint x: 541, startPoint y: 362, endPoint x: 595, endPoint y: 418, distance: 77.6
click at [595, 418] on textarea at bounding box center [722, 415] width 305 height 13
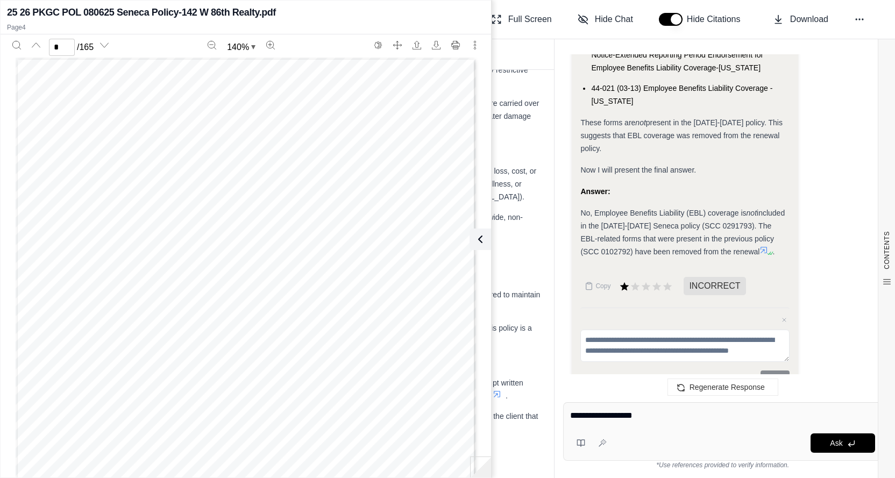
type textarea "**********"
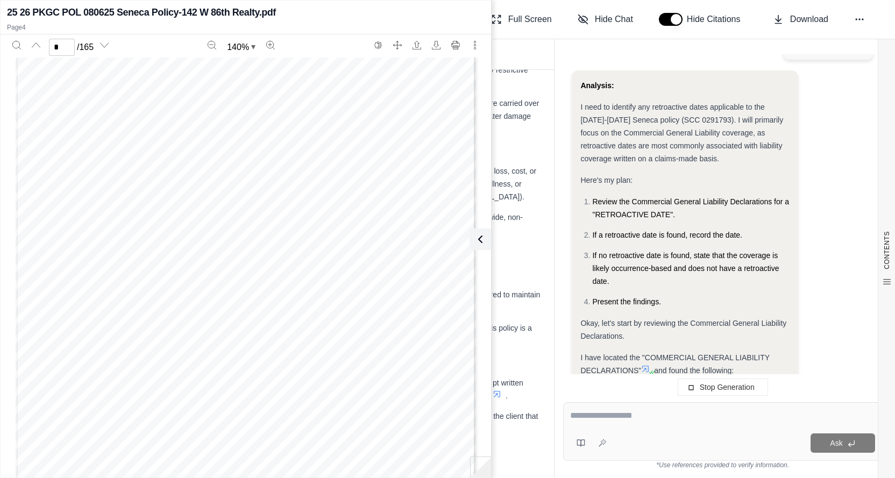
scroll to position [19757, 0]
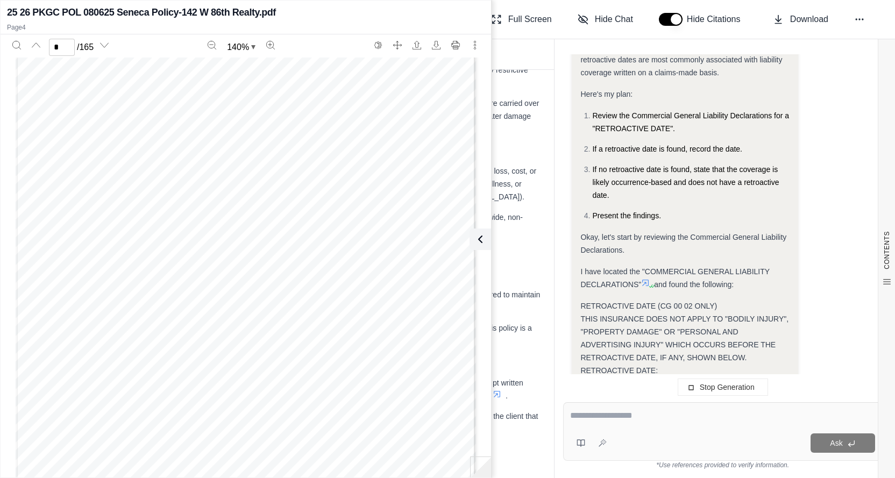
type input "**"
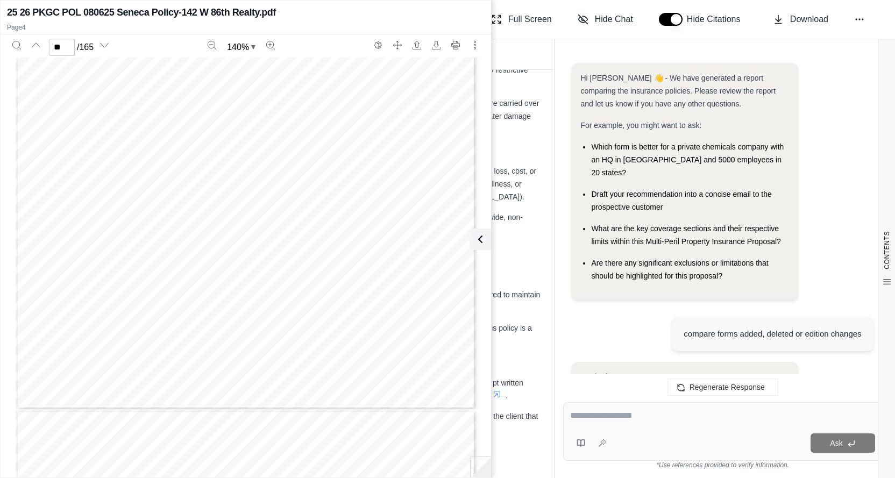
scroll to position [20551, 0]
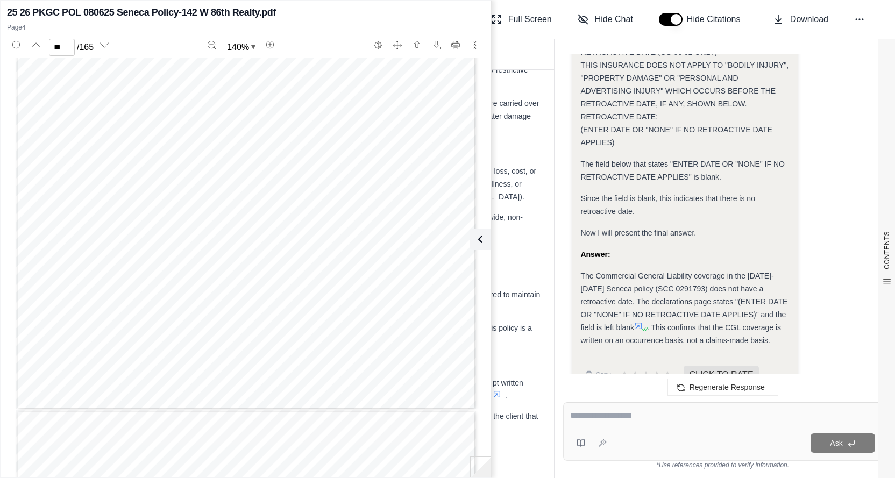
drag, startPoint x: 649, startPoint y: 429, endPoint x: 661, endPoint y: 426, distance: 12.7
click at [649, 429] on div "Ask" at bounding box center [722, 431] width 319 height 59
type textarea "**********"
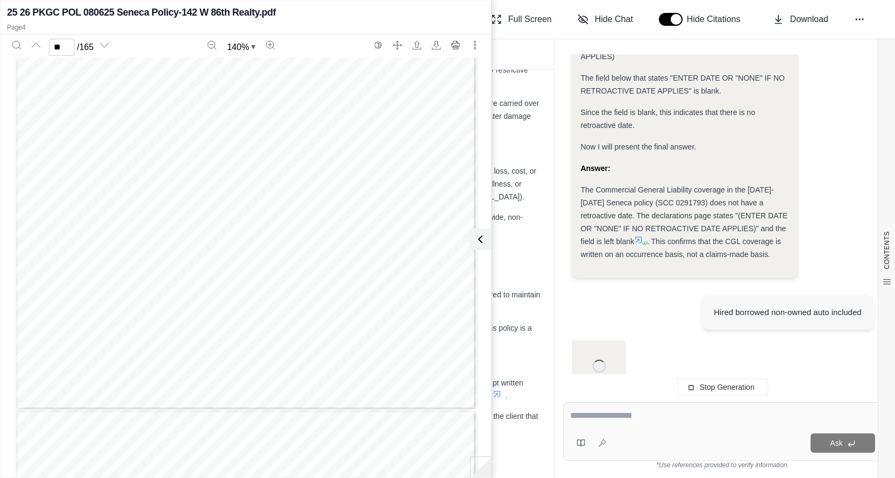
scroll to position [20097, 0]
click at [600, 421] on textarea at bounding box center [722, 415] width 305 height 13
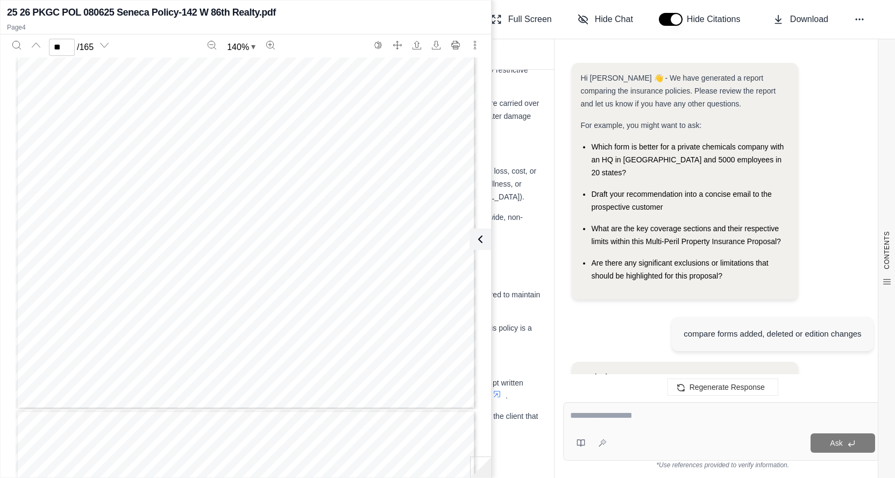
scroll to position [21936, 0]
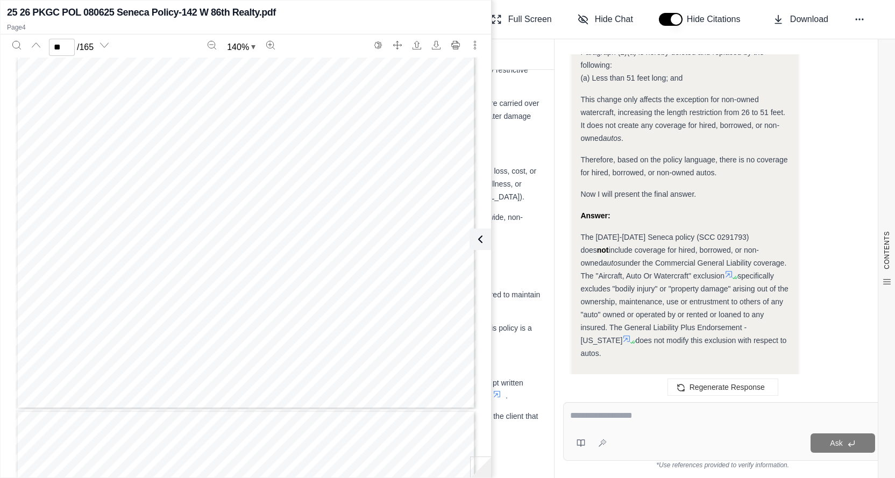
click at [611, 416] on textarea at bounding box center [722, 415] width 305 height 13
type textarea "**********"
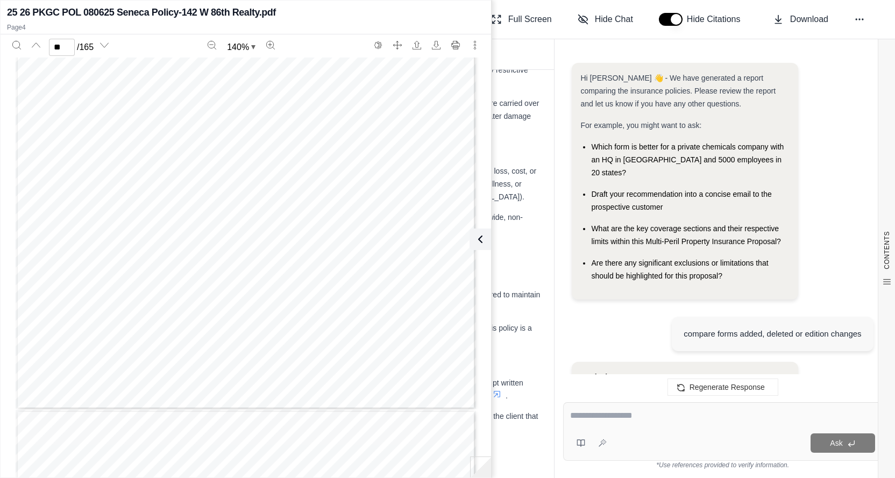
scroll to position [22749, 0]
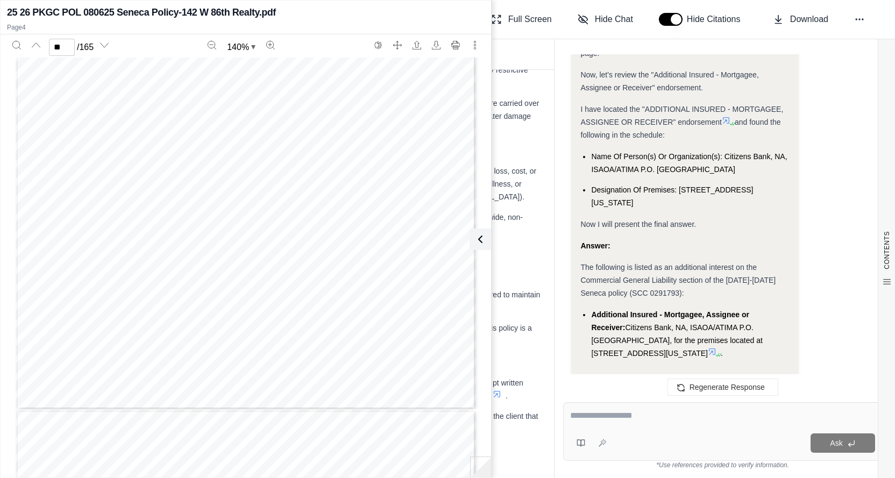
click at [708, 348] on icon at bounding box center [712, 352] width 9 height 9
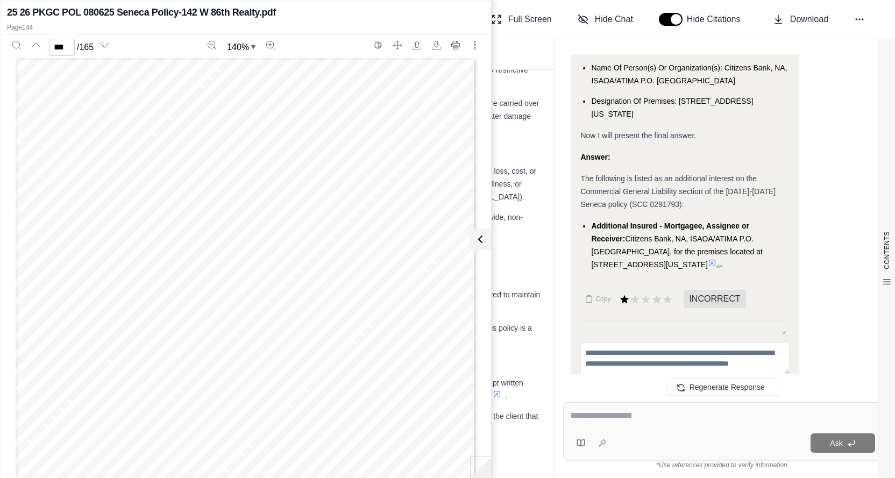
click at [265, 211] on div "Page 2 of 2 © Insurance Services Office, Inc., 2016 CG 01 63 04 17 C. The follo…" at bounding box center [246, 356] width 461 height 596
click at [363, 158] on div "THIS ENDORSEMENT CHANGES THE POLICY. PLEASE READ IT CAREFULLY. COMMERCIAL GENER…" at bounding box center [246, 315] width 461 height 596
type input "***"
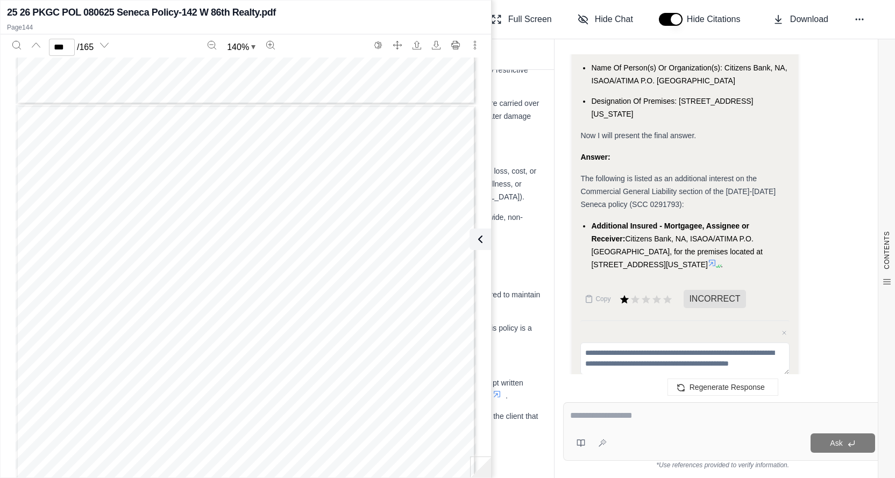
scroll to position [88833, 0]
click at [322, 164] on div "COMMERCIAL GENERAL LIABILITY CG 21 73 01 15 THIS ENDORSEMENT CHANGES THE POLICY…" at bounding box center [246, 327] width 461 height 596
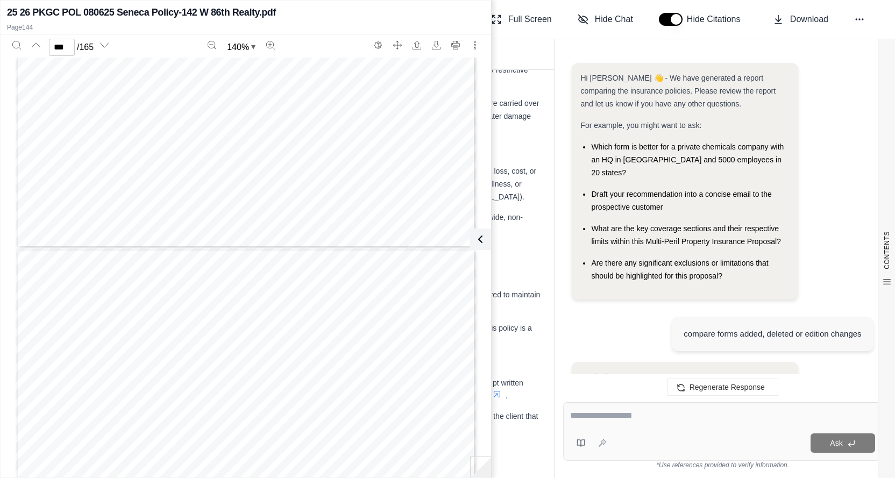
scroll to position [0, 0]
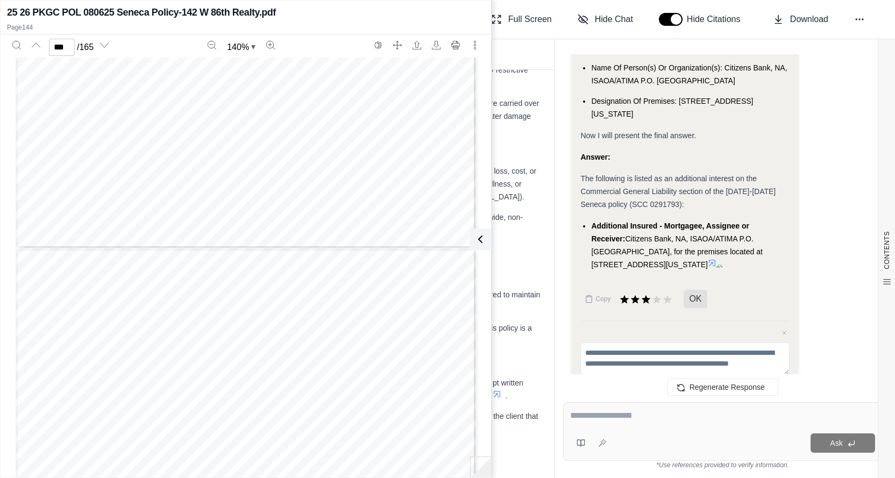
click at [611, 422] on textarea at bounding box center [723, 415] width 306 height 13
type textarea "**********"
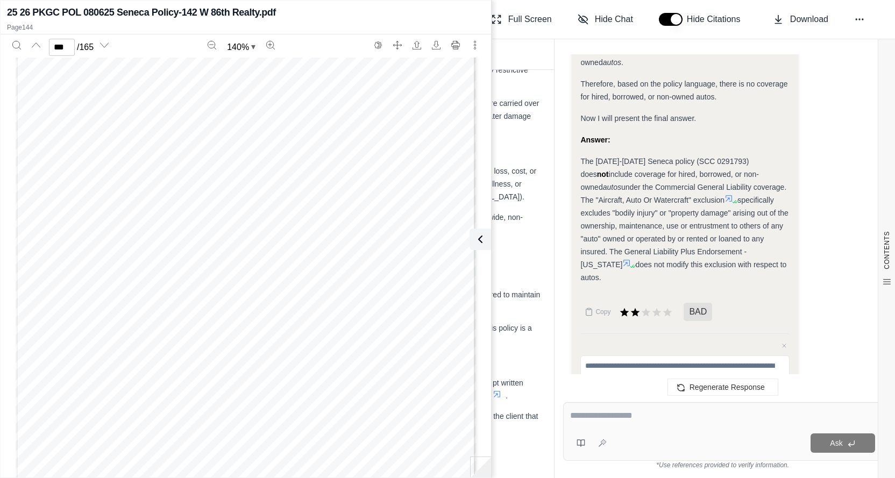
scroll to position [97548, 0]
type input "***"
click at [591, 417] on textarea at bounding box center [722, 415] width 305 height 13
type textarea "**********"
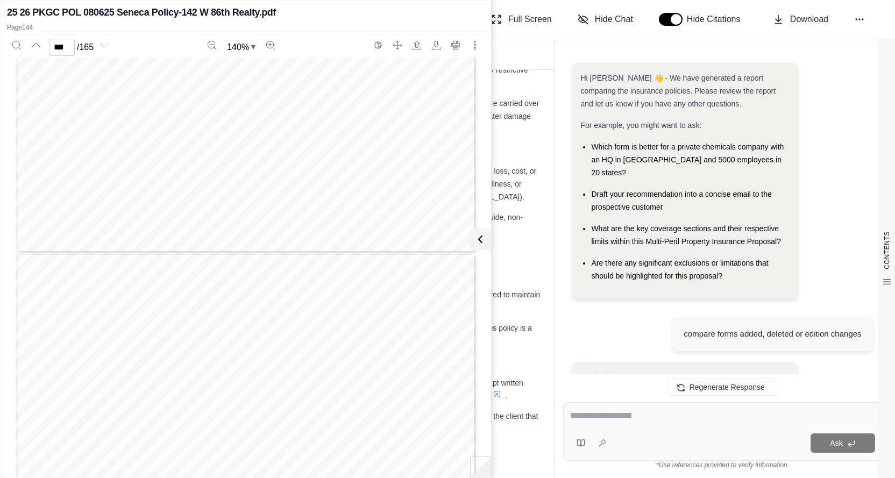
scroll to position [24921, 0]
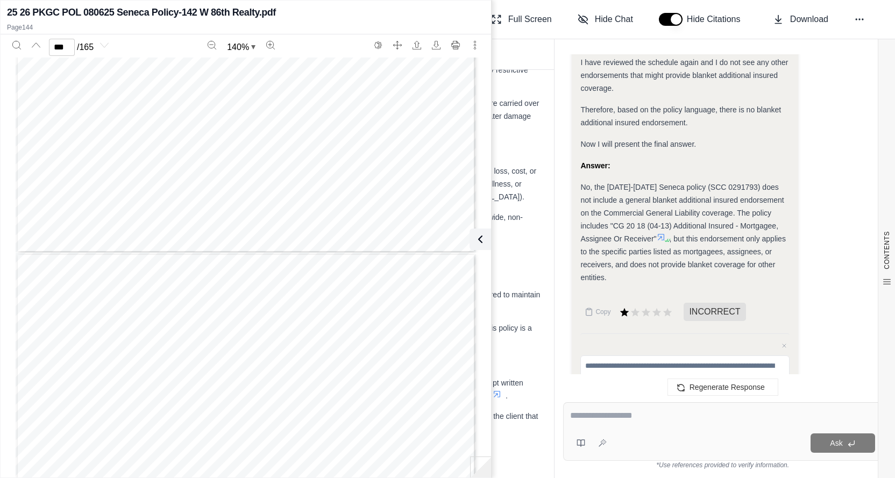
click at [597, 413] on textarea at bounding box center [722, 415] width 305 height 13
type textarea "**********"
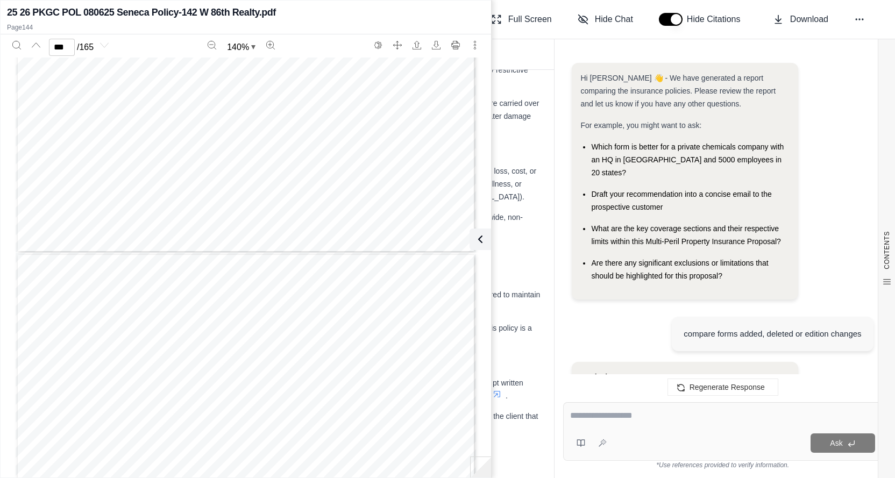
scroll to position [25812, 0]
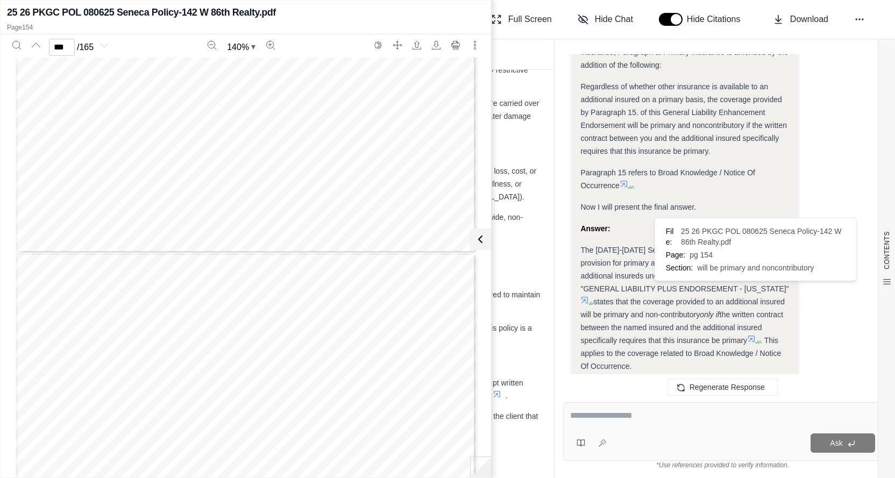
click at [755, 335] on icon at bounding box center [751, 339] width 9 height 9
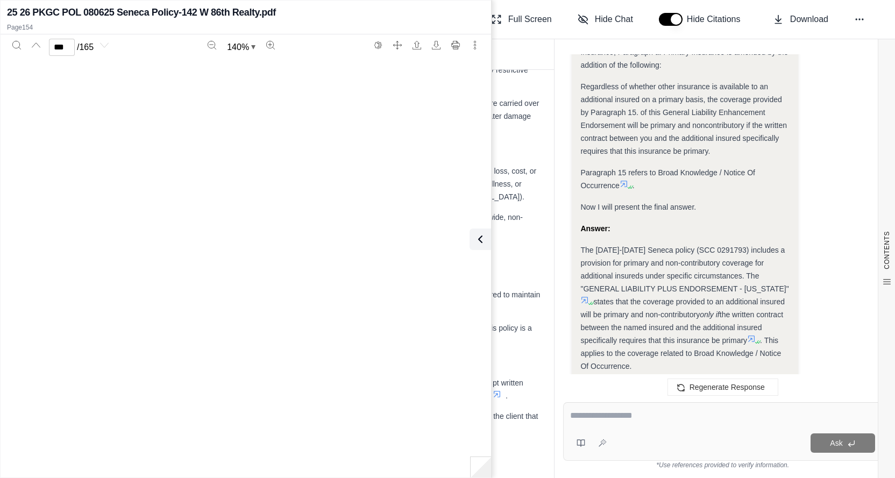
scroll to position [91188, 0]
click at [583, 297] on icon at bounding box center [585, 300] width 6 height 6
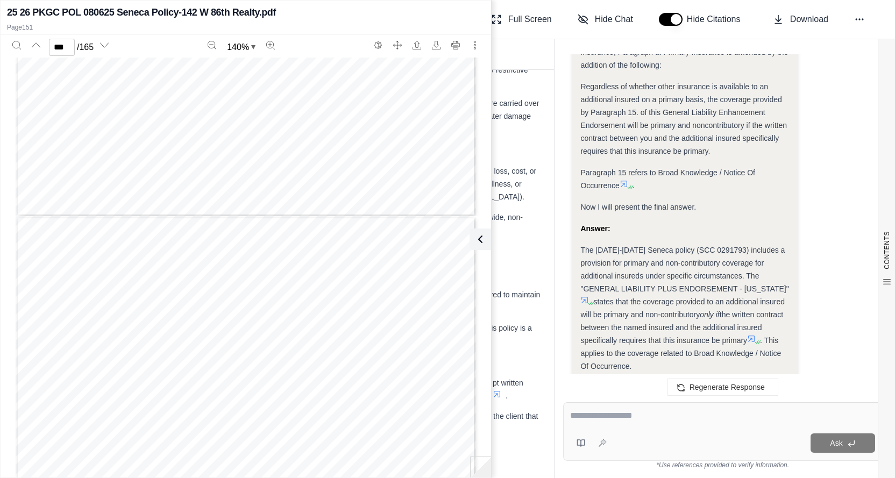
type input "***"
drag, startPoint x: 606, startPoint y: 419, endPoint x: 615, endPoint y: 422, distance: 10.1
click at [606, 419] on textarea at bounding box center [722, 415] width 305 height 13
type textarea "*"
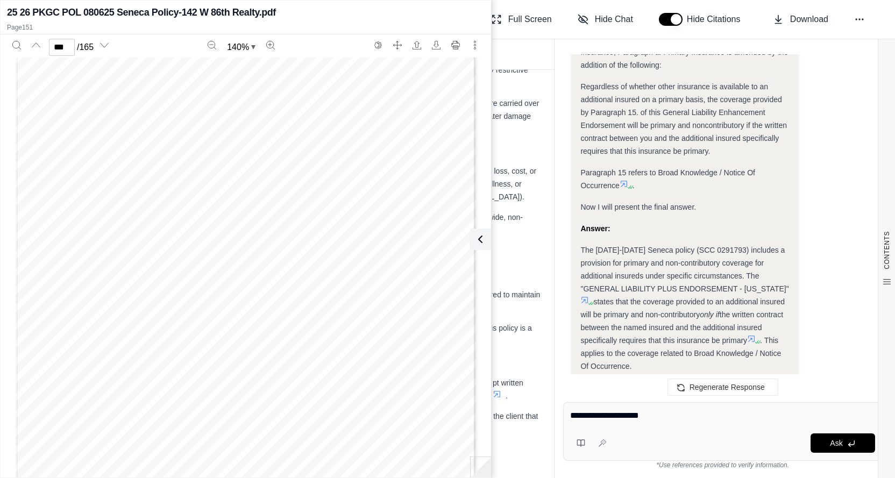
type textarea "**********"
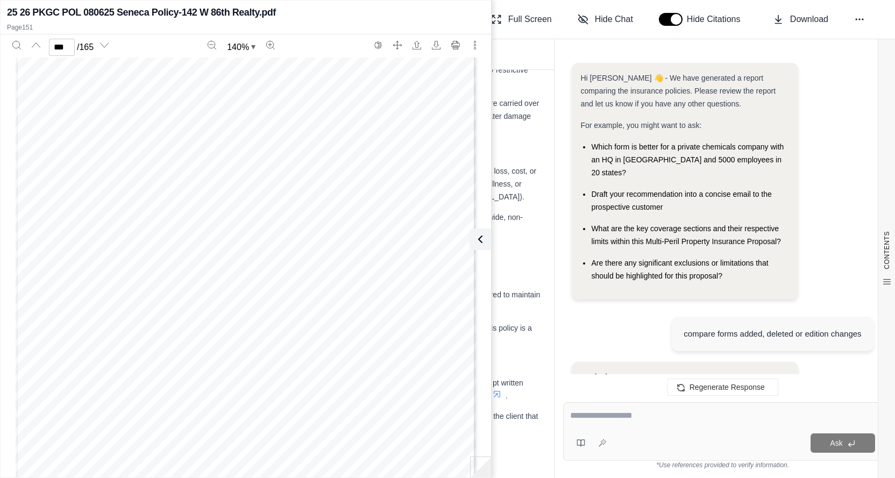
scroll to position [27273, 0]
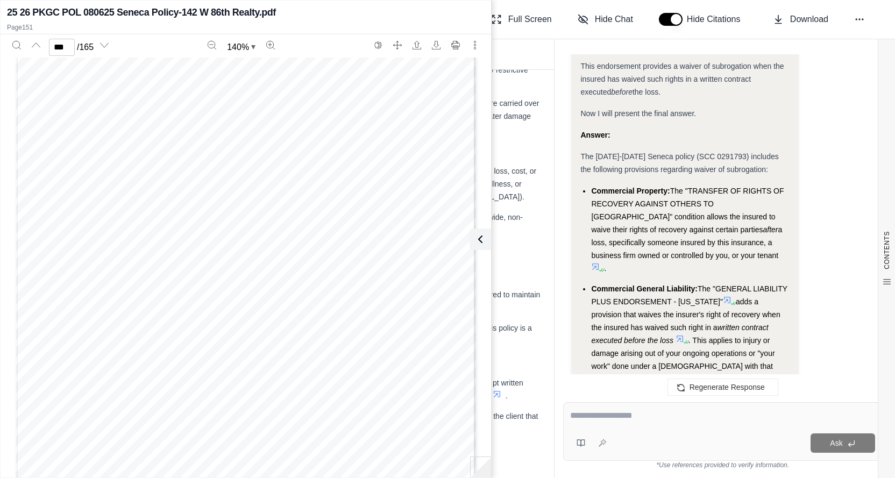
click at [603, 423] on div at bounding box center [722, 417] width 305 height 17
click at [600, 420] on textarea at bounding box center [722, 415] width 305 height 13
drag, startPoint x: 611, startPoint y: 418, endPoint x: 667, endPoint y: 419, distance: 56.0
click at [667, 419] on textarea "**********" at bounding box center [723, 415] width 306 height 13
type textarea "**********"
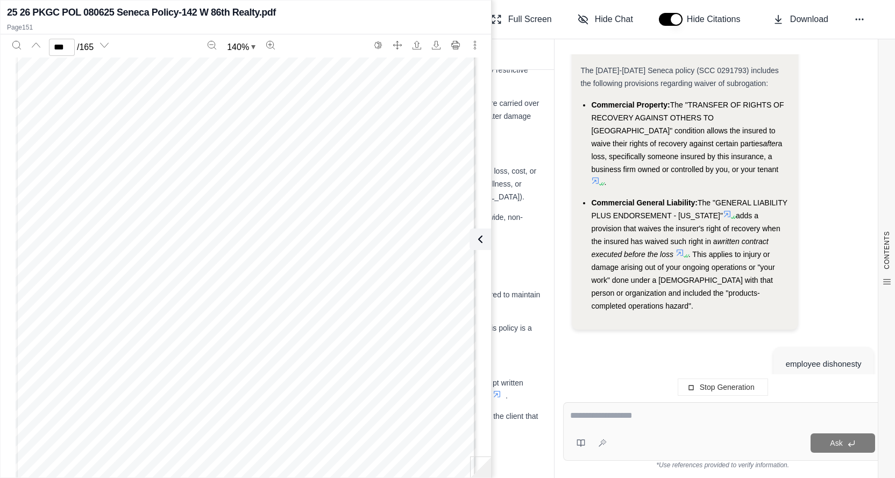
scroll to position [0, 0]
click at [613, 421] on textarea at bounding box center [723, 415] width 306 height 13
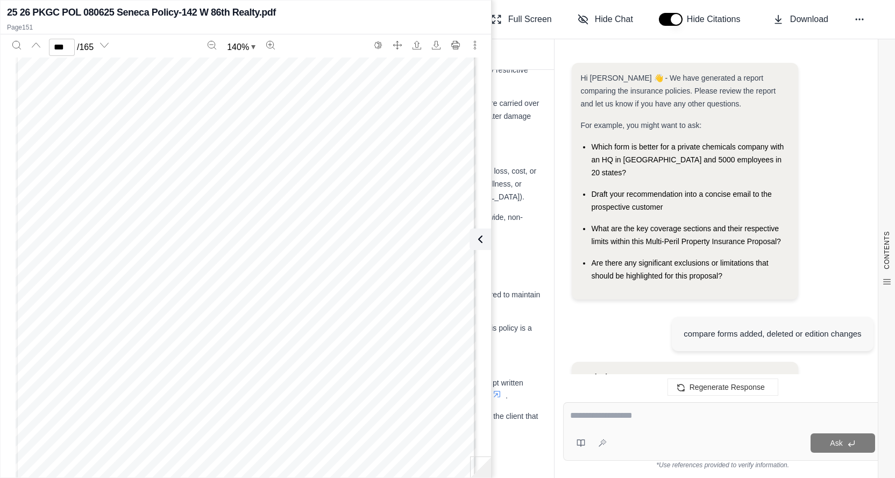
scroll to position [28310, 0]
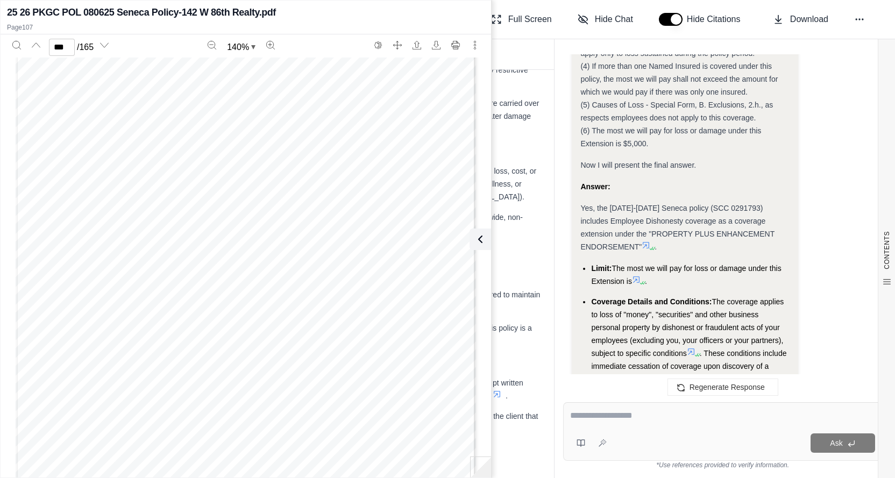
click at [638, 275] on icon at bounding box center [636, 279] width 9 height 9
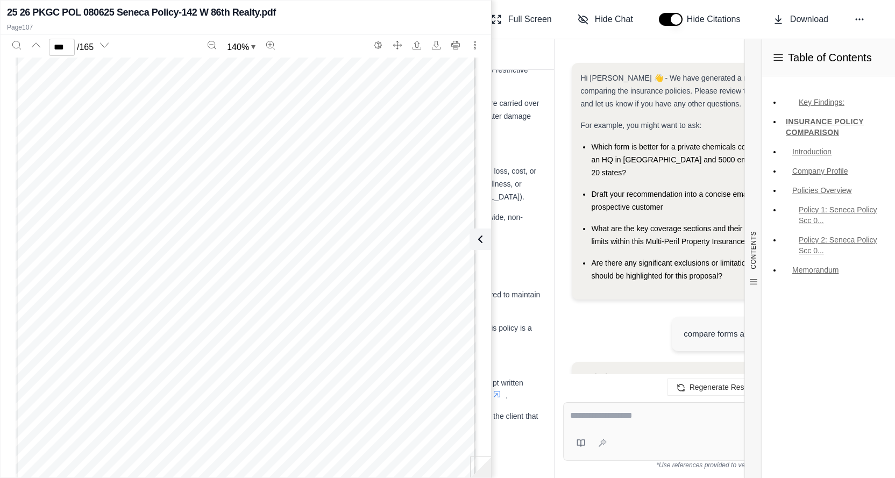
scroll to position [0, 0]
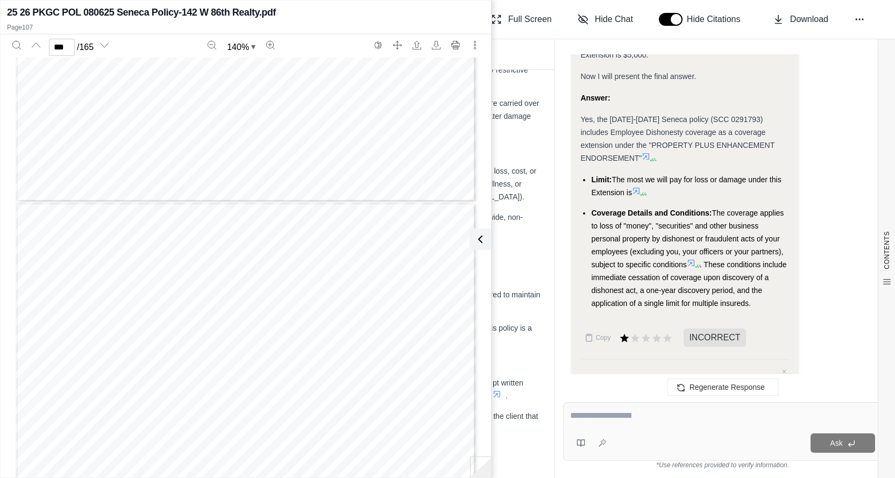
type input "***"
click at [649, 426] on div "Ask" at bounding box center [722, 431] width 319 height 59
type textarea "*****"
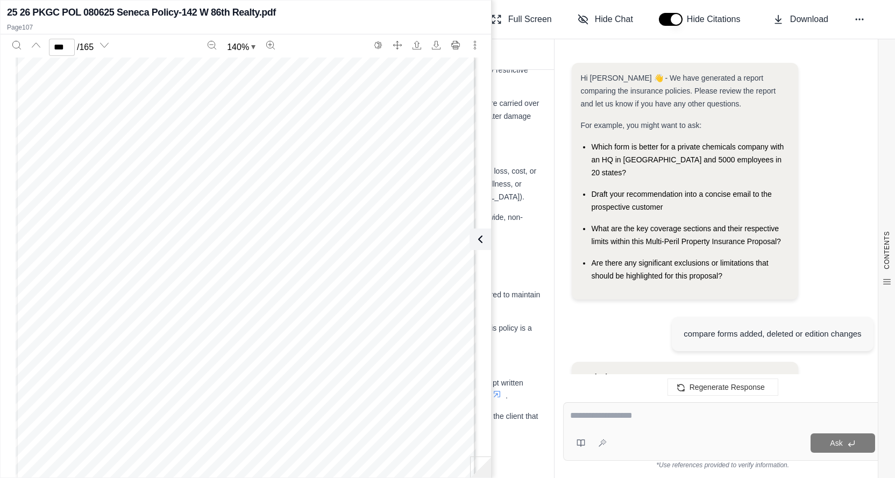
scroll to position [29470, 0]
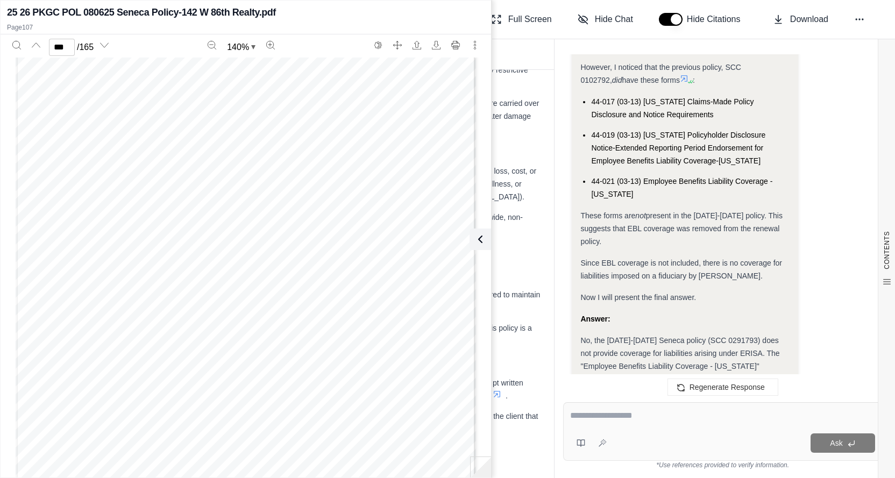
click at [612, 416] on textarea at bounding box center [722, 415] width 305 height 13
type textarea "**********"
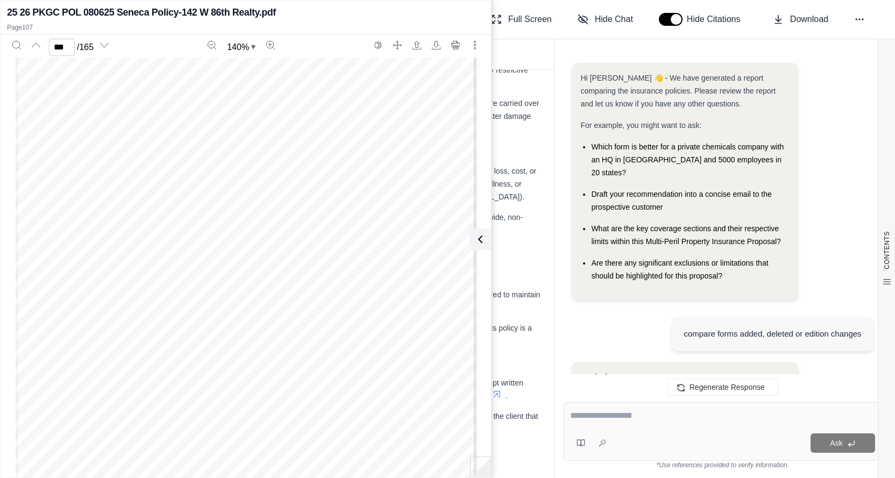
scroll to position [30493, 0]
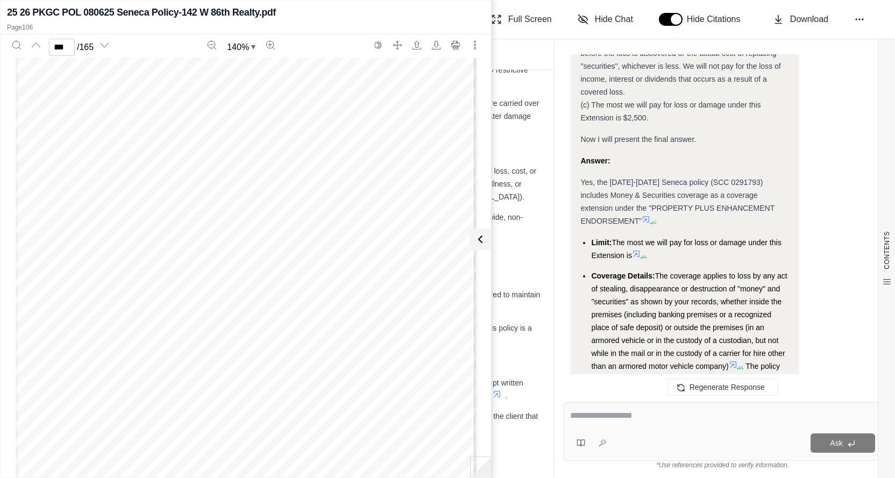
click at [643, 216] on icon at bounding box center [646, 219] width 6 height 6
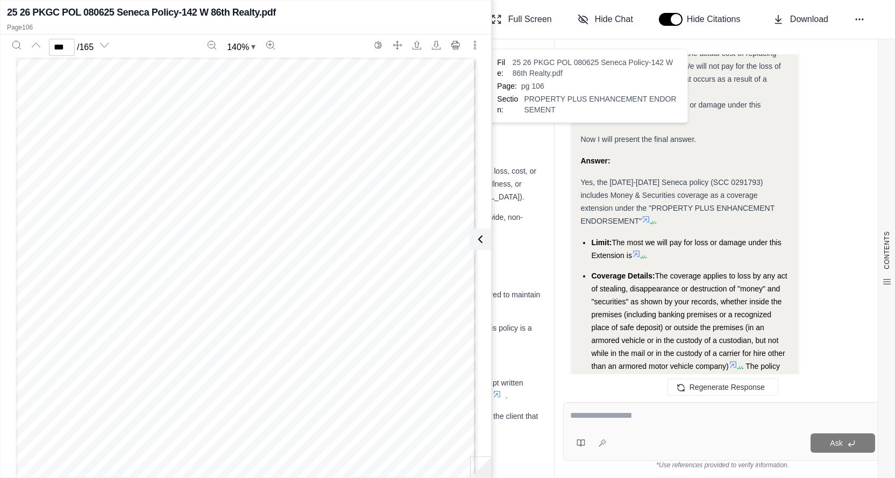
scroll to position [62580, 0]
click at [643, 216] on icon at bounding box center [646, 219] width 6 height 6
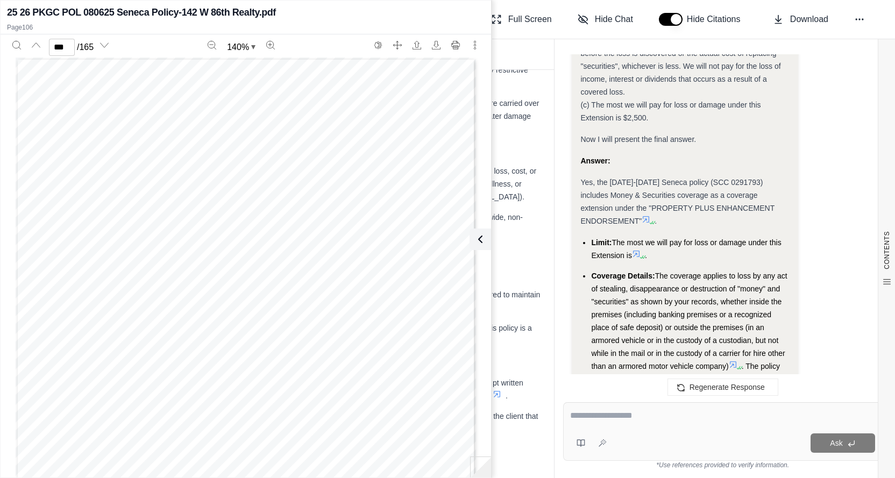
click at [635, 251] on icon at bounding box center [636, 254] width 6 height 6
type input "***"
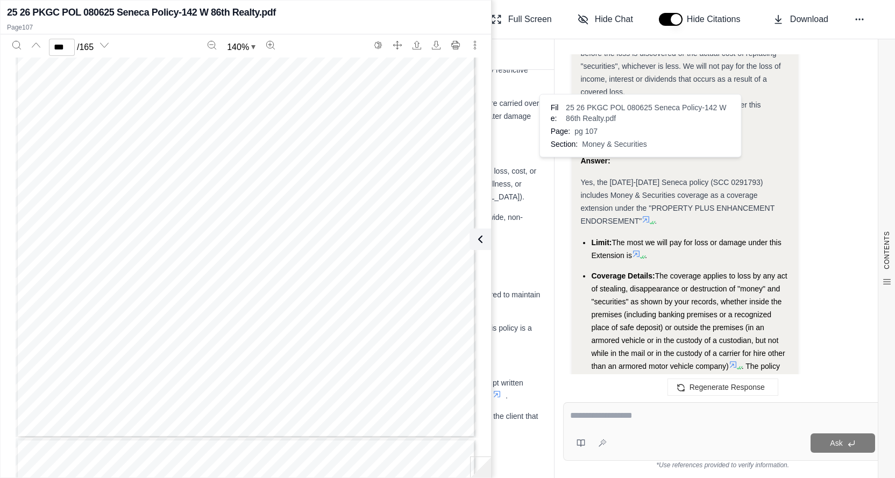
click at [678, 422] on textarea at bounding box center [722, 415] width 305 height 13
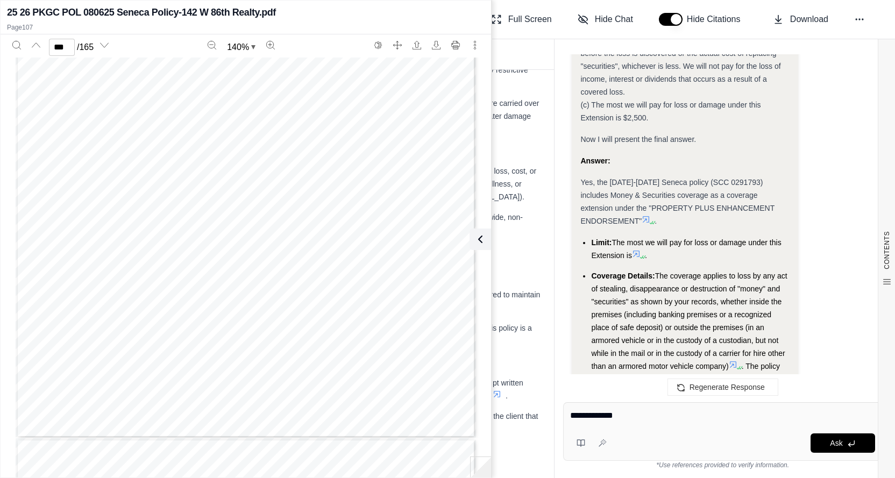
type textarea "**********"
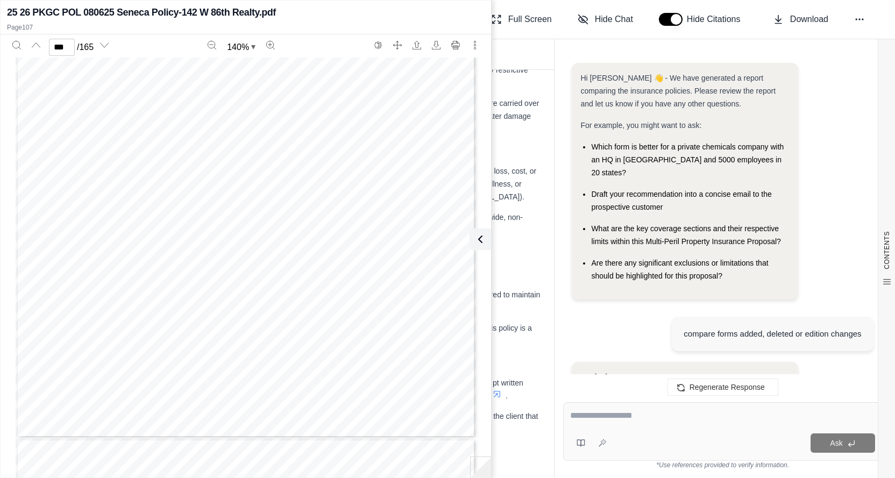
scroll to position [33174, 0]
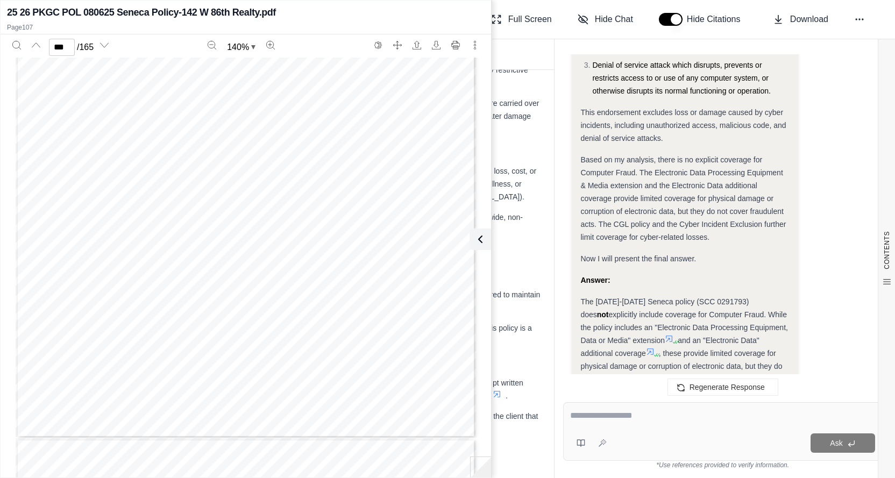
click at [593, 421] on textarea at bounding box center [722, 415] width 305 height 13
click at [594, 420] on textarea at bounding box center [722, 415] width 305 height 13
type textarea "**********"
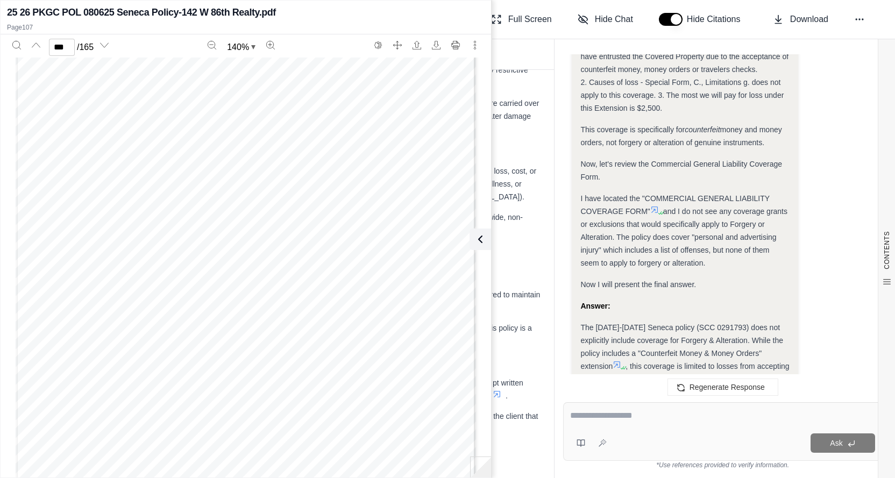
scroll to position [60755, 0]
type input "***"
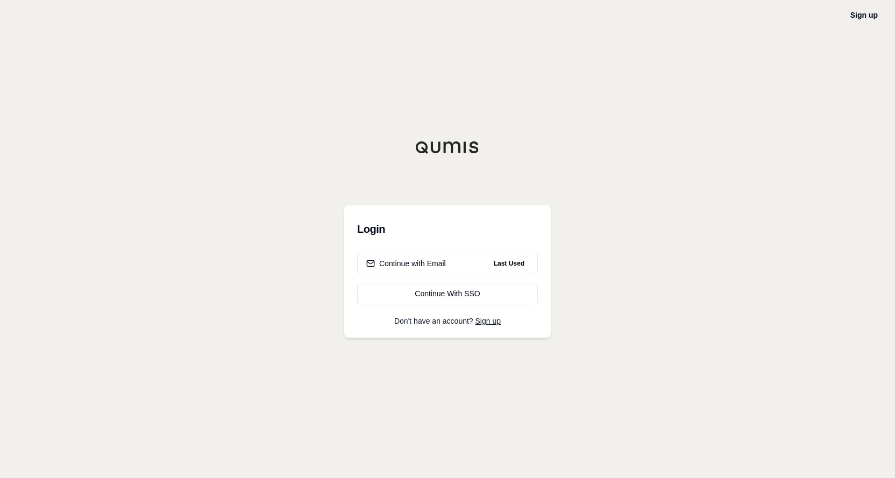
drag, startPoint x: 728, startPoint y: 115, endPoint x: 731, endPoint y: 91, distance: 23.8
click at [729, 110] on div "Sign up Login Continue with Email Last Used Continue With SSO Don't have an acc…" at bounding box center [447, 239] width 895 height 478
click at [693, 155] on div "Sign up Login Continue with Email Last Used Continue With SSO Don't have an acc…" at bounding box center [447, 239] width 895 height 478
click at [401, 259] on div "Continue with Email" at bounding box center [406, 263] width 80 height 11
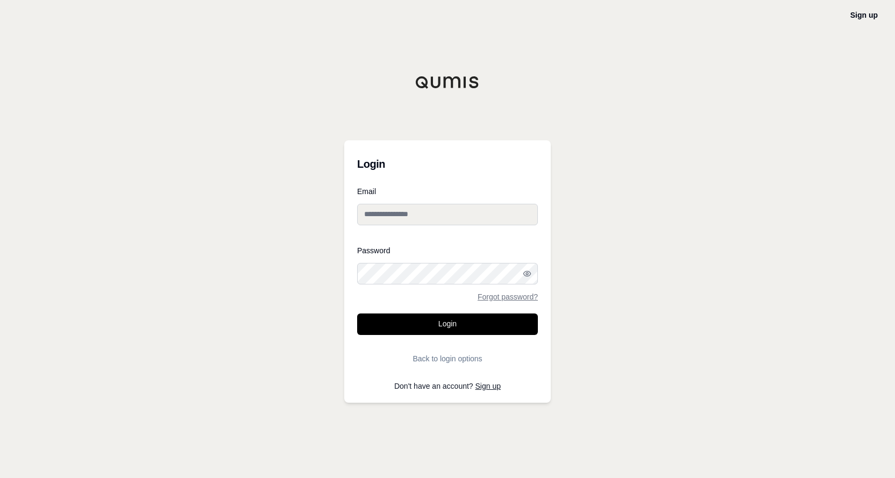
click at [389, 211] on input "Email" at bounding box center [447, 215] width 181 height 22
type input "**********"
click at [400, 322] on button "Login" at bounding box center [447, 325] width 181 height 22
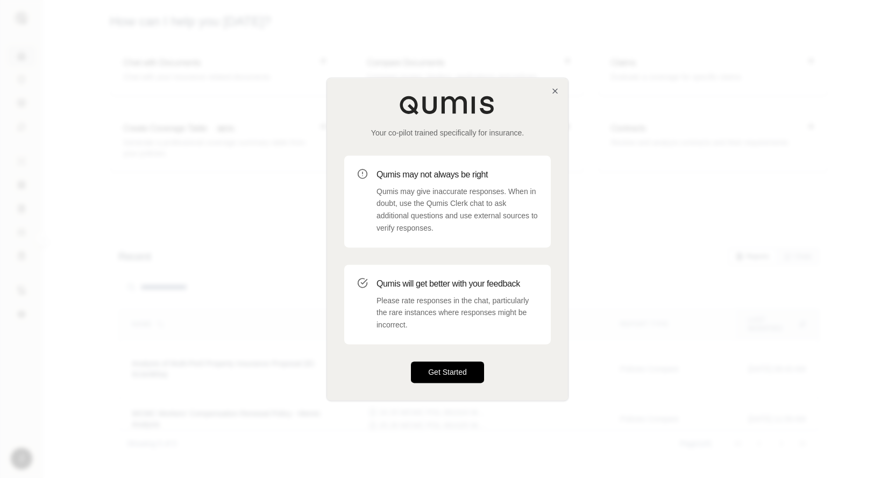
click at [470, 371] on button "Get Started" at bounding box center [447, 373] width 73 height 22
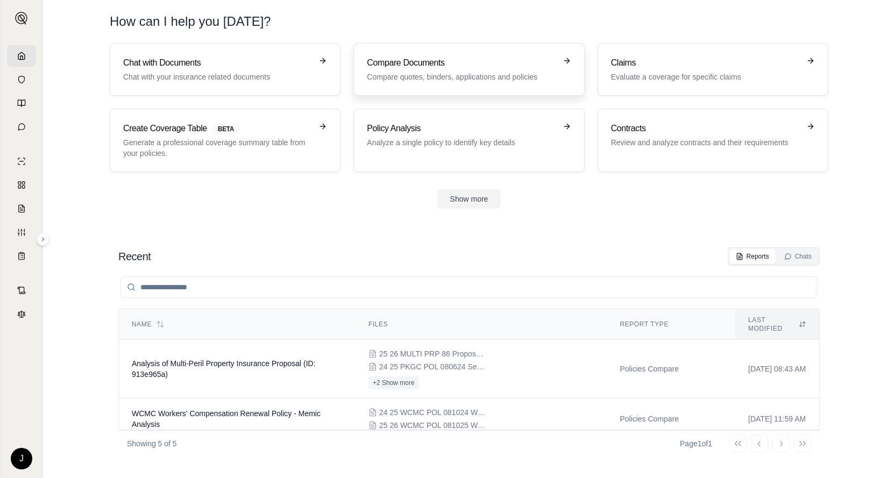
click at [469, 58] on h3 "Compare Documents" at bounding box center [461, 62] width 189 height 13
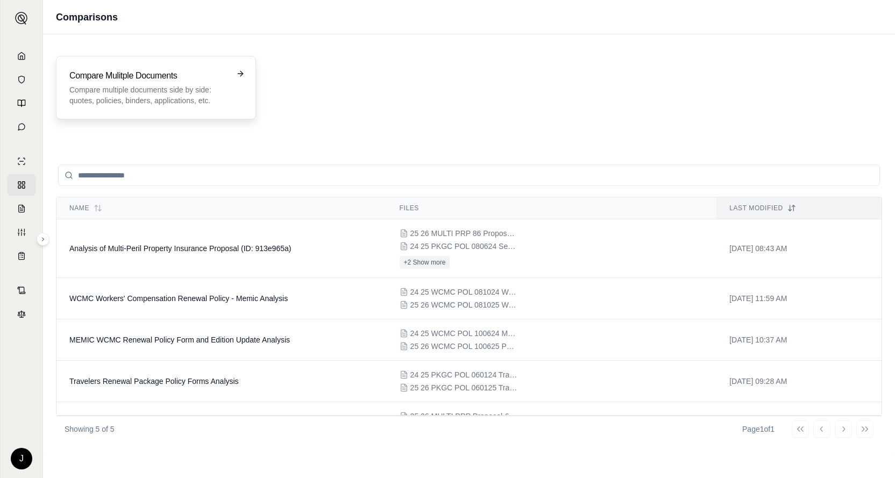
click at [159, 94] on p "Compare multiple documents side by side: quotes, policies, binders, application…" at bounding box center [148, 95] width 158 height 22
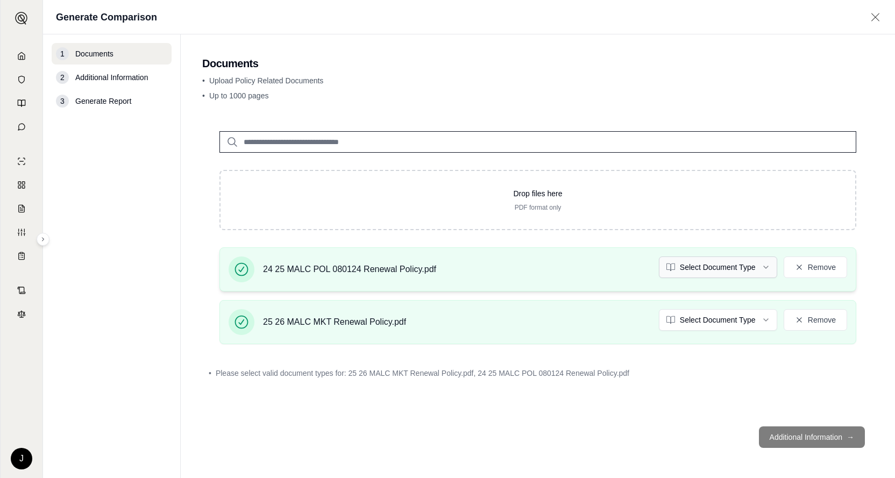
click at [766, 264] on html "J Generate Comparison 1 Documents 2 Additional Information 3 Generate Report Do…" at bounding box center [447, 239] width 895 height 478
click at [769, 321] on html "Document type updated successfully J Generate Comparison 1 Documents 2 Addition…" at bounding box center [447, 239] width 895 height 478
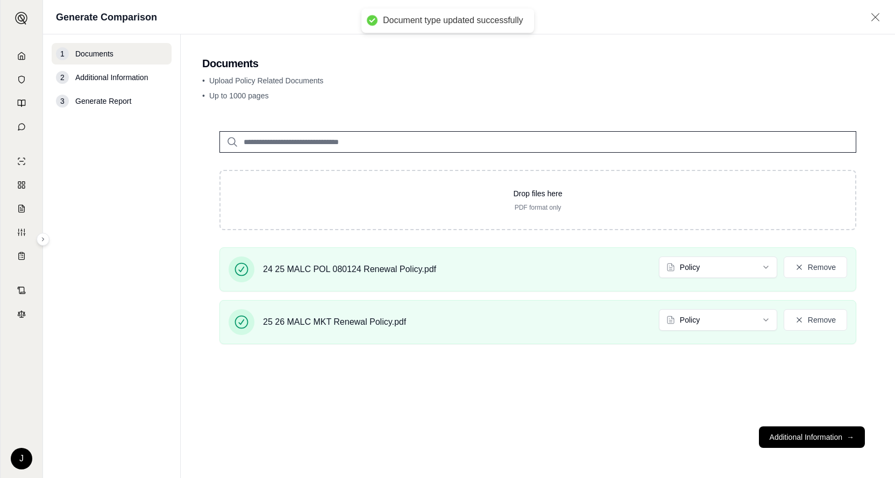
click at [668, 388] on div "Drop files here PDF format only 24 25 MALC POL 080124 Renewal Policy.pdf Policy…" at bounding box center [537, 266] width 671 height 304
click at [799, 434] on button "Additional Information →" at bounding box center [812, 438] width 106 height 22
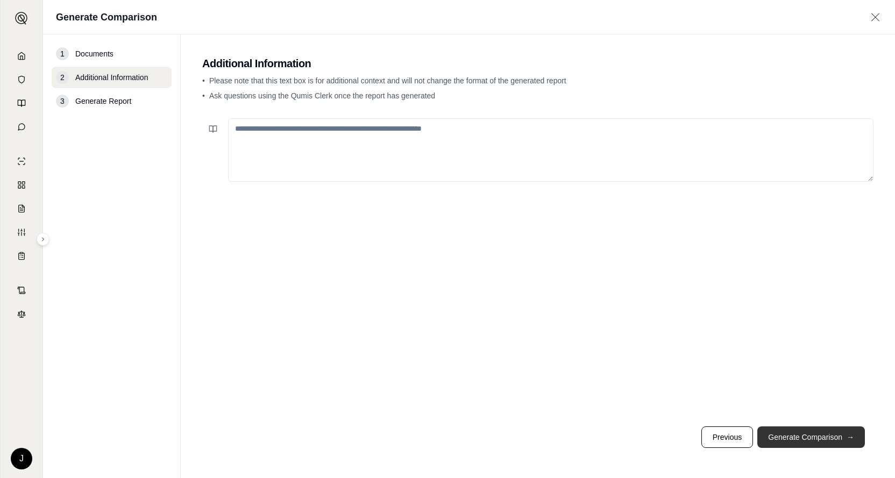
click at [821, 431] on button "Generate Comparison →" at bounding box center [812, 438] width 108 height 22
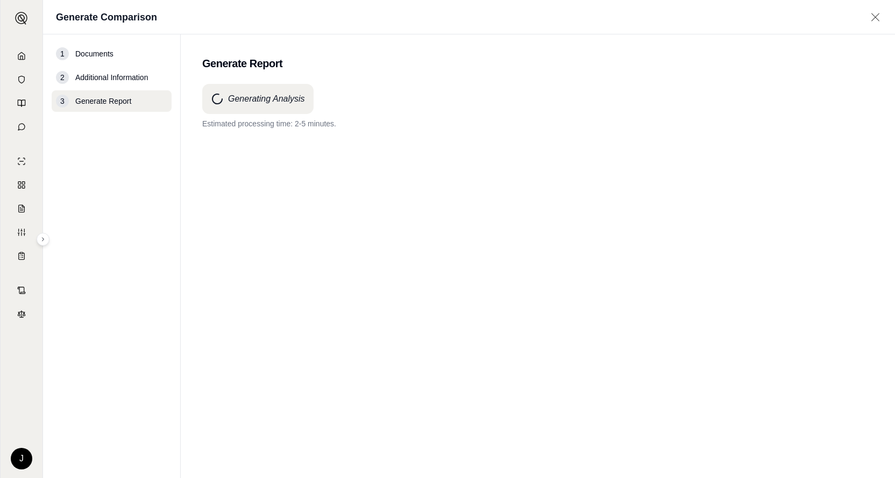
click at [585, 197] on div "Generating Analysis Estimated processing time: 2-5 minutes." at bounding box center [537, 262] width 671 height 356
click at [482, 158] on div "Generating Analysis Estimated processing time: 2-5 minutes." at bounding box center [537, 262] width 671 height 356
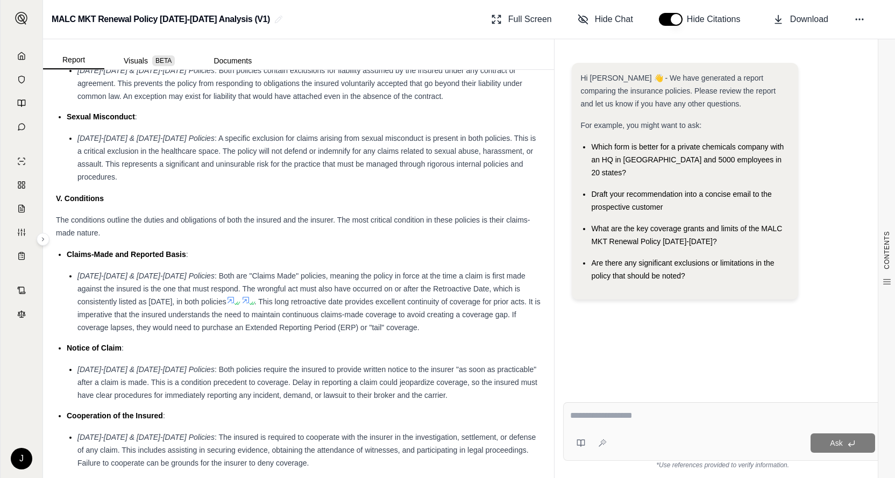
scroll to position [1943, 0]
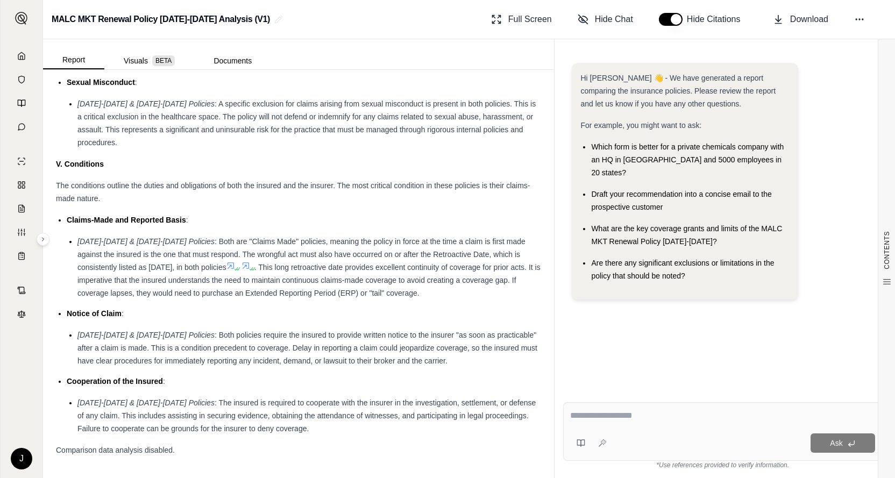
click at [454, 362] on li "[DATE]-[DATE] & [DATE]-[DATE] Policies : Both policies require the insured to p…" at bounding box center [309, 348] width 464 height 39
click at [612, 417] on textarea at bounding box center [723, 415] width 306 height 13
type textarea "**********"
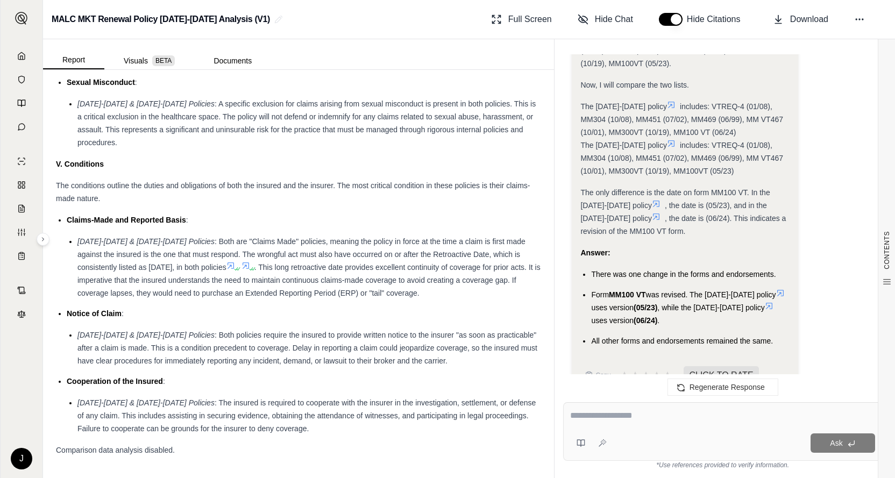
scroll to position [663, 0]
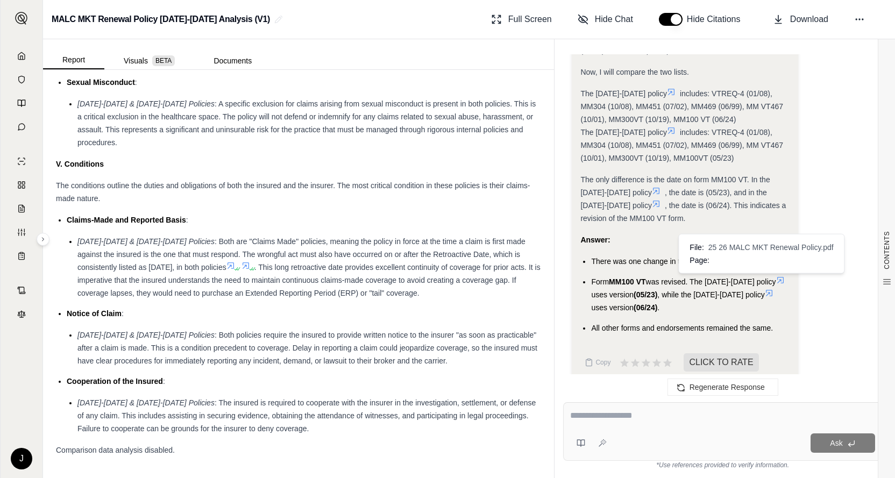
click at [766, 290] on icon at bounding box center [769, 293] width 6 height 6
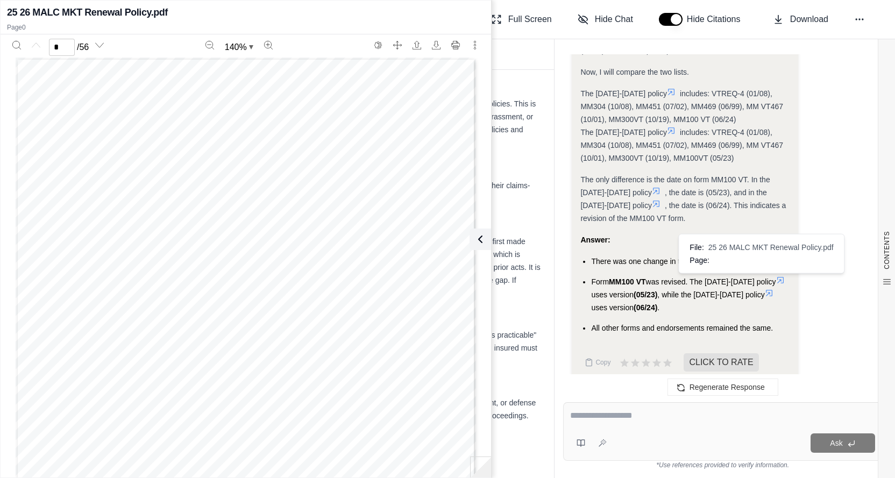
click at [765, 289] on icon at bounding box center [769, 293] width 9 height 9
type input "*"
click at [613, 416] on textarea at bounding box center [722, 415] width 305 height 13
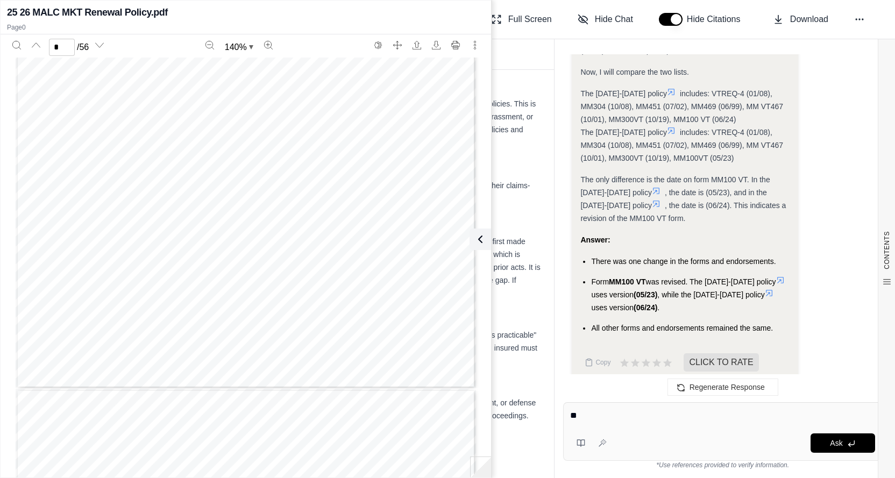
type textarea "*"
type textarea "**********"
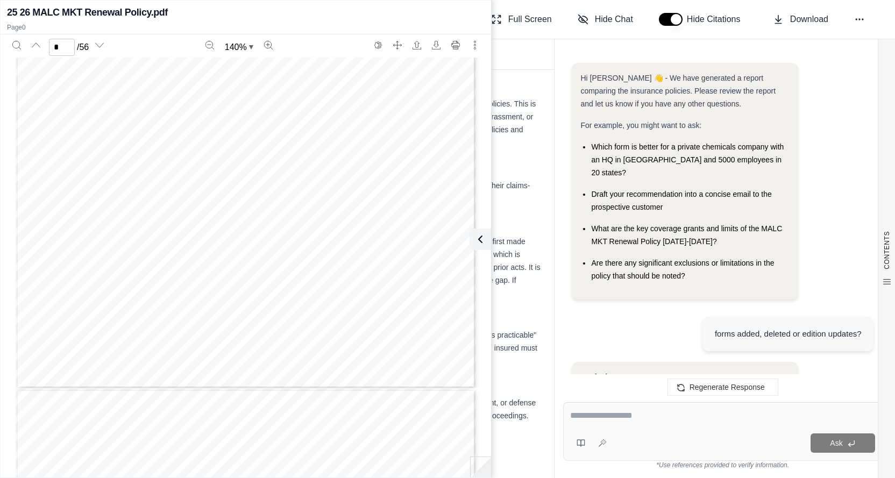
scroll to position [2017, 0]
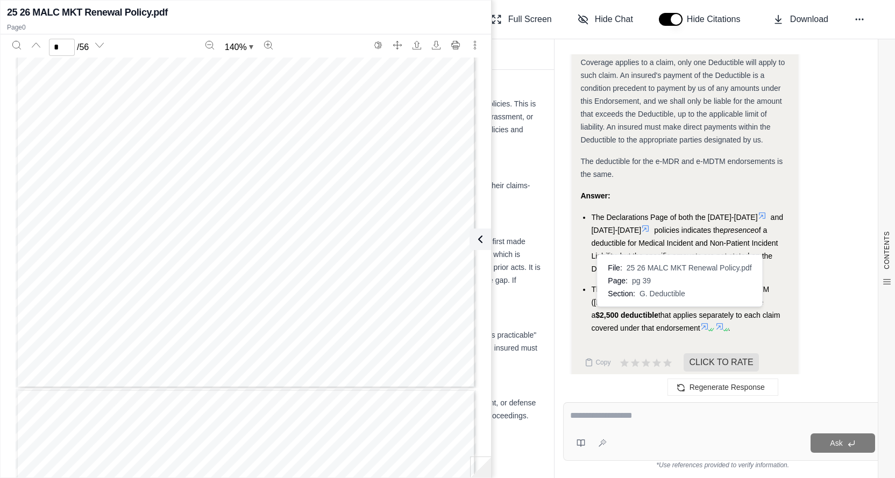
click at [701, 322] on icon at bounding box center [705, 326] width 9 height 9
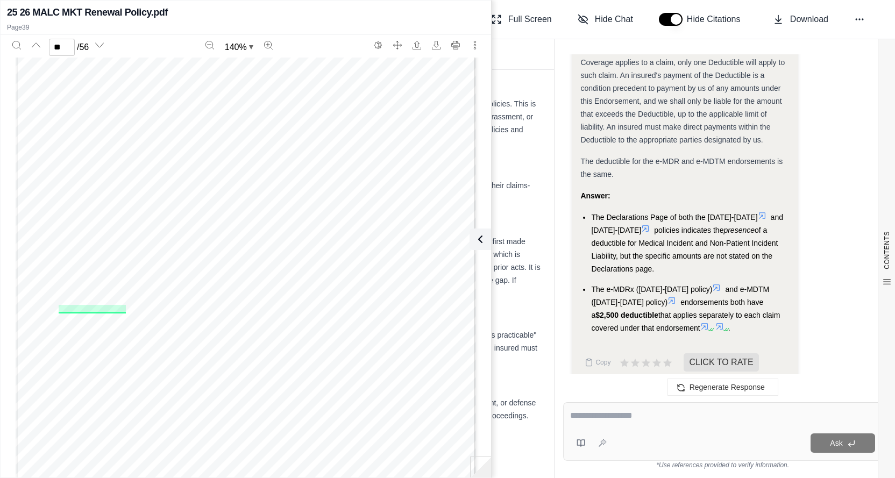
scroll to position [22863, 0]
click at [716, 322] on icon at bounding box center [720, 326] width 9 height 9
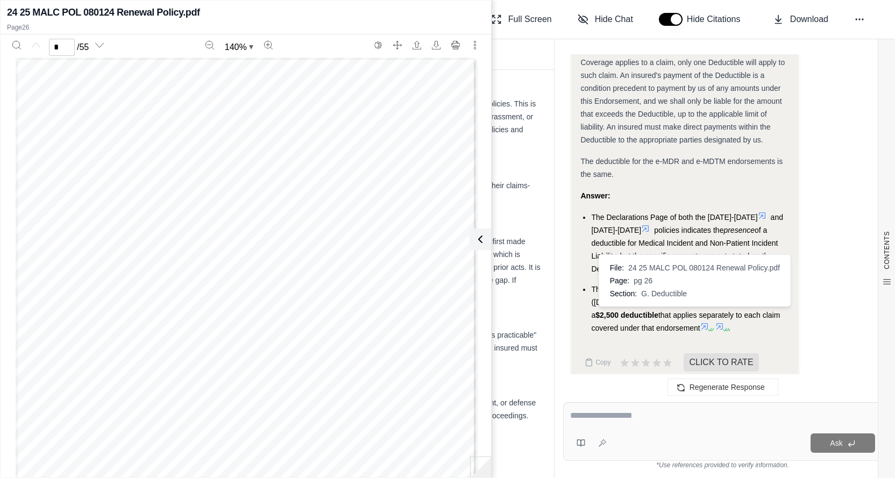
click at [716, 322] on icon at bounding box center [720, 326] width 9 height 9
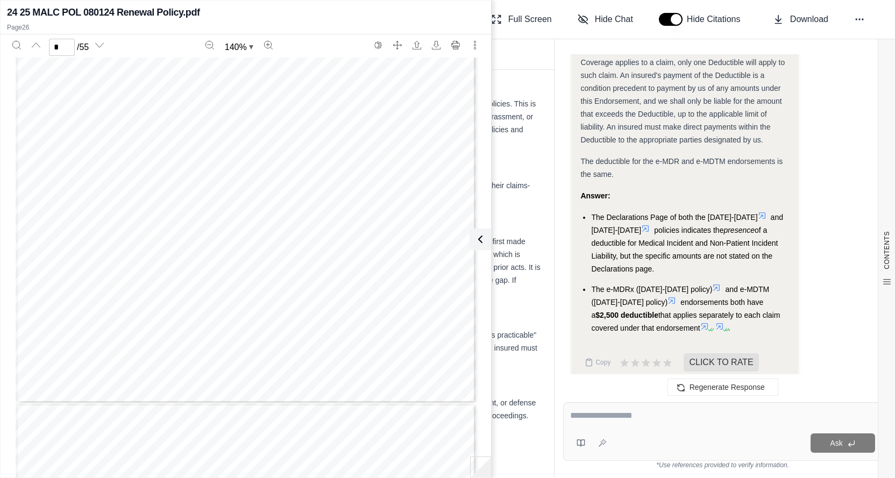
scroll to position [2636, 0]
click at [322, 274] on div "MEDICAL MUTUAL INSURANCE COMPANY OF [US_STATE] PHYSICIANS ADMINISTRATIVE DEFENS…" at bounding box center [246, 103] width 461 height 596
type input "**"
click at [200, 138] on div "Page 12 of 28 MMIC ME eMD FOR PHYSICIANS MM100 VT (5/23) causally connected by …" at bounding box center [246, 245] width 461 height 596
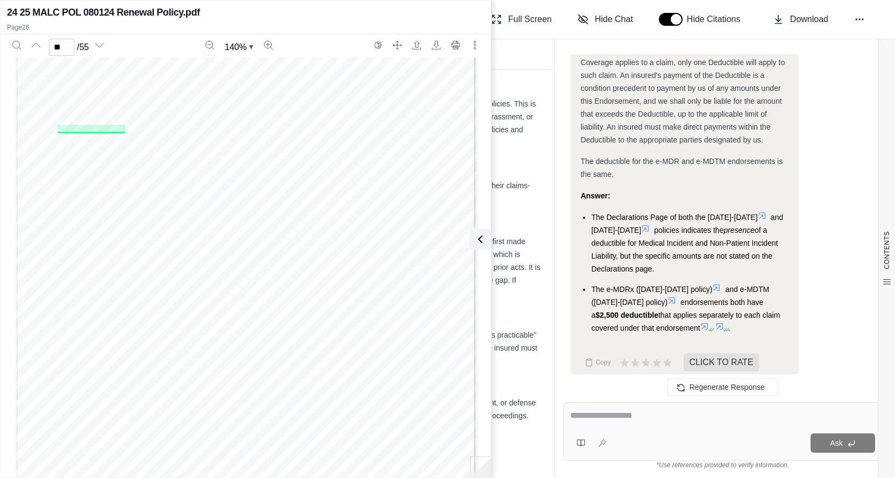
click at [613, 413] on textarea at bounding box center [723, 415] width 306 height 13
type textarea "**********"
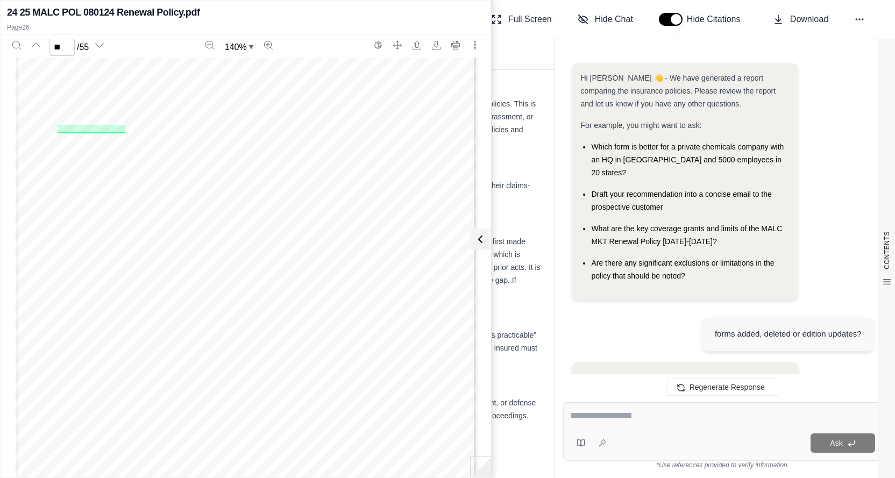
scroll to position [3438, 0]
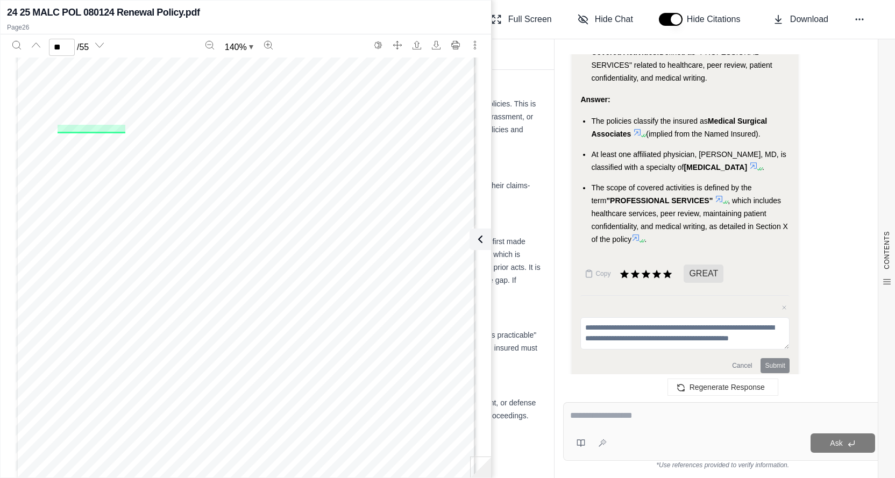
click at [636, 234] on icon at bounding box center [636, 238] width 9 height 9
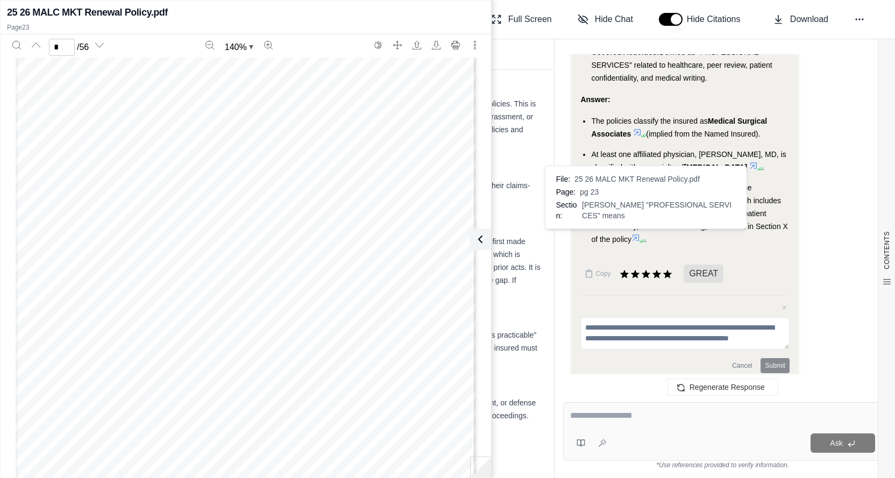
click at [288, 259] on div "MEDICAL MUTUAL INSURANCE COMPANY OF [US_STATE] PHYSICIANS ADMINISTRATIVE DEFENS…" at bounding box center [246, 269] width 461 height 596
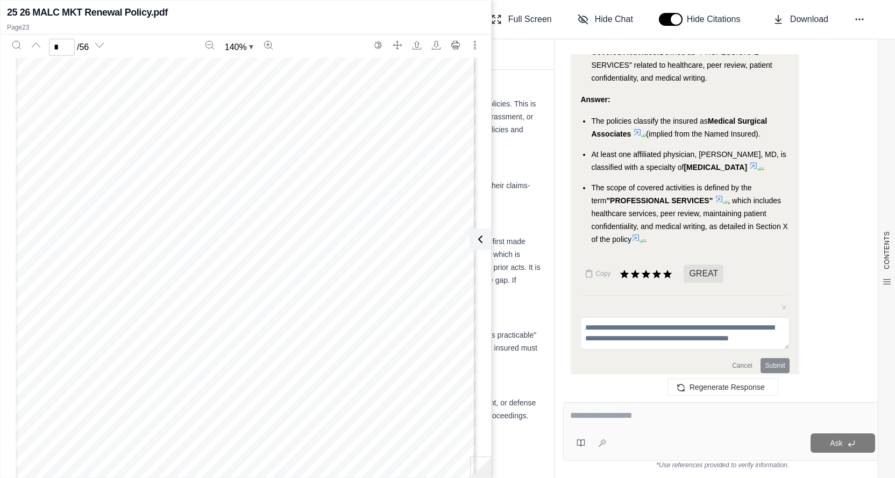
click at [316, 293] on div "MEDICAL MUTUAL INSURANCE COMPANY OF [US_STATE] PHYSICIANS ADMINISTRATIVE DEFENS…" at bounding box center [246, 269] width 461 height 596
type input "*"
click at [586, 422] on textarea at bounding box center [722, 415] width 305 height 13
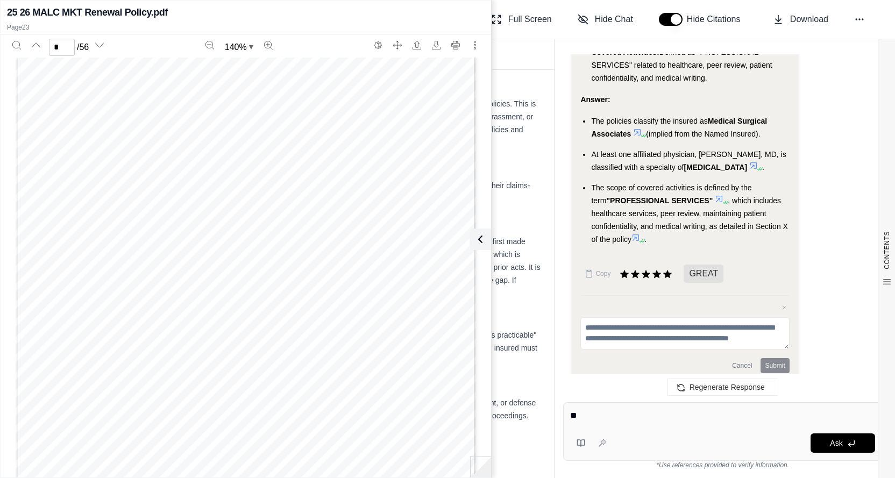
type textarea "*"
type textarea "**********"
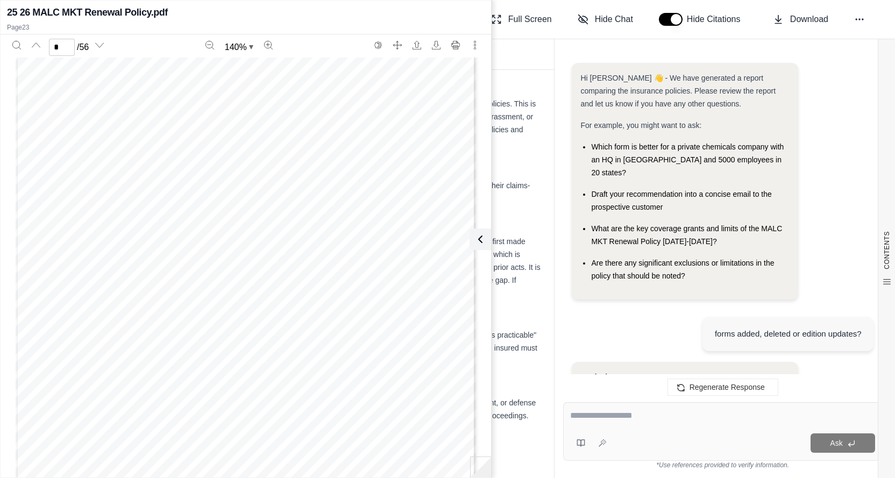
scroll to position [4279, 0]
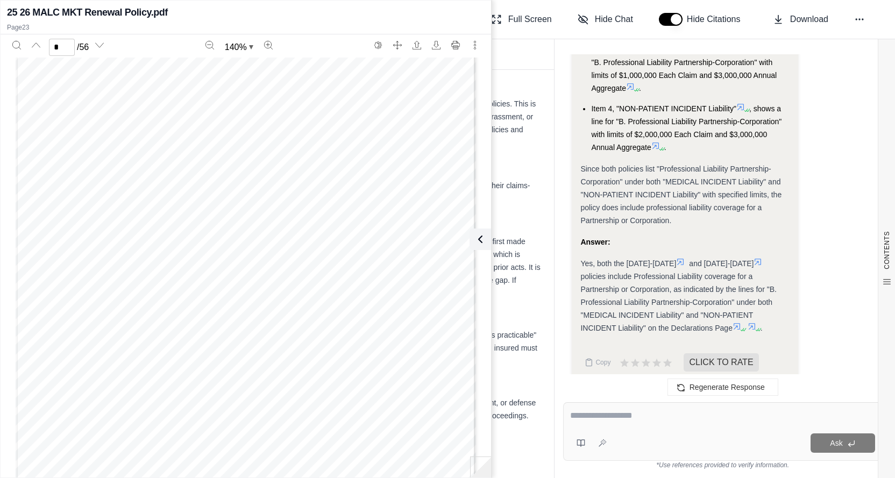
click at [677, 259] on icon at bounding box center [680, 262] width 6 height 6
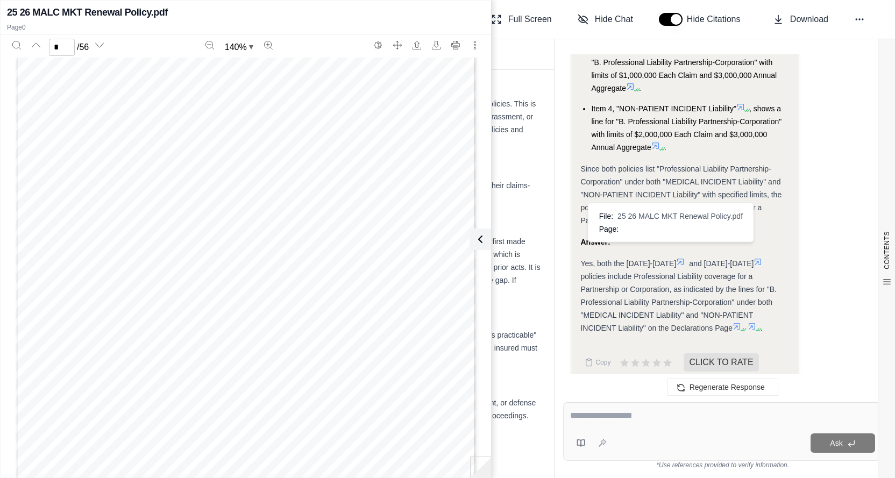
click at [677, 259] on icon at bounding box center [680, 262] width 6 height 6
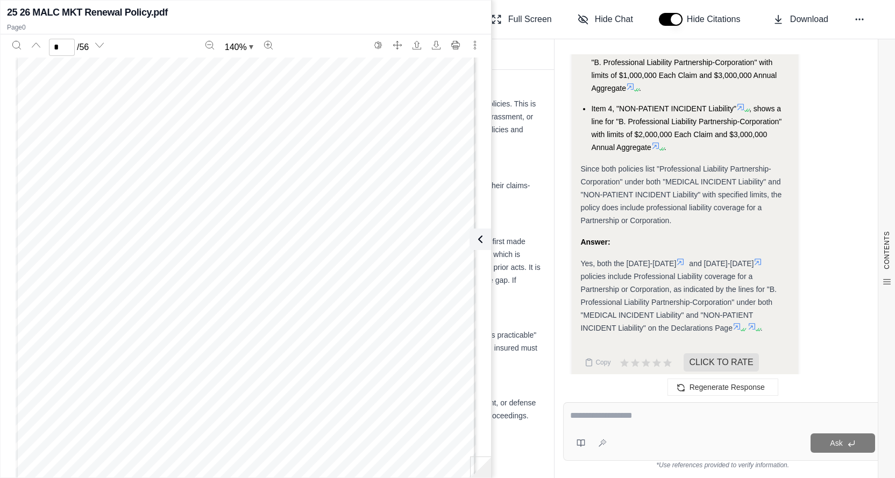
click at [677, 259] on icon at bounding box center [680, 262] width 6 height 6
click at [733, 322] on icon at bounding box center [737, 326] width 9 height 9
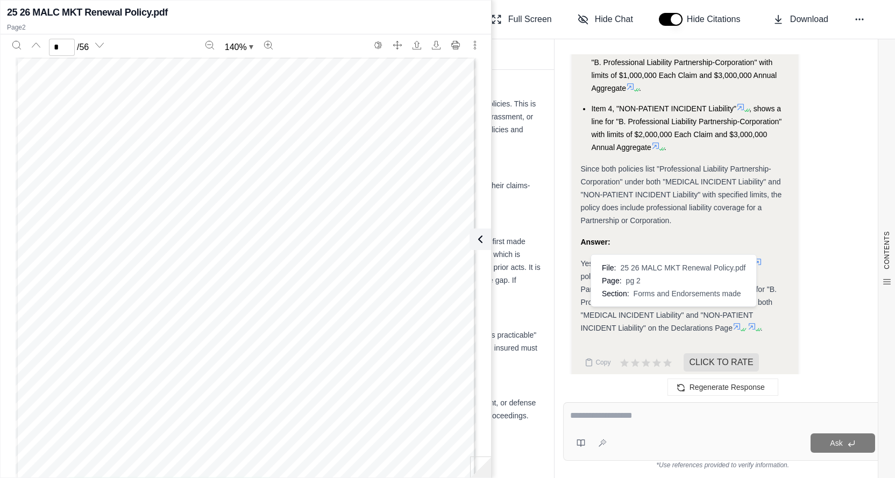
scroll to position [596, 0]
click at [733, 322] on icon at bounding box center [737, 326] width 9 height 9
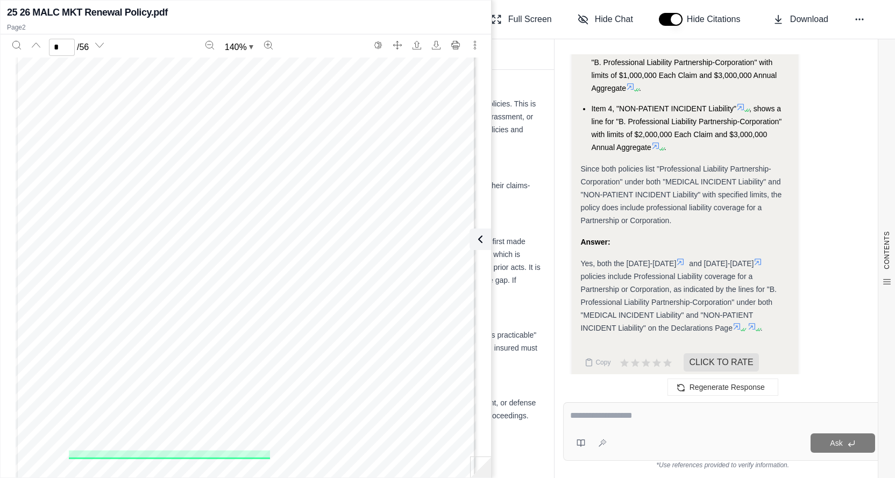
scroll to position [807, 0]
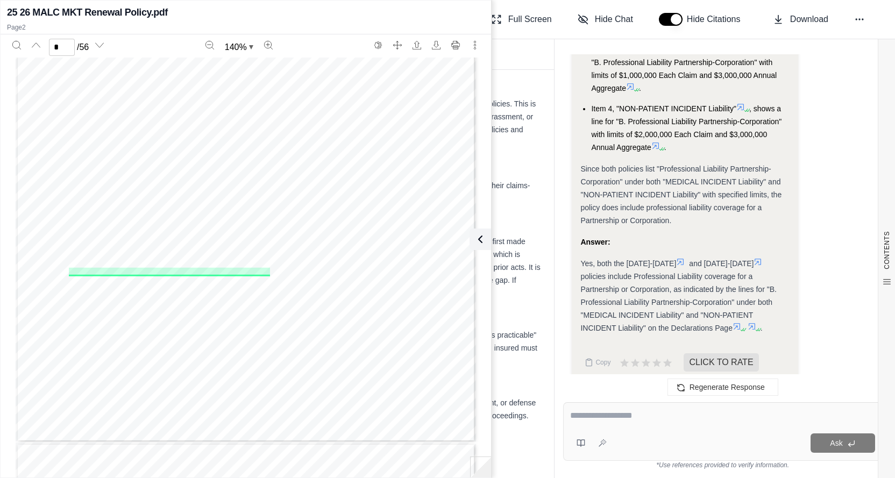
click at [307, 275] on div "A Modified Professional Liability Policy - Claims Made - For Physicians and Sur…" at bounding box center [246, 145] width 461 height 596
click at [748, 322] on icon at bounding box center [752, 326] width 9 height 9
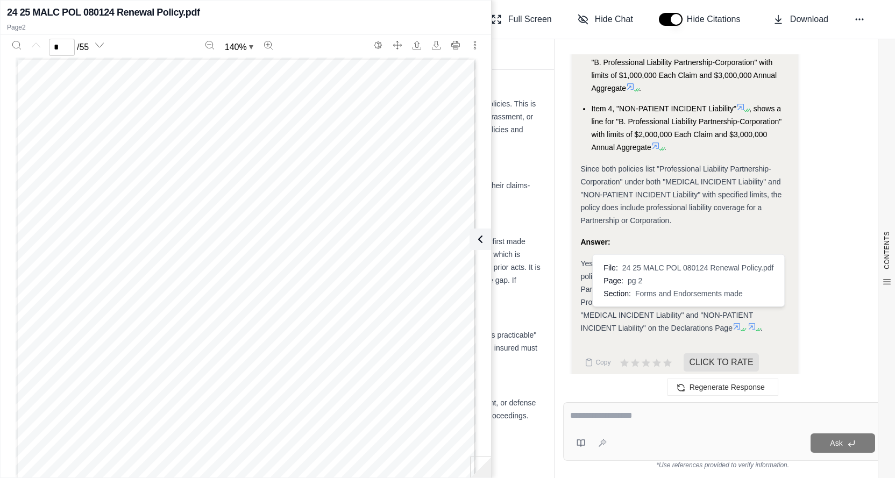
click at [748, 322] on icon at bounding box center [752, 326] width 9 height 9
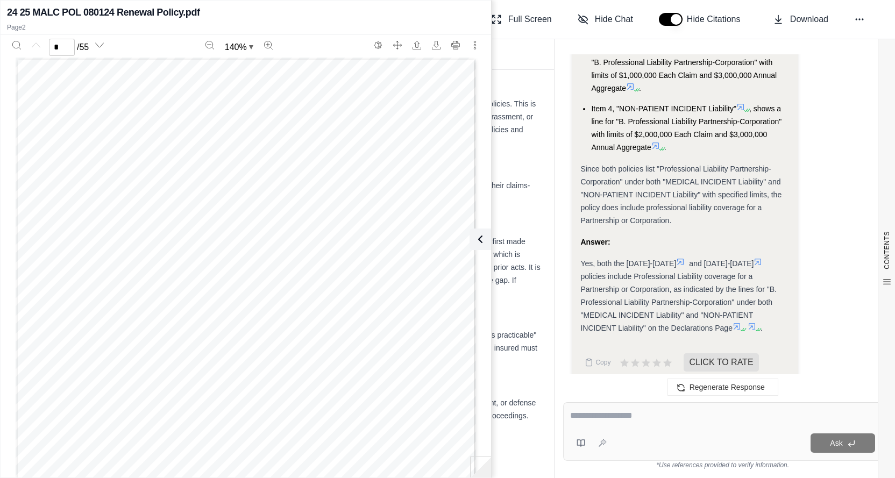
click at [748, 322] on icon at bounding box center [752, 326] width 9 height 9
click at [733, 322] on icon at bounding box center [737, 326] width 9 height 9
type input "*"
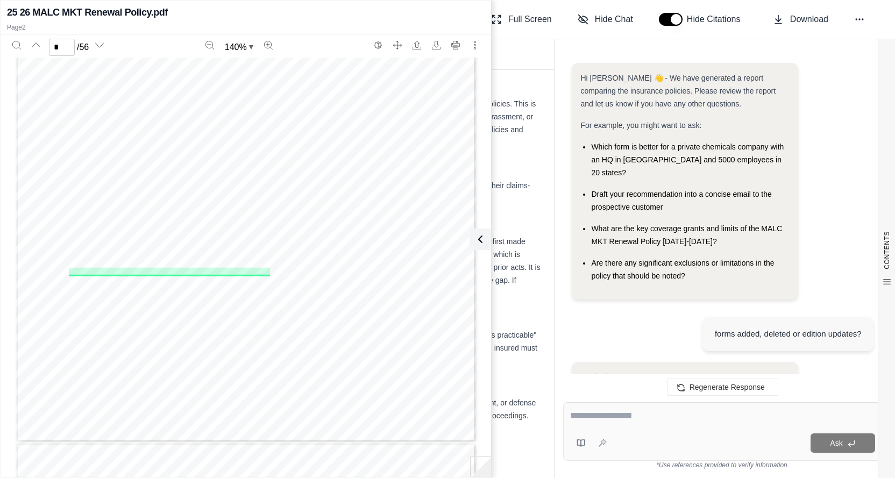
scroll to position [4279, 0]
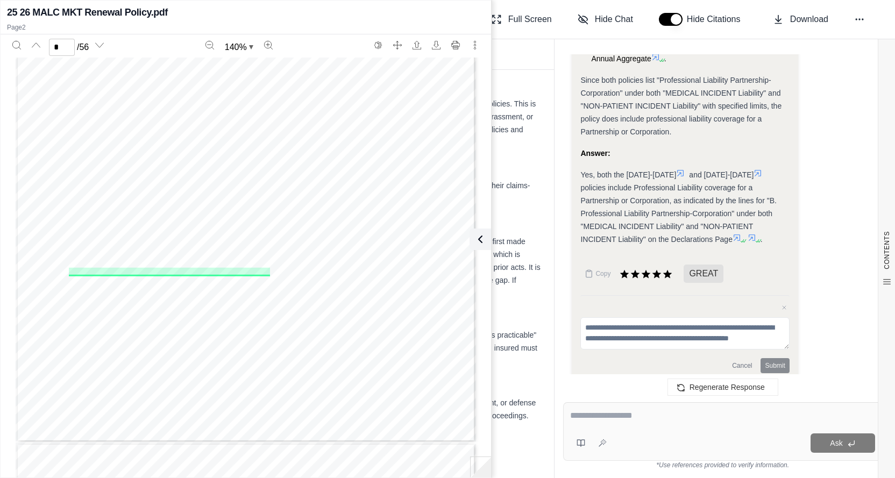
click at [612, 418] on textarea at bounding box center [722, 415] width 305 height 13
type textarea "**********"
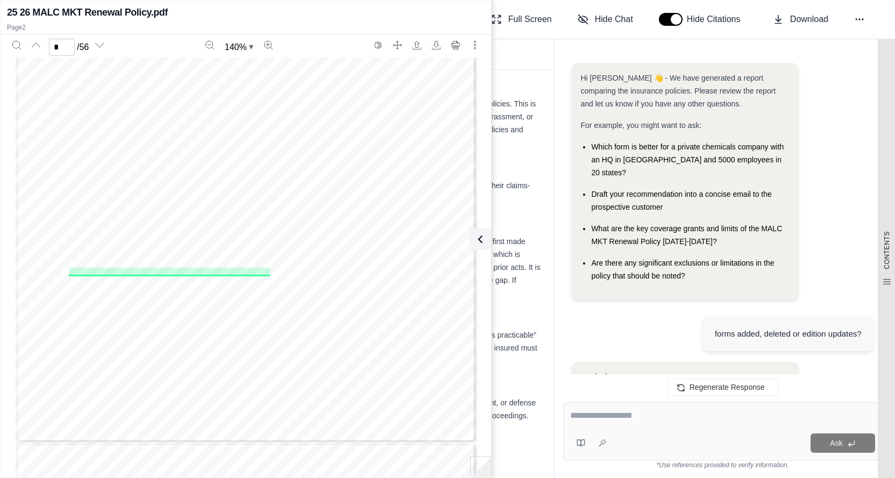
scroll to position [5557, 0]
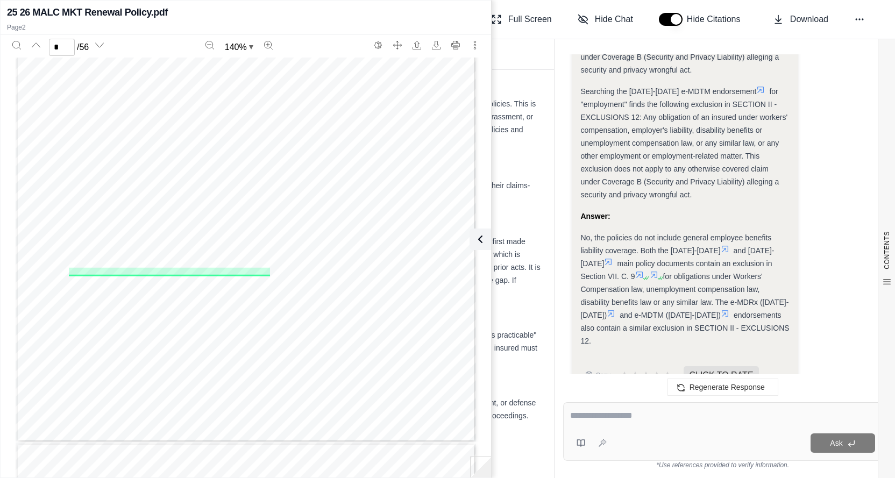
click at [634, 422] on textarea at bounding box center [723, 415] width 306 height 13
type textarea "**********"
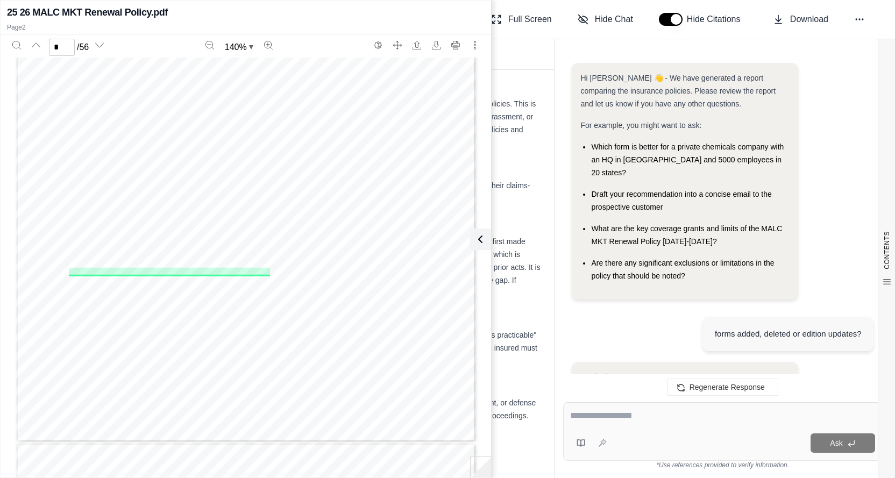
scroll to position [6164, 0]
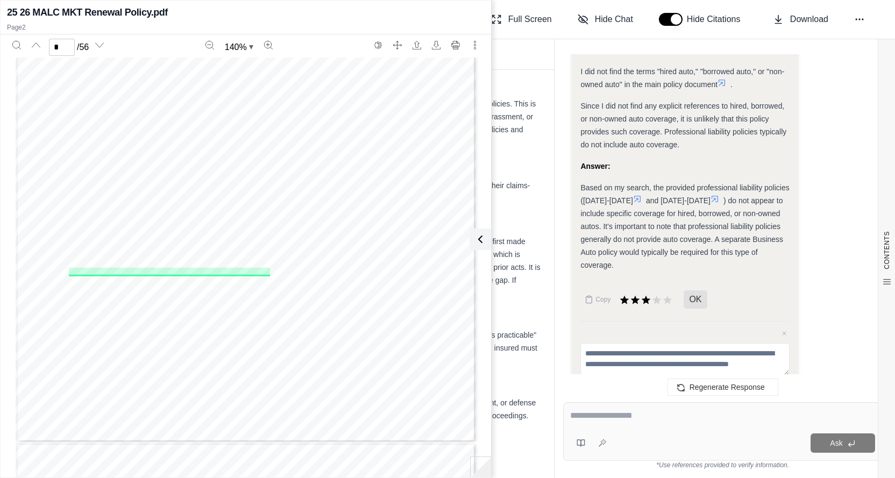
click at [608, 418] on textarea at bounding box center [722, 415] width 305 height 13
type textarea "**********"
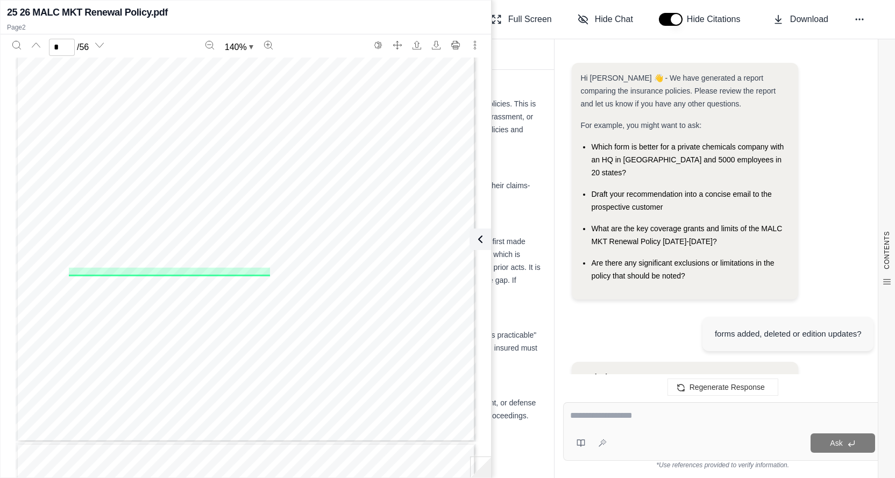
scroll to position [7123, 0]
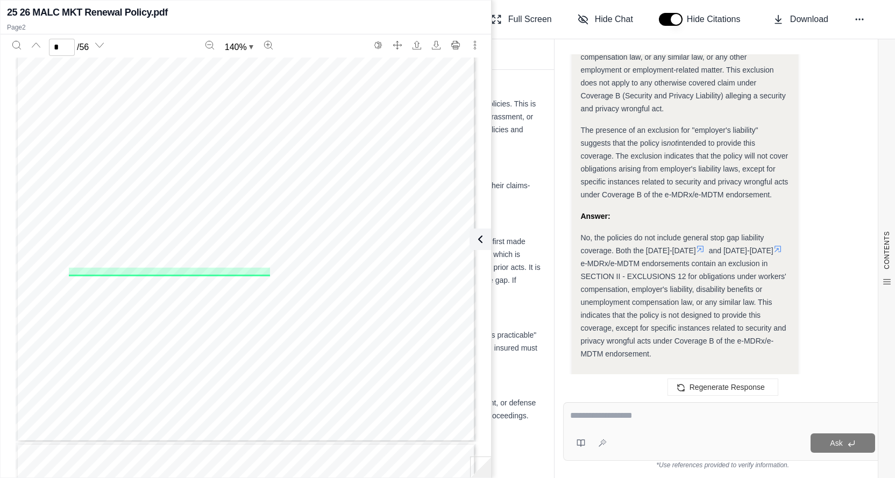
click at [600, 415] on textarea at bounding box center [722, 415] width 305 height 13
type textarea "**********"
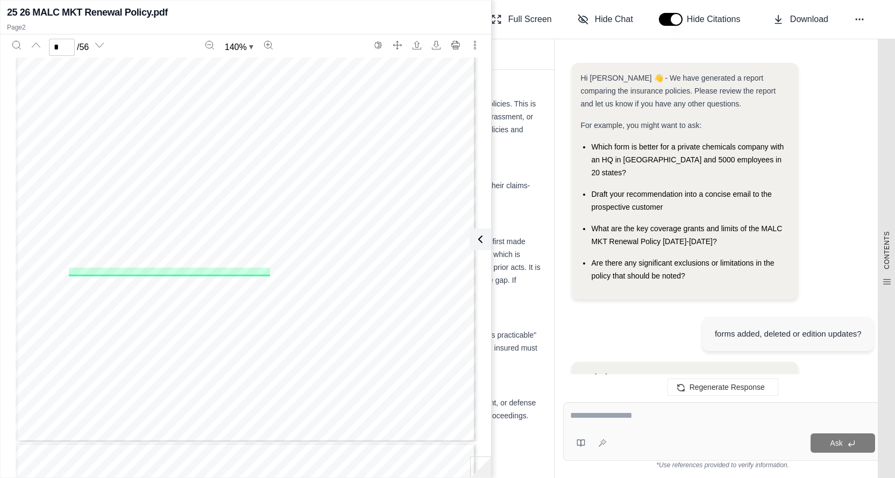
scroll to position [8467, 0]
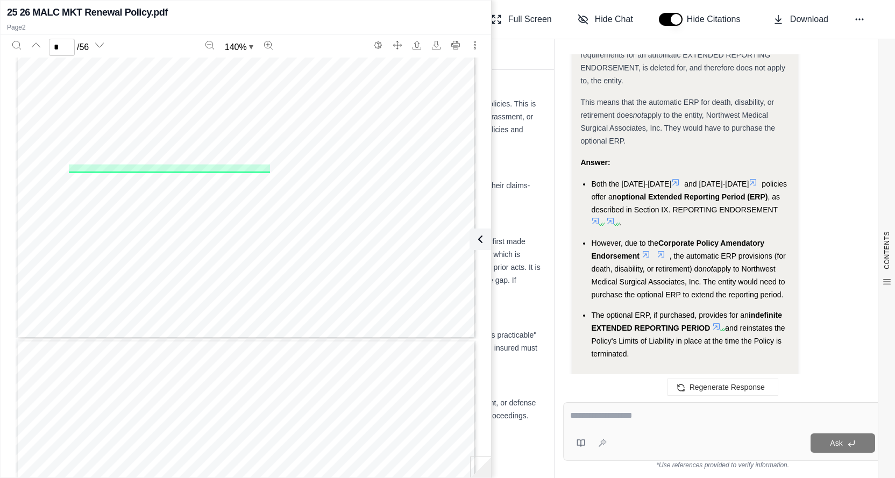
type input "*"
click at [618, 407] on div "Ask" at bounding box center [722, 431] width 319 height 59
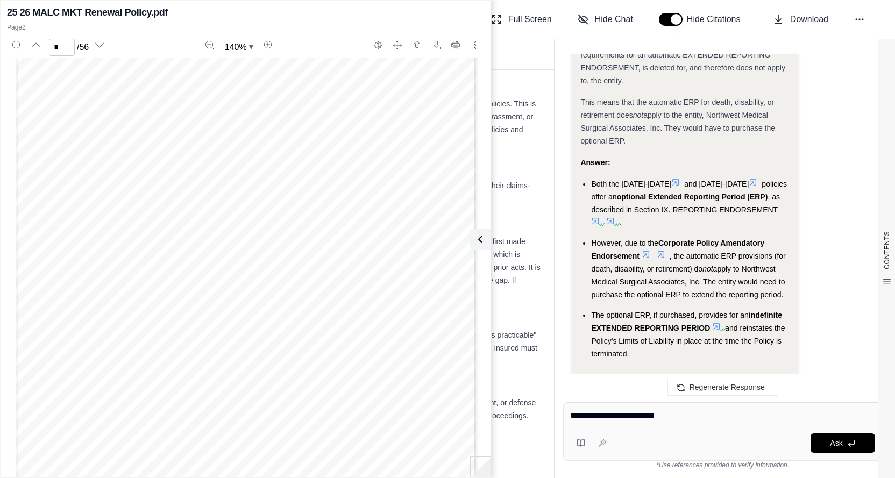
type textarea "**********"
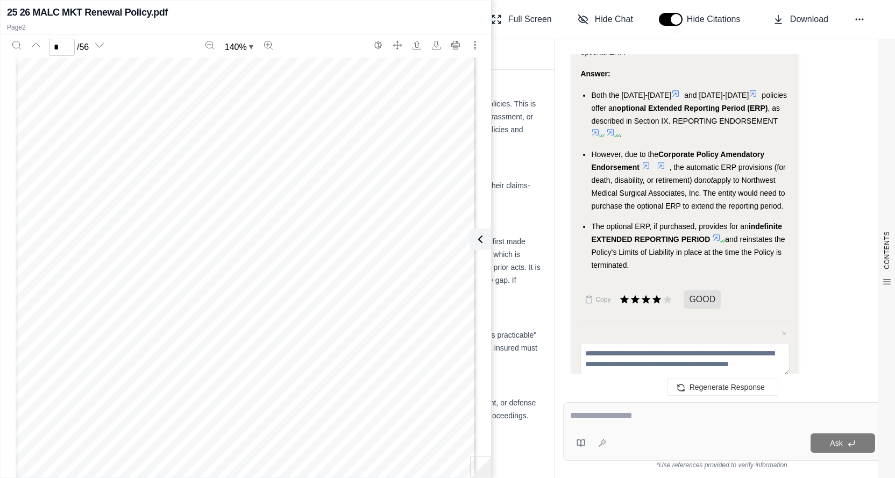
click at [620, 426] on div at bounding box center [722, 417] width 305 height 17
click at [620, 424] on div at bounding box center [722, 417] width 305 height 17
click at [585, 418] on textarea at bounding box center [722, 415] width 305 height 13
type textarea "**********"
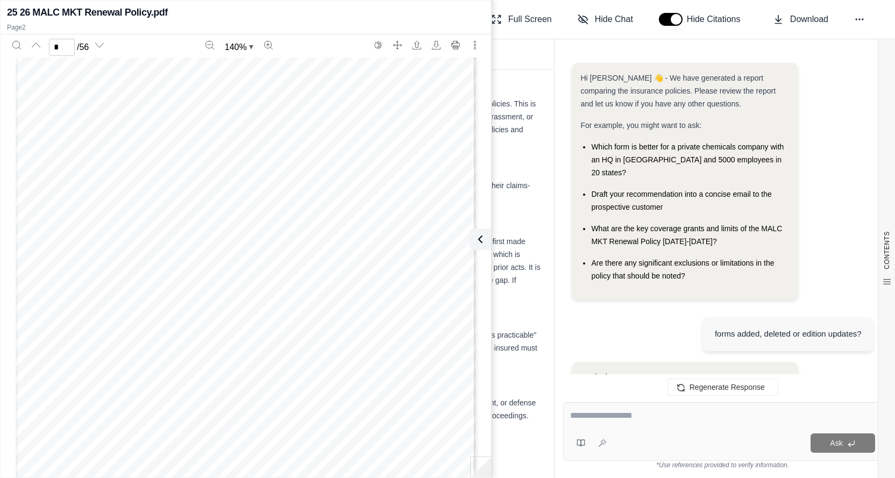
scroll to position [9684, 0]
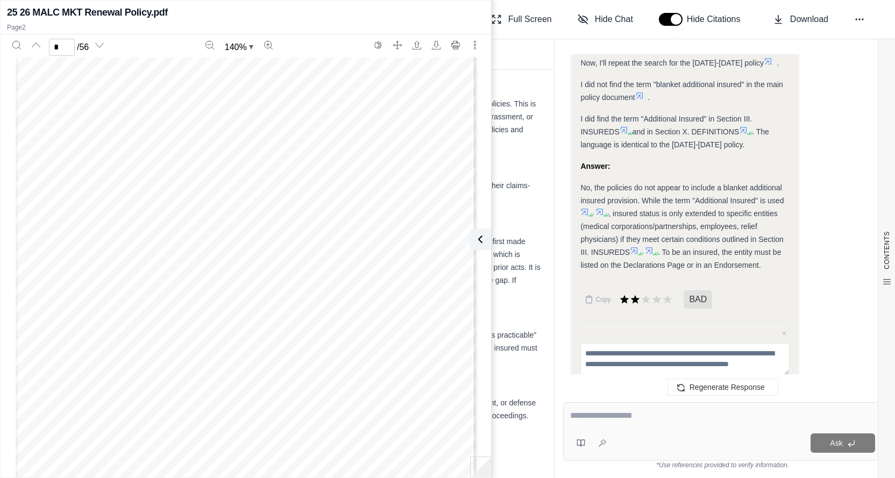
click at [595, 422] on textarea at bounding box center [722, 415] width 305 height 13
type textarea "**********"
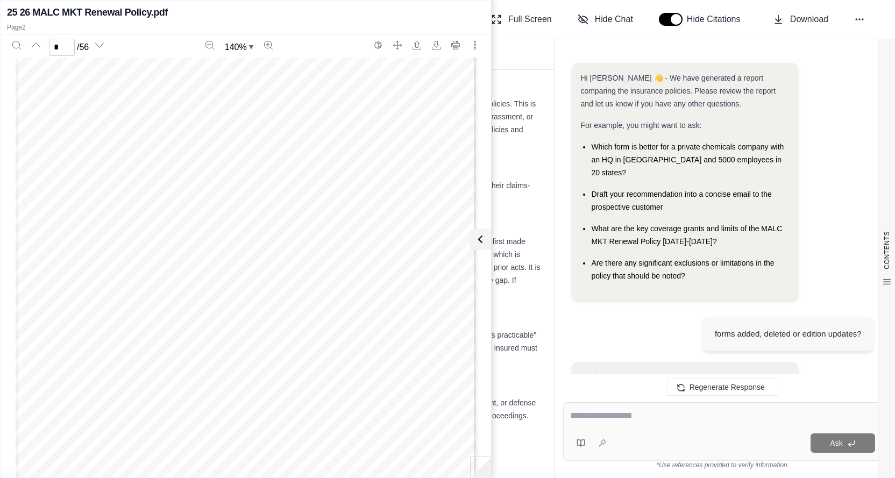
scroll to position [10544, 0]
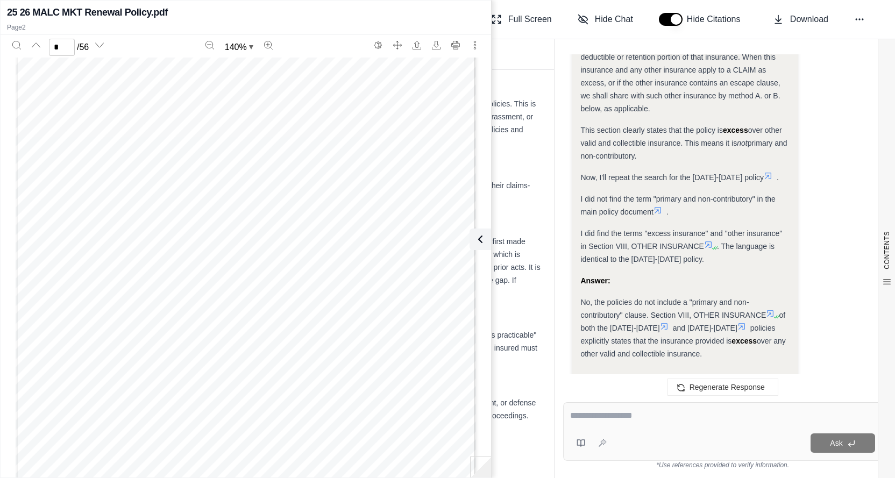
click at [590, 417] on textarea at bounding box center [723, 415] width 306 height 13
type textarea "**********"
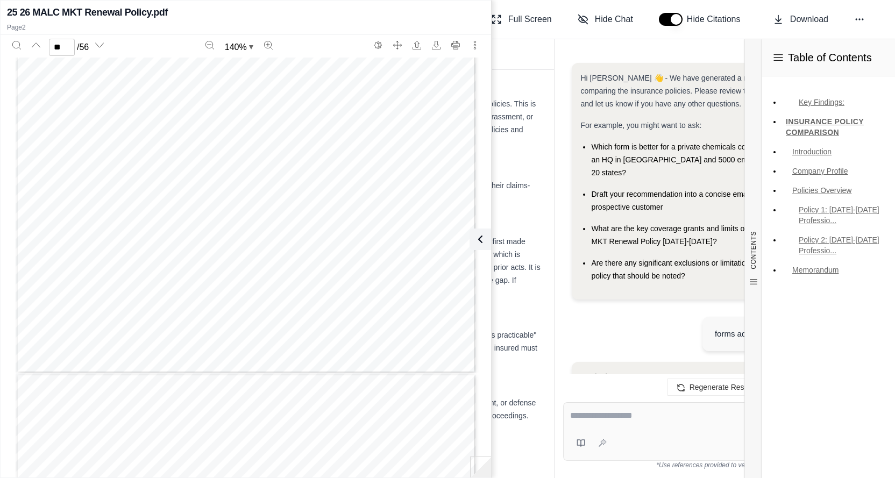
scroll to position [0, 0]
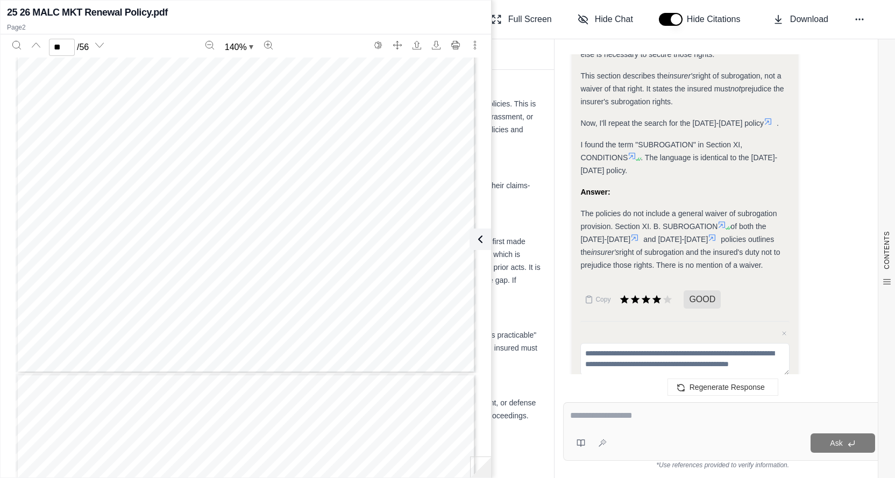
click at [643, 424] on div at bounding box center [723, 417] width 306 height 17
click at [843, 109] on div "Analysis: I need to determine if the insurance policy includes a "waiver of sub…" at bounding box center [723, 22] width 302 height 787
click at [523, 24] on body "J MALC MKT Renewal Policy [DATE]-[DATE] Analysis (V1) Full Screen Hide Chat Hid…" at bounding box center [447, 239] width 895 height 478
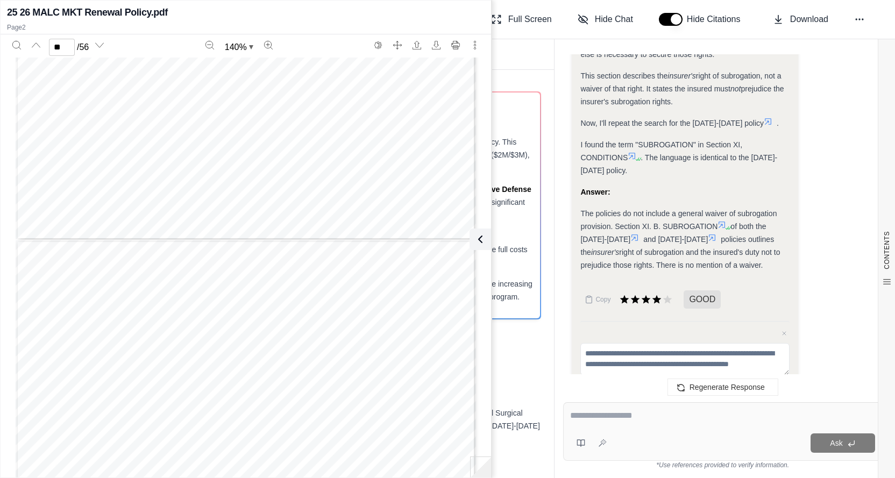
type input "**"
click at [479, 239] on icon at bounding box center [478, 239] width 13 height 13
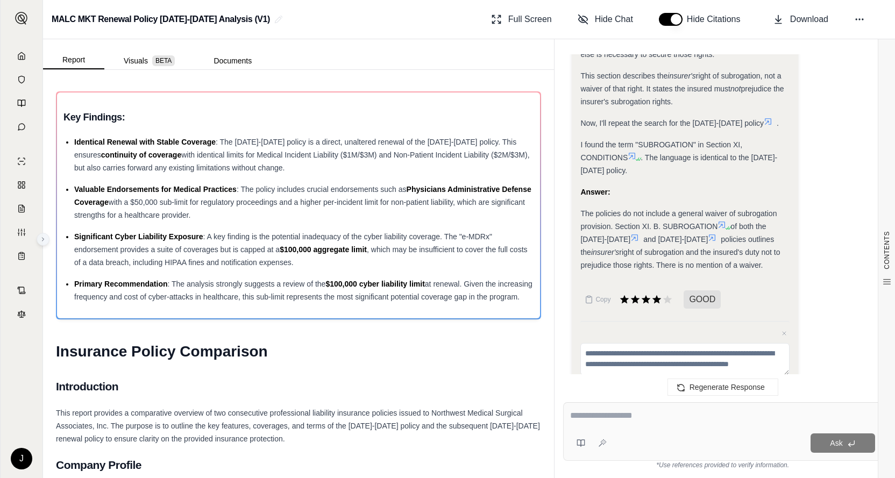
click at [43, 240] on icon at bounding box center [44, 239] width 2 height 3
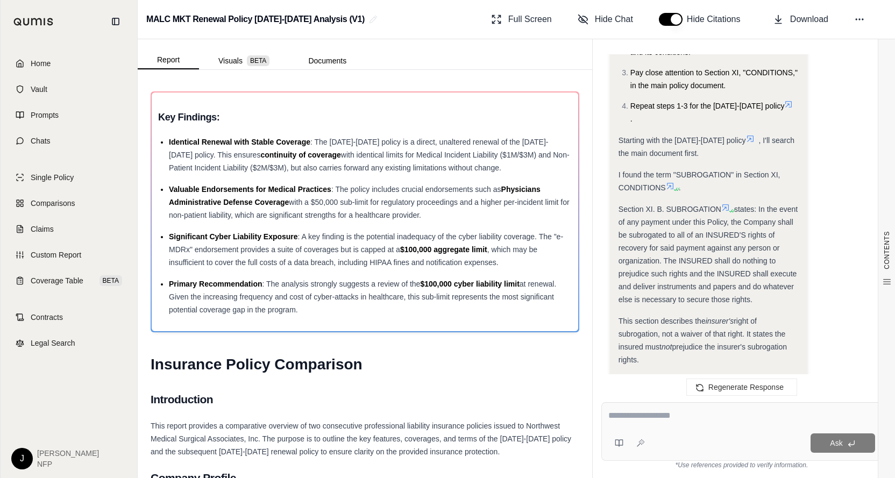
scroll to position [12394, 0]
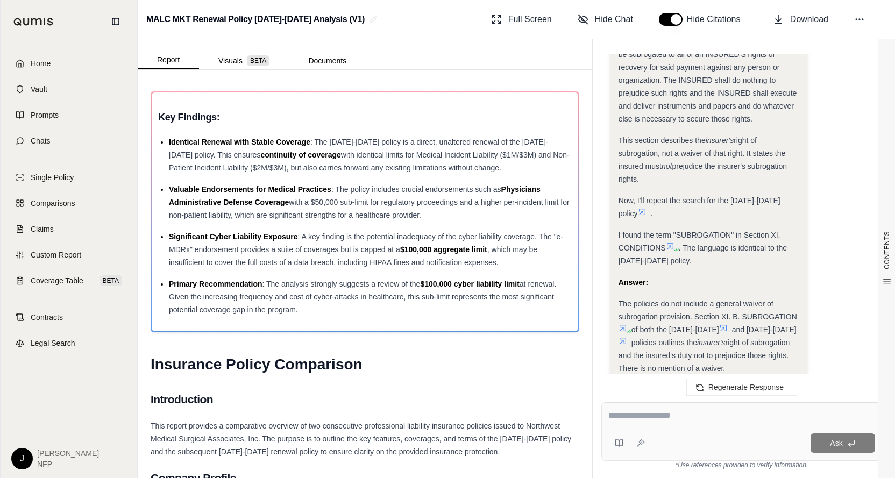
click at [468, 72] on div "CONTENTS Table of Contents Key Findings: INSURANCE POLICY COMPARISON Introducti…" at bounding box center [365, 274] width 455 height 408
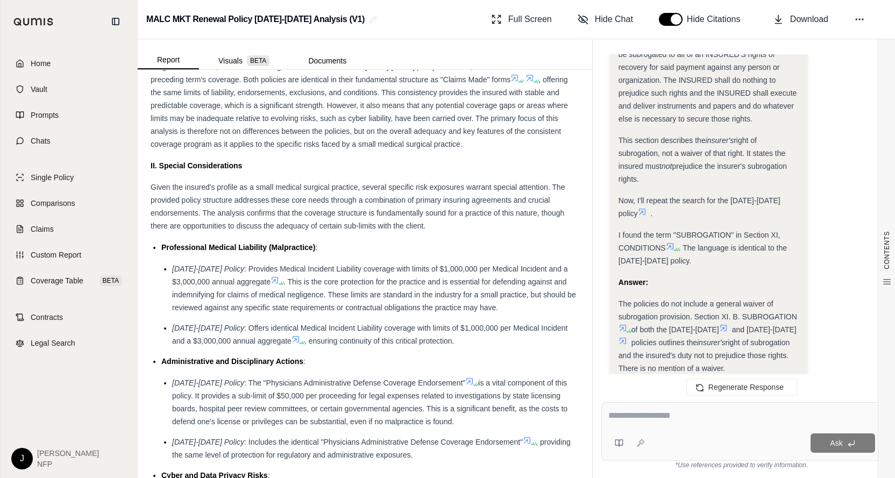
scroll to position [1022, 0]
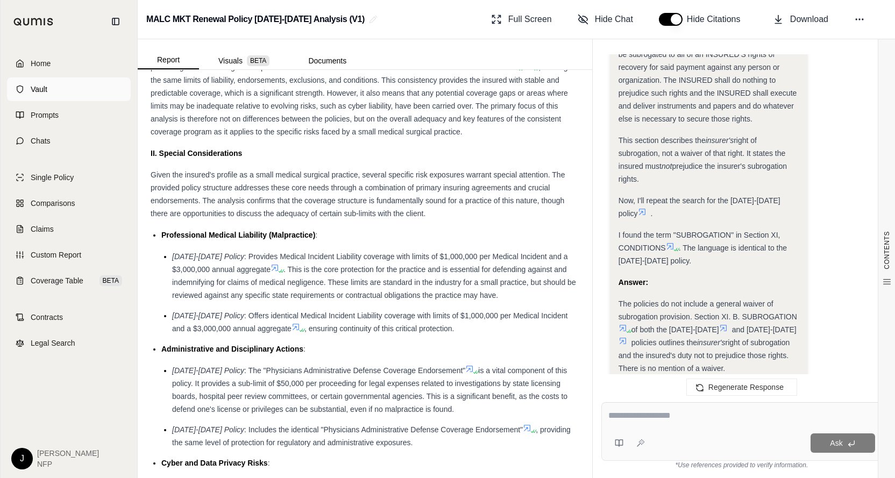
click at [52, 94] on link "Vault" at bounding box center [69, 89] width 124 height 24
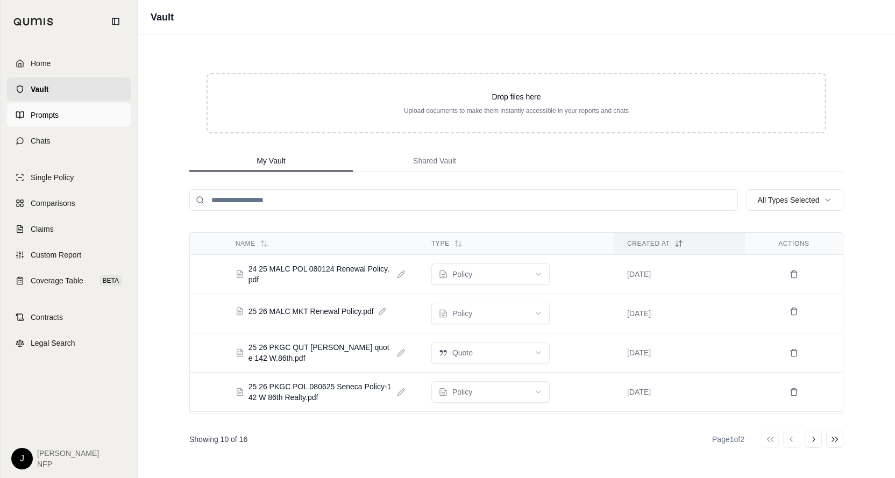
click at [50, 118] on span "Prompts" at bounding box center [45, 115] width 28 height 11
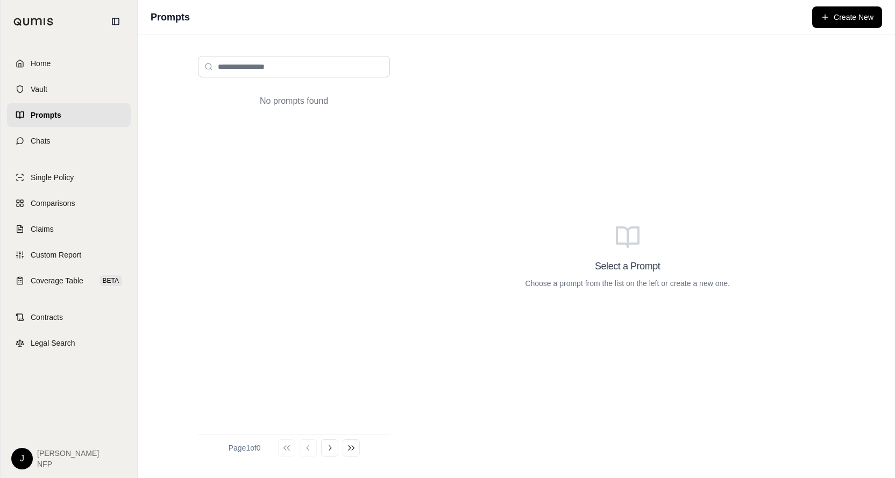
click at [37, 117] on span "Prompts" at bounding box center [46, 115] width 31 height 11
click at [45, 144] on span "Chats" at bounding box center [41, 141] width 20 height 11
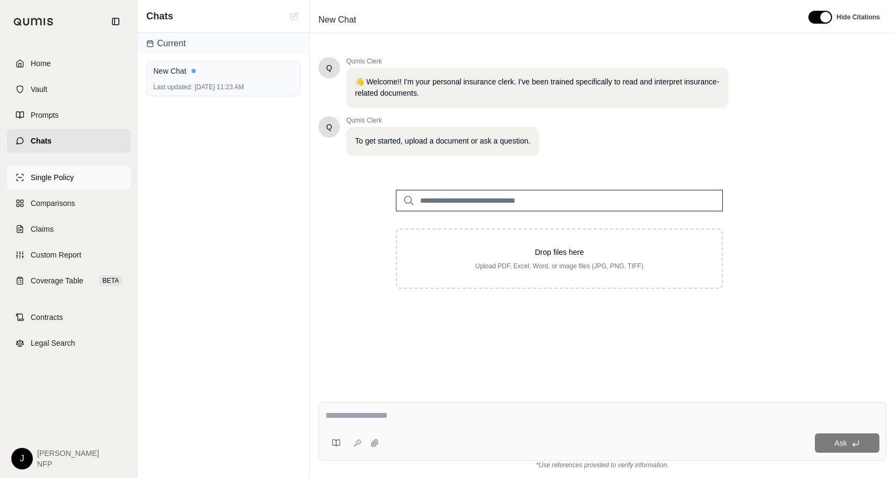
click at [58, 178] on span "Single Policy" at bounding box center [52, 177] width 43 height 11
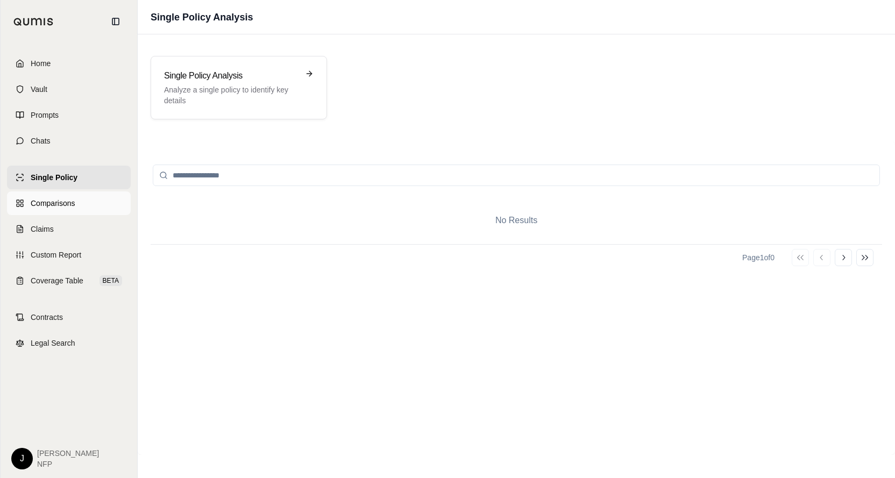
click at [54, 202] on span "Comparisons" at bounding box center [53, 203] width 44 height 11
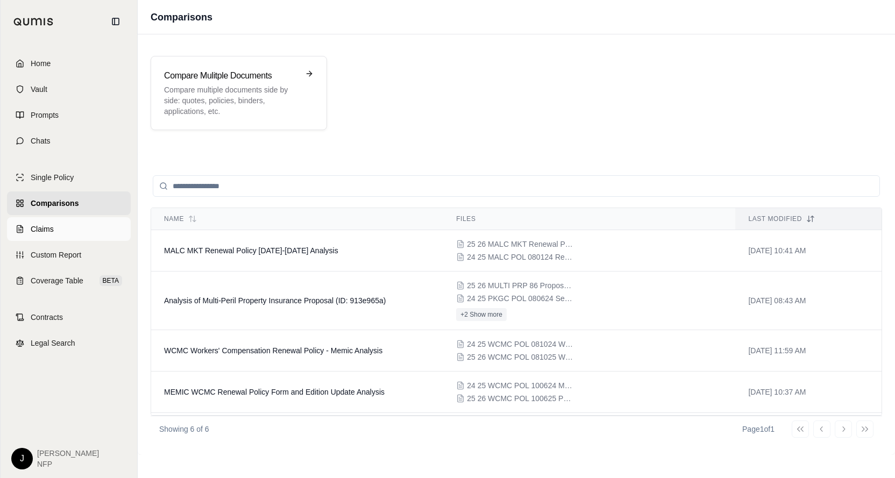
click at [49, 225] on span "Claims" at bounding box center [42, 229] width 23 height 11
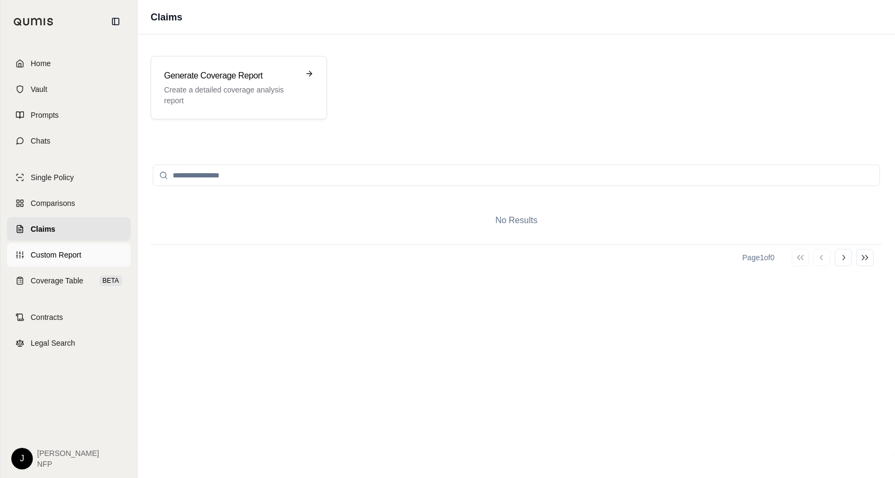
click at [73, 253] on span "Custom Report" at bounding box center [56, 255] width 51 height 11
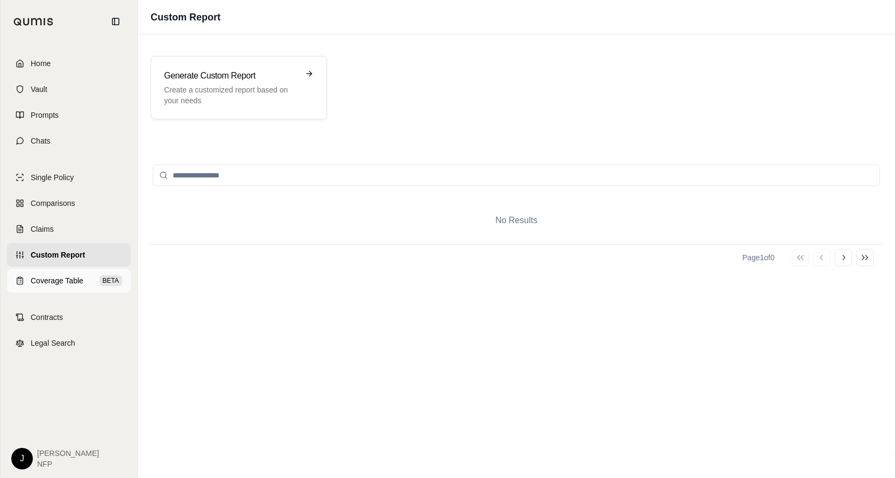
click at [61, 281] on span "Coverage Table" at bounding box center [57, 280] width 53 height 11
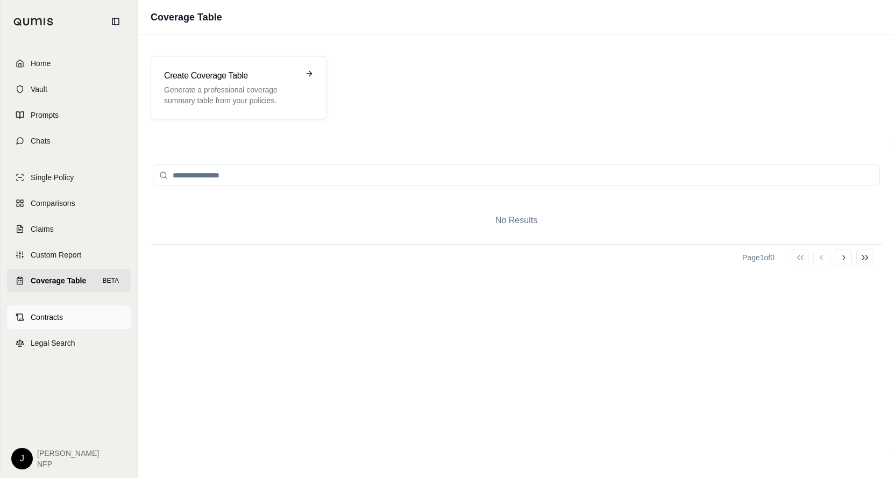
click at [54, 320] on span "Contracts" at bounding box center [47, 317] width 32 height 11
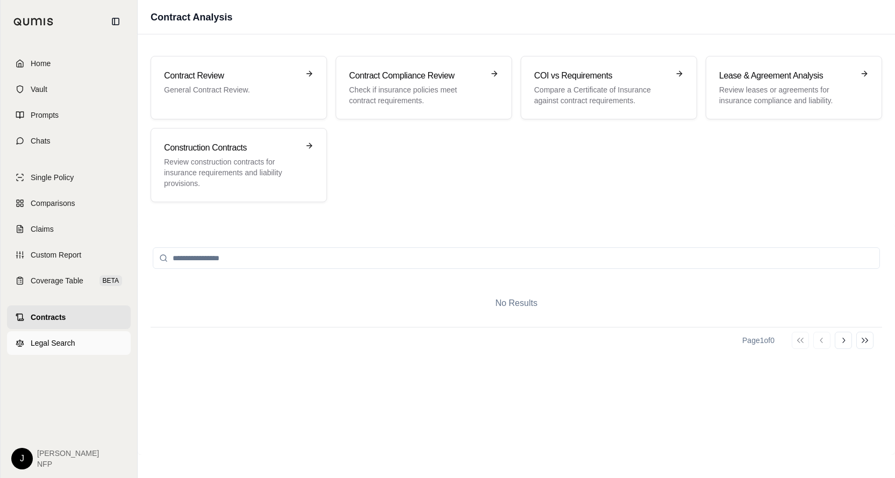
click at [57, 343] on span "Legal Search" at bounding box center [53, 343] width 45 height 11
click at [46, 63] on span "Home" at bounding box center [41, 63] width 20 height 11
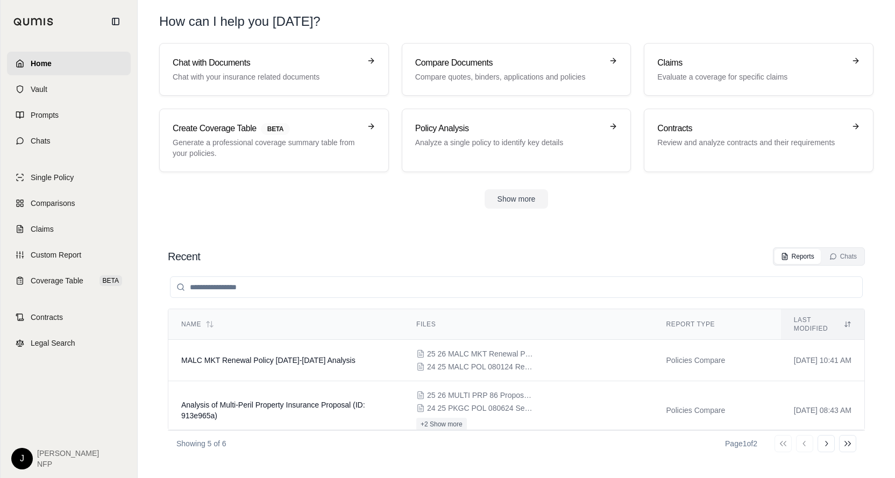
click at [390, 239] on section "Recent Reports Chats Name Files Report Type Last modified MALC MKT Renewal Poli…" at bounding box center [516, 352] width 749 height 252
